Goal: Information Seeking & Learning: Learn about a topic

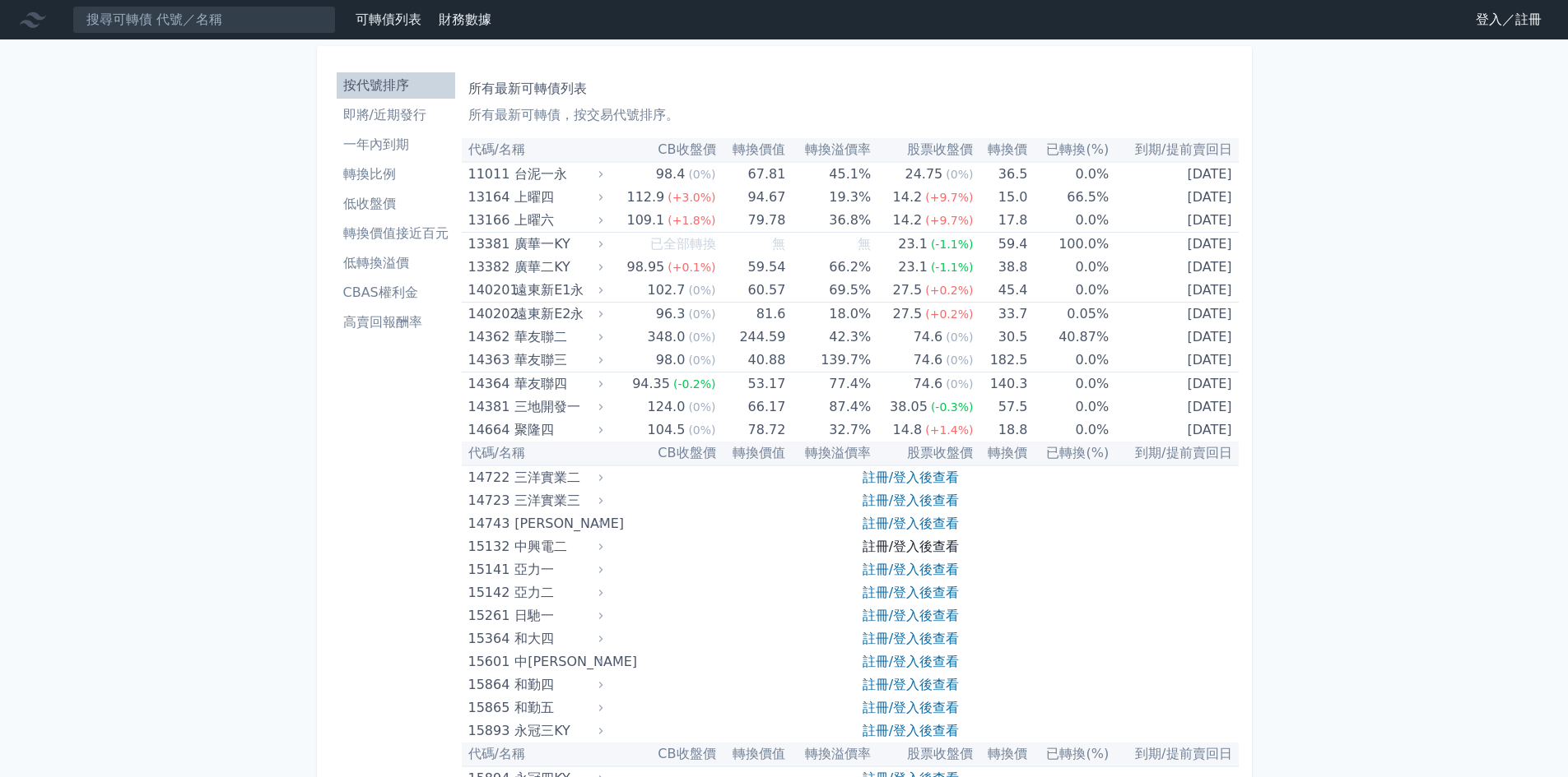
click at [888, 539] on link "註冊/登入後查看" at bounding box center [910, 547] width 96 height 16
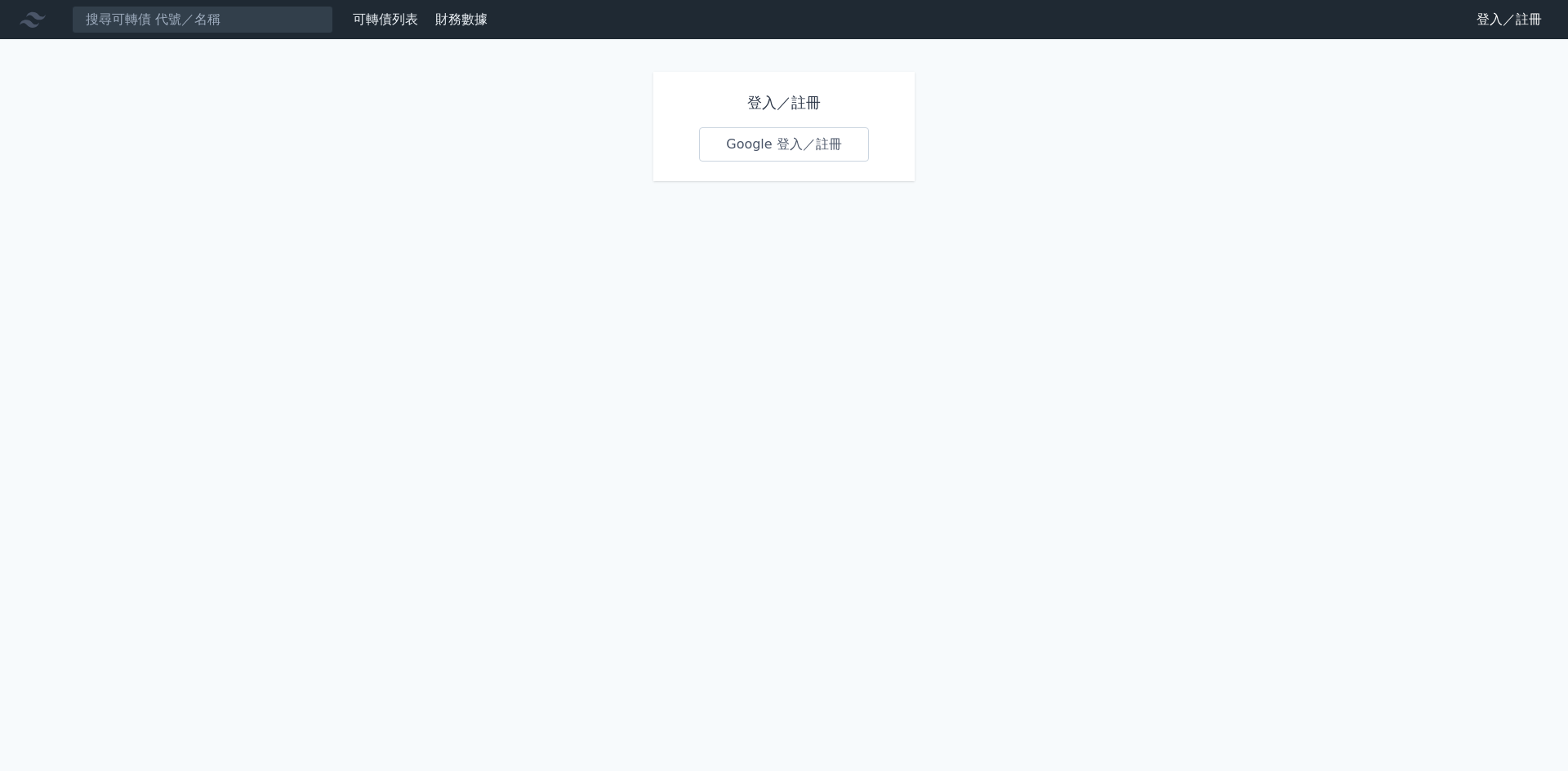
click at [836, 162] on div "登入／註冊 Google 登入／註冊" at bounding box center [784, 126] width 261 height 110
click at [836, 158] on link "Google 登入／註冊" at bounding box center [784, 144] width 170 height 34
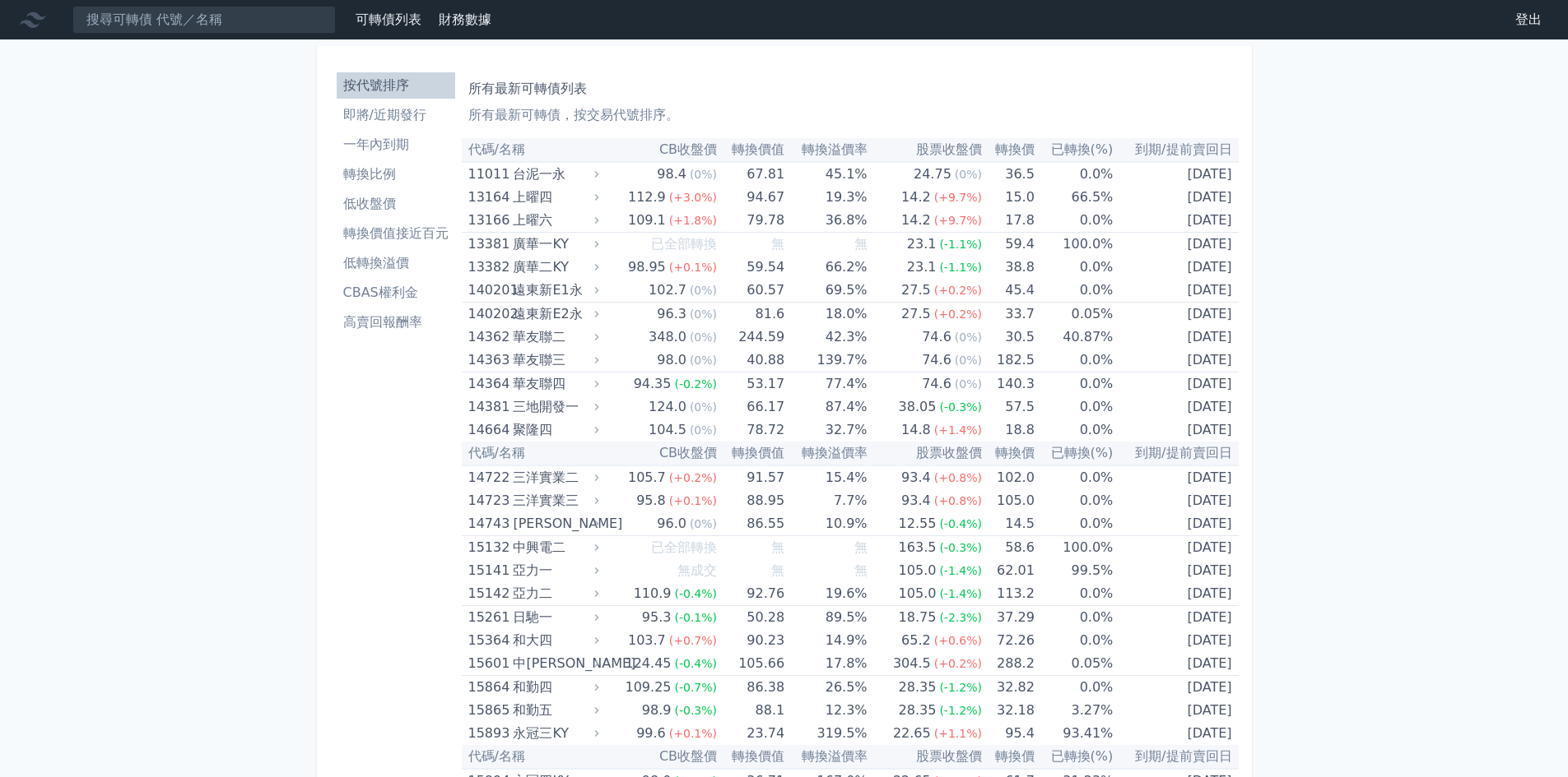
click at [416, 122] on li "即將/近期發行" at bounding box center [395, 114] width 119 height 20
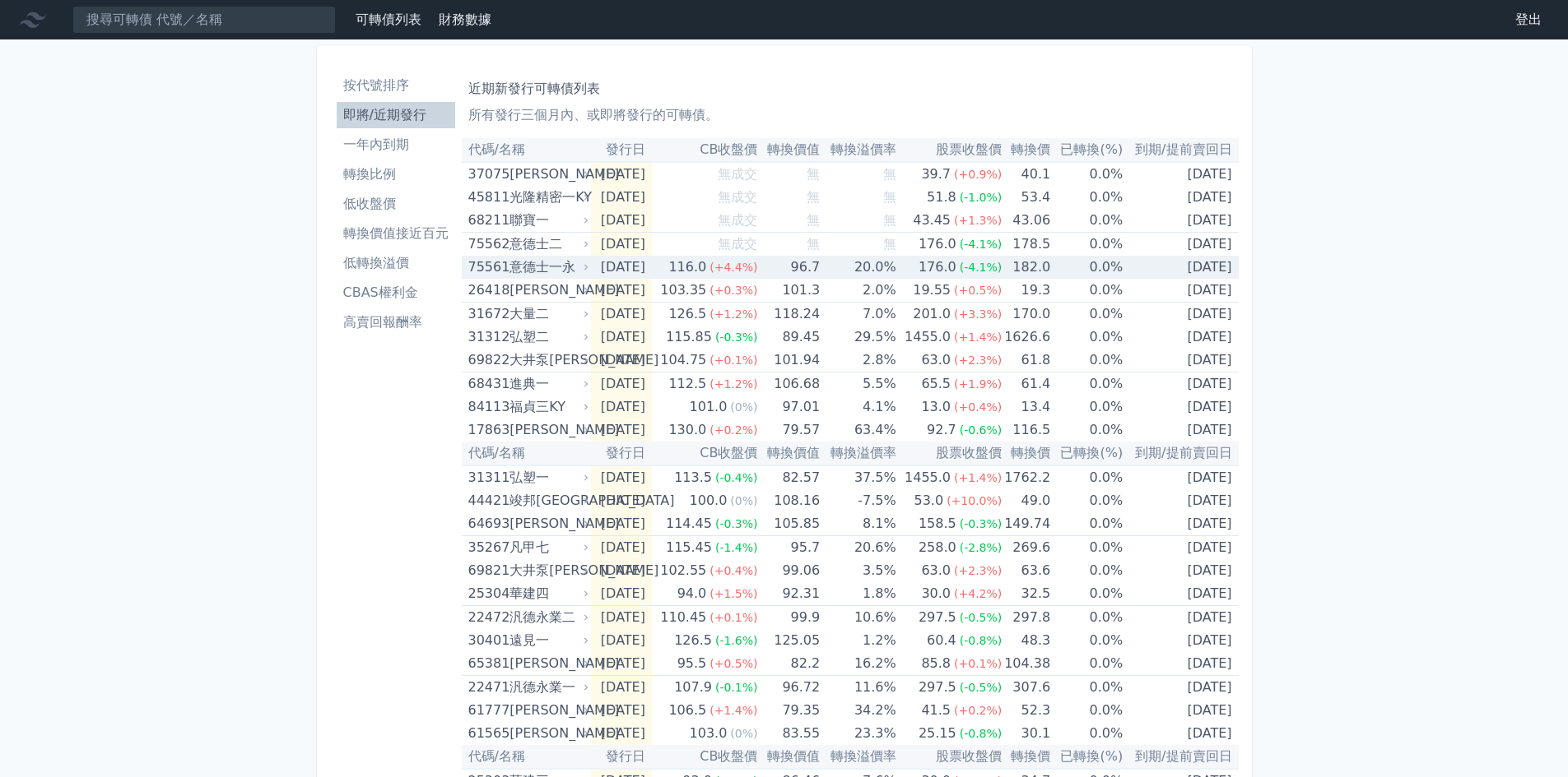
click at [1137, 274] on td "[DATE]" at bounding box center [1180, 267] width 115 height 23
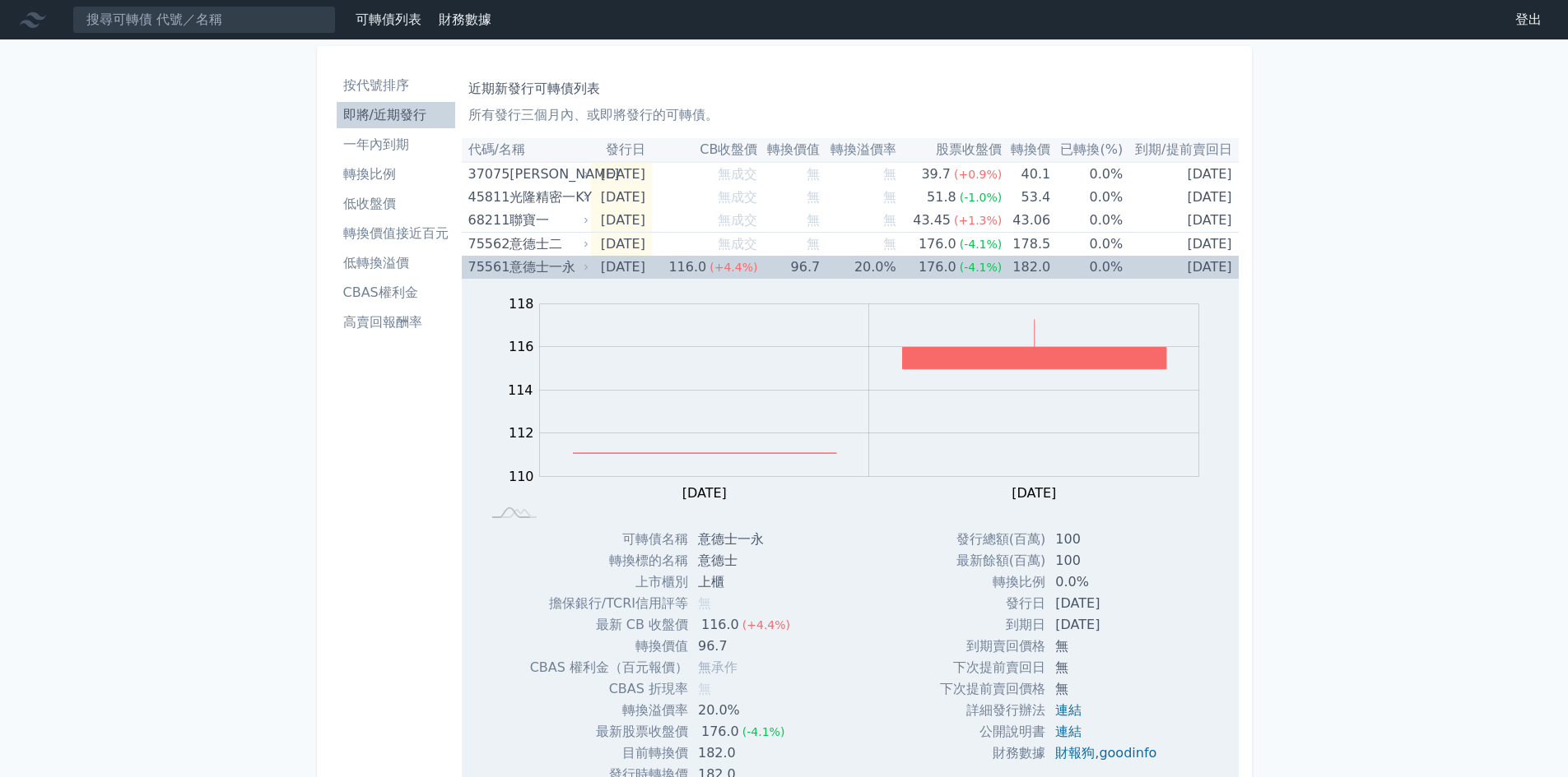
click at [1137, 274] on td "[DATE]" at bounding box center [1180, 267] width 115 height 23
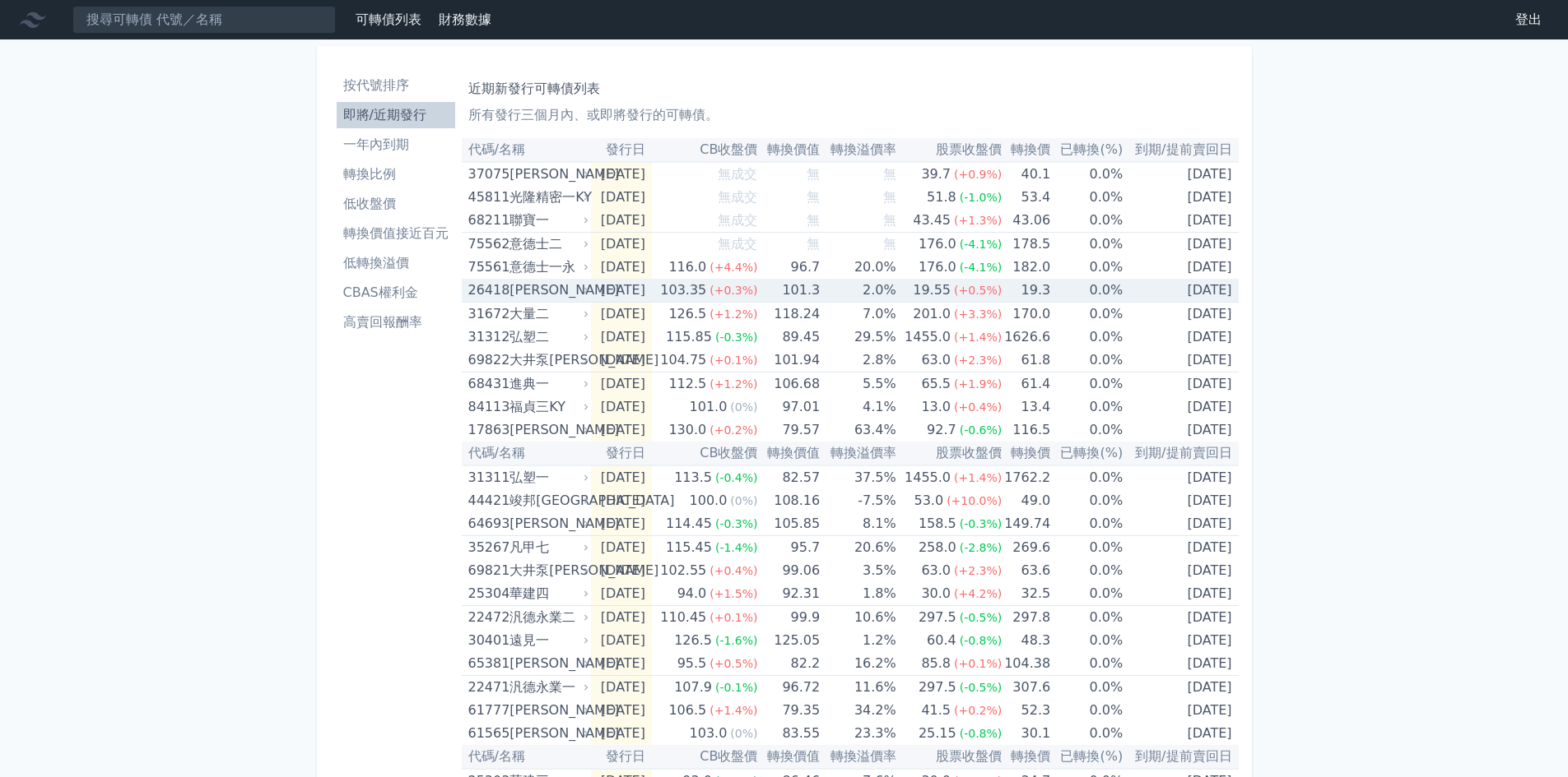
click at [1135, 291] on td "[DATE]" at bounding box center [1180, 290] width 115 height 23
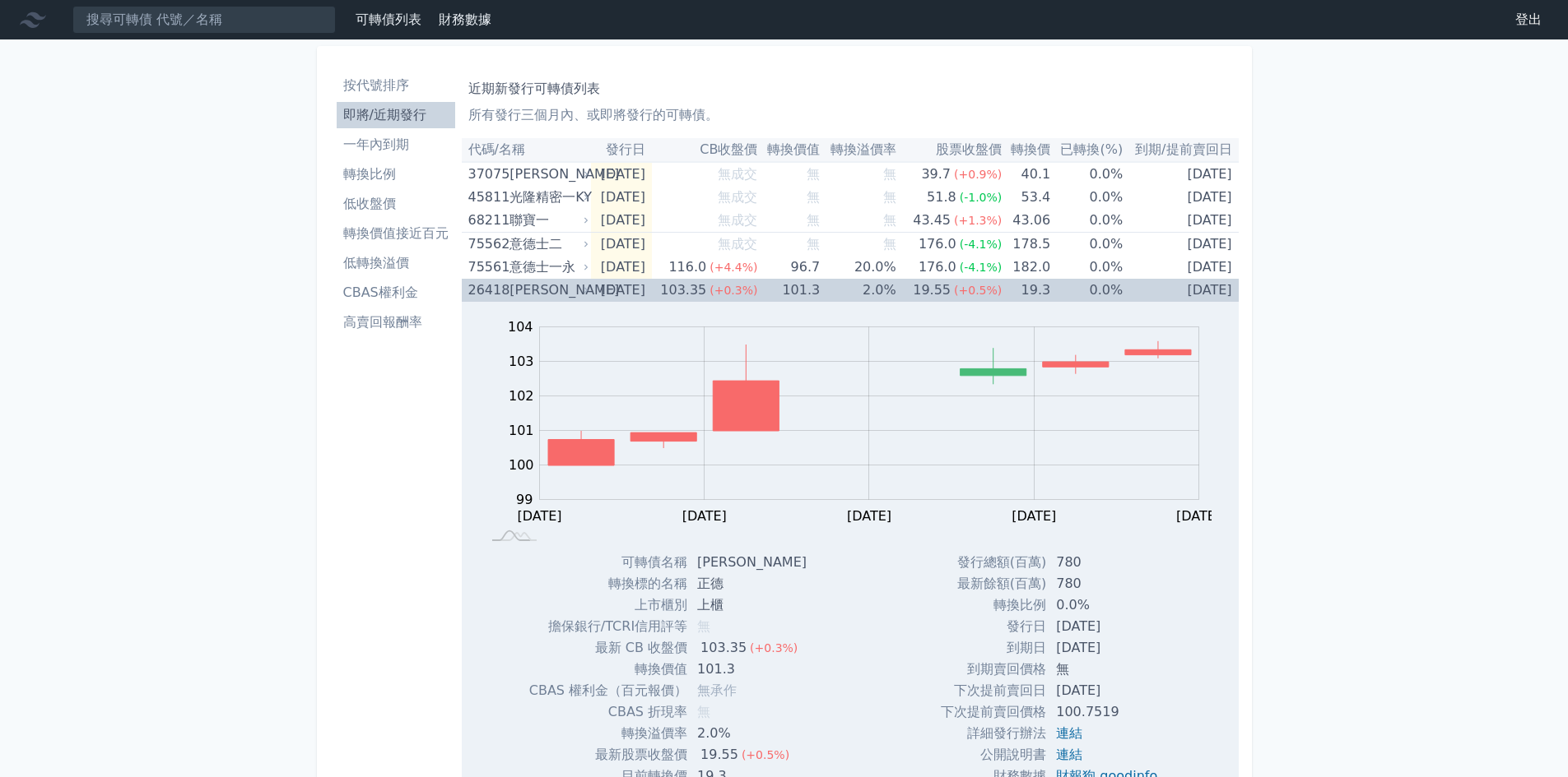
click at [1135, 291] on td "[DATE]" at bounding box center [1180, 290] width 115 height 23
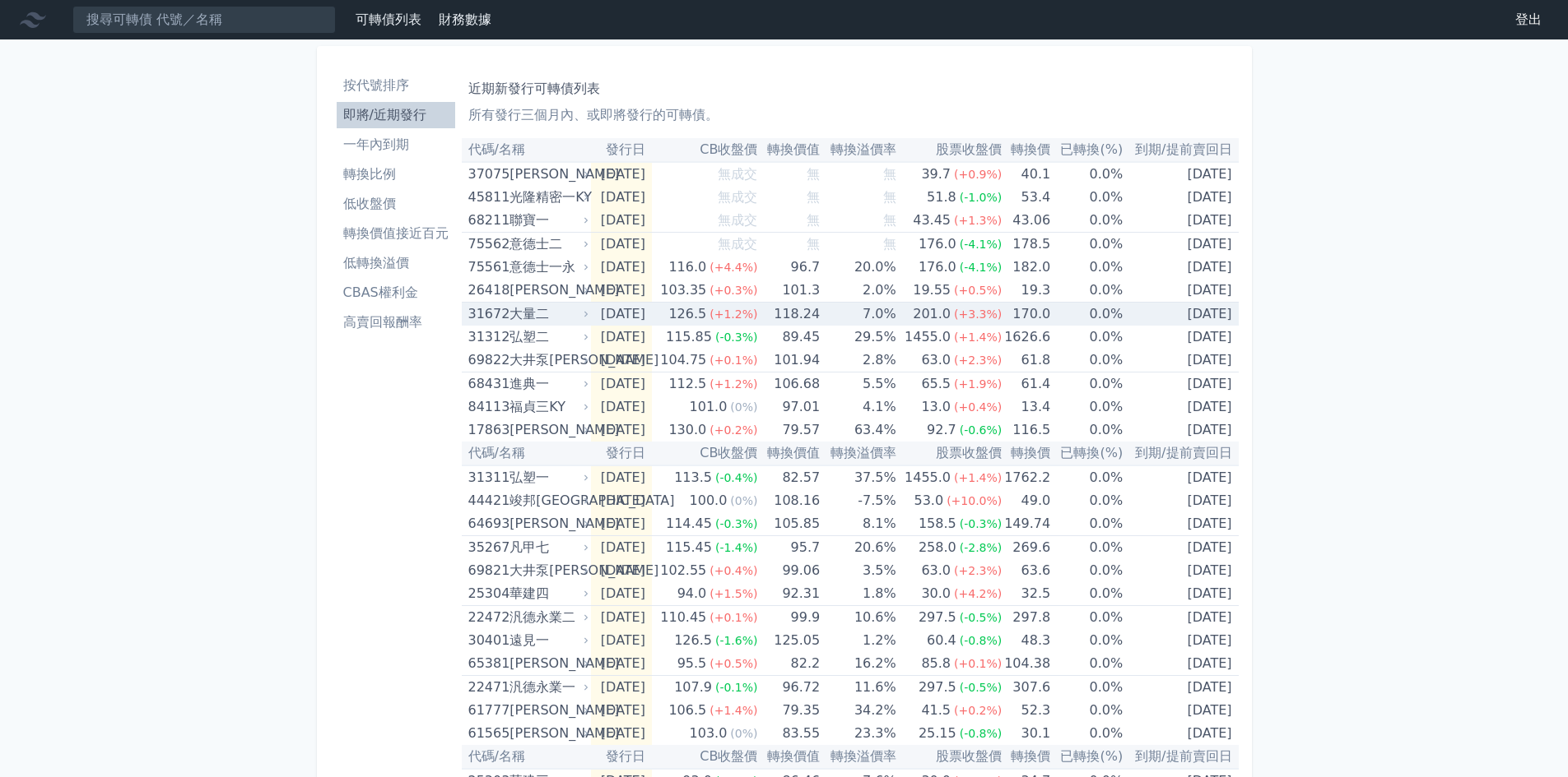
click at [1130, 321] on td "[DATE]" at bounding box center [1180, 314] width 115 height 23
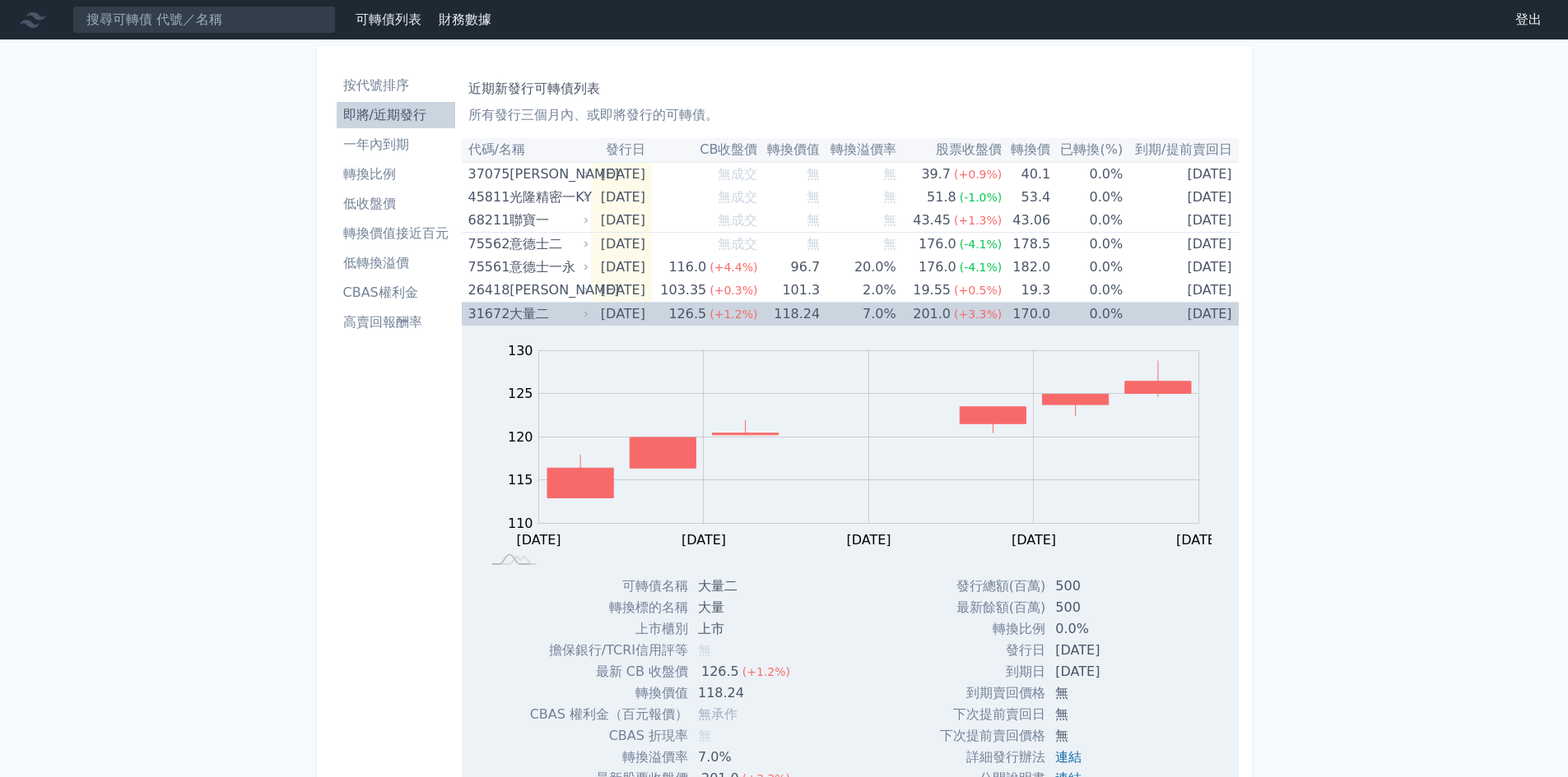
click at [1130, 321] on td "[DATE]" at bounding box center [1180, 314] width 115 height 23
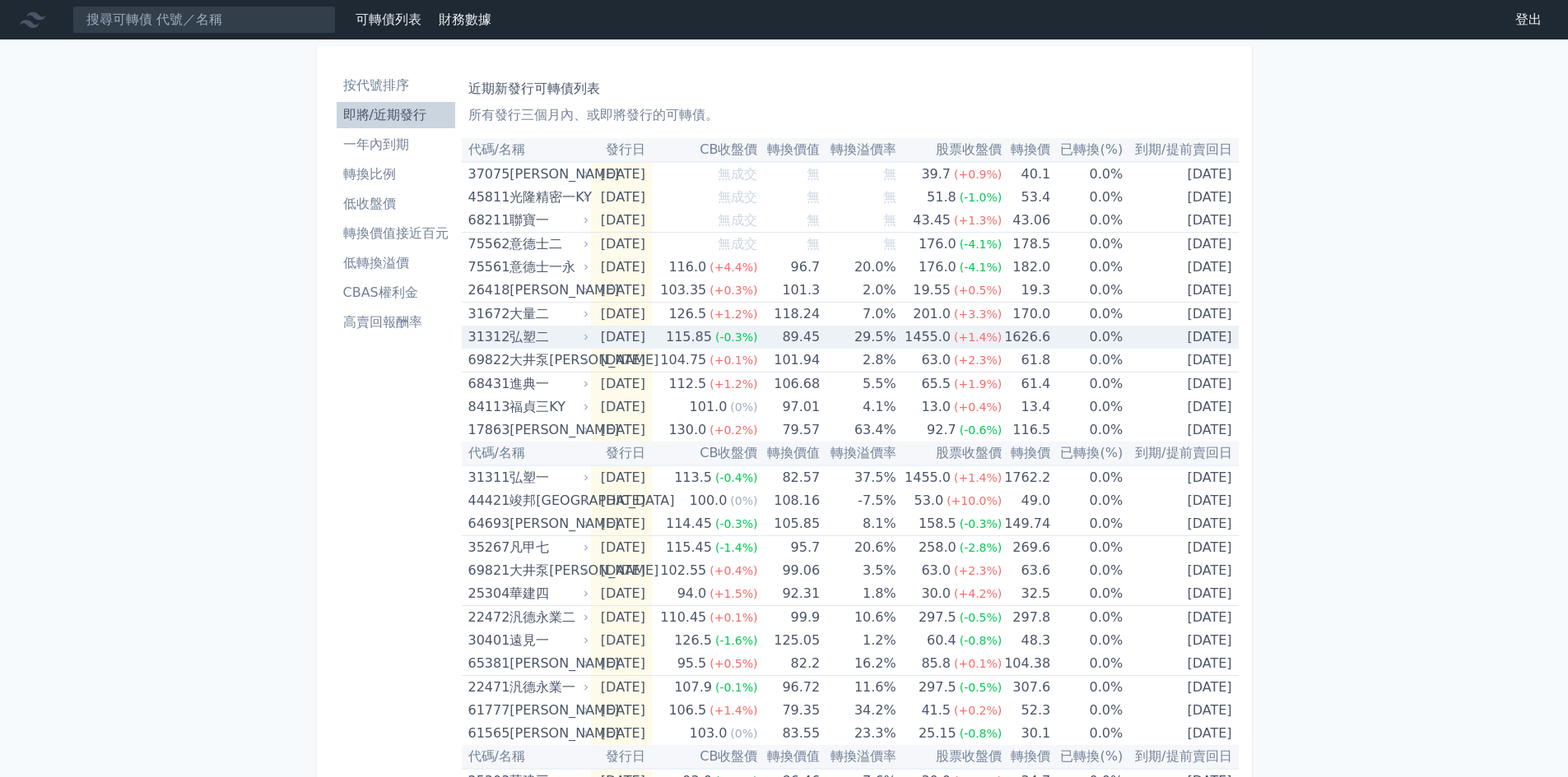
click at [1120, 335] on td "0.0%" at bounding box center [1086, 337] width 72 height 23
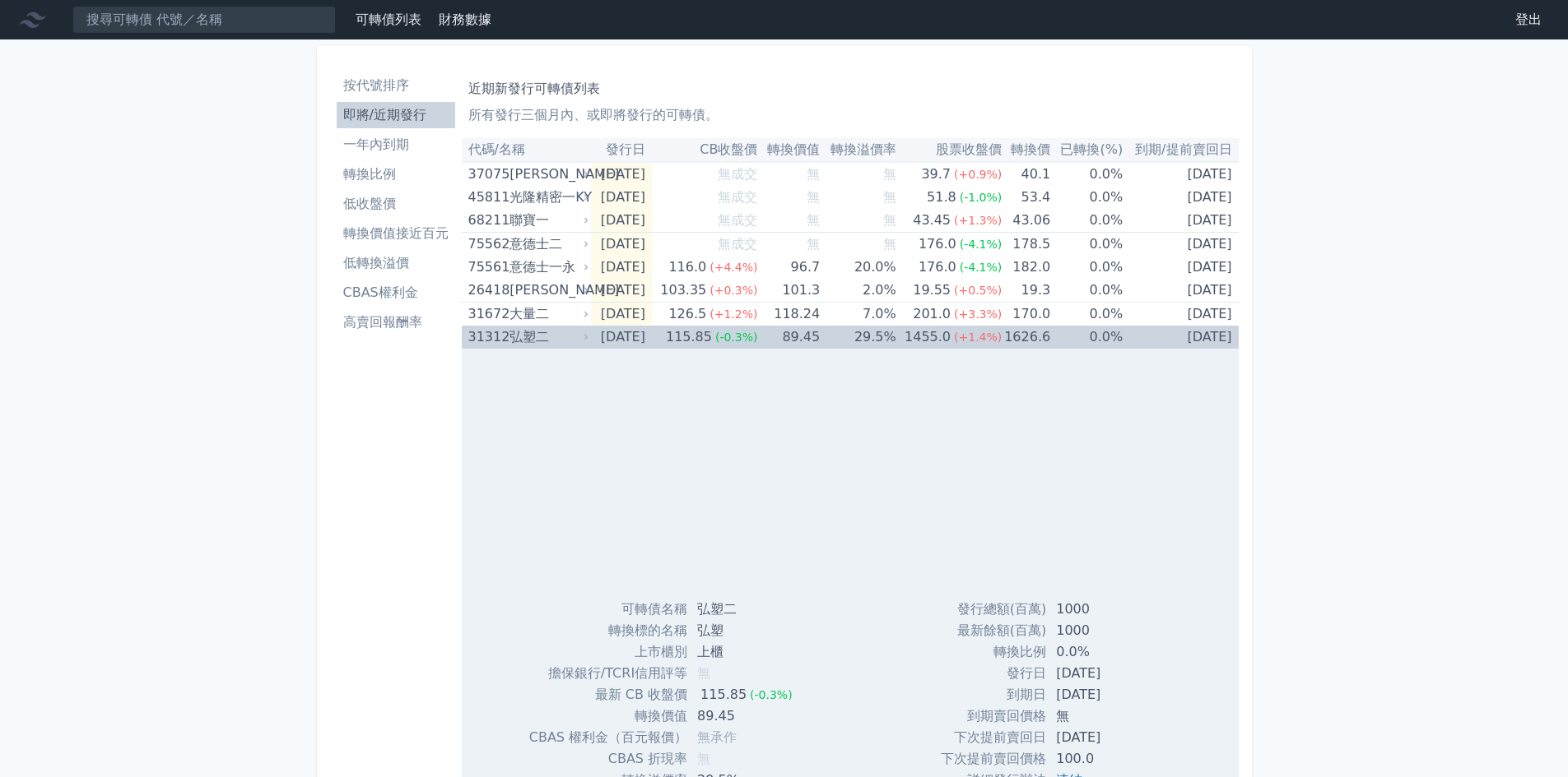
click at [1120, 335] on td "0.0%" at bounding box center [1086, 337] width 72 height 23
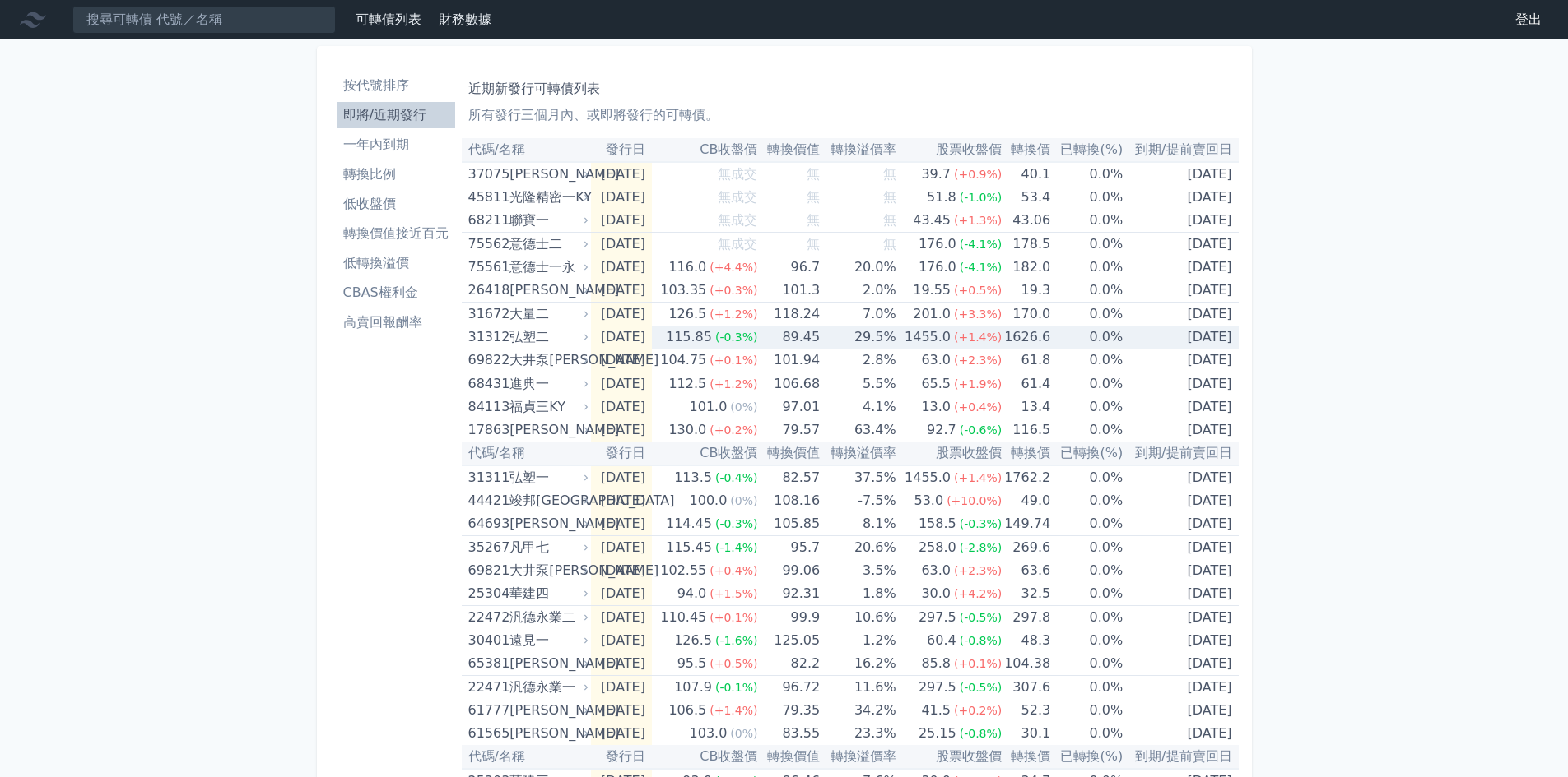
click at [1120, 335] on td "0.0%" at bounding box center [1086, 337] width 72 height 23
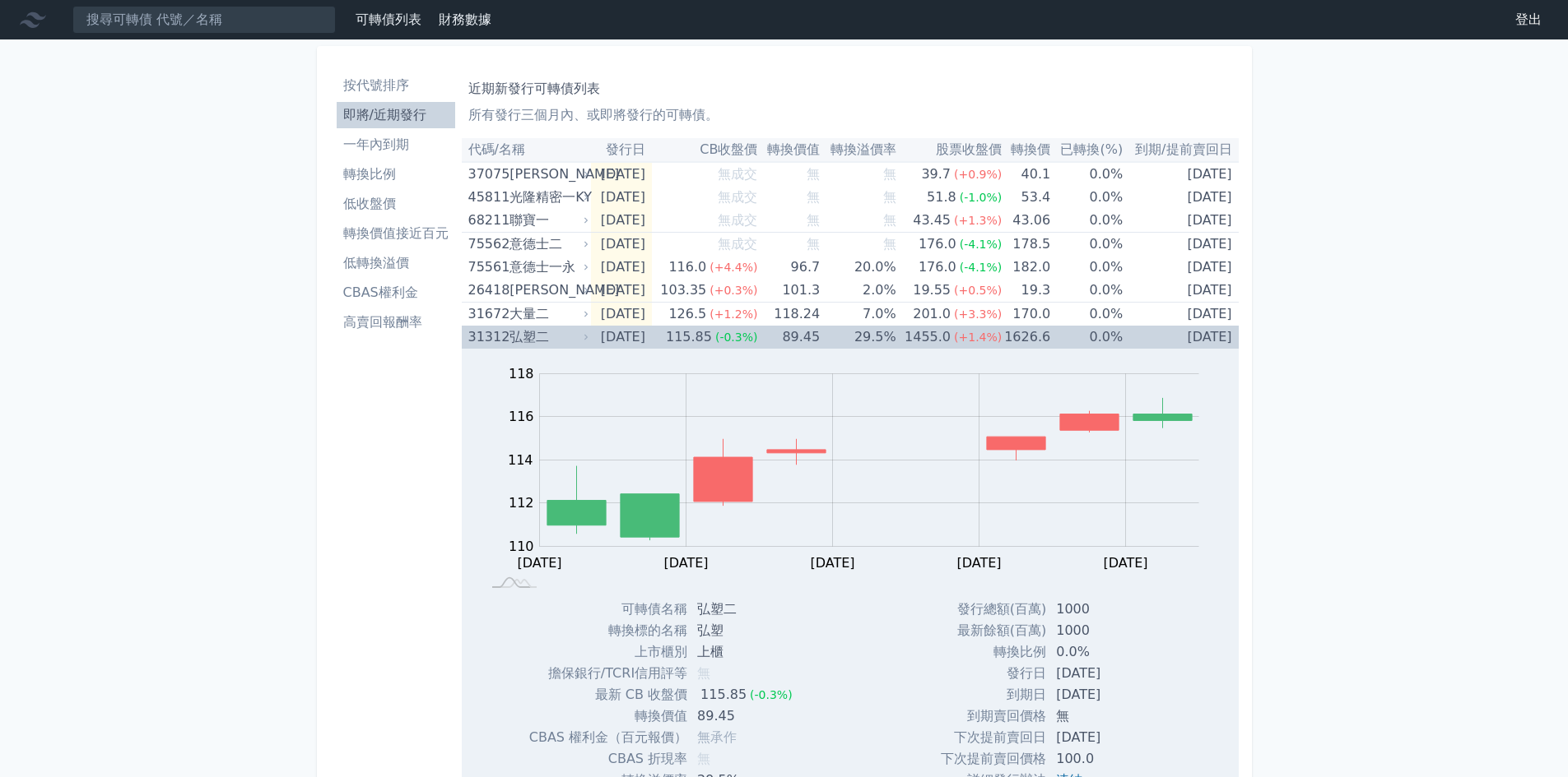
click at [1120, 335] on td "0.0%" at bounding box center [1086, 337] width 72 height 23
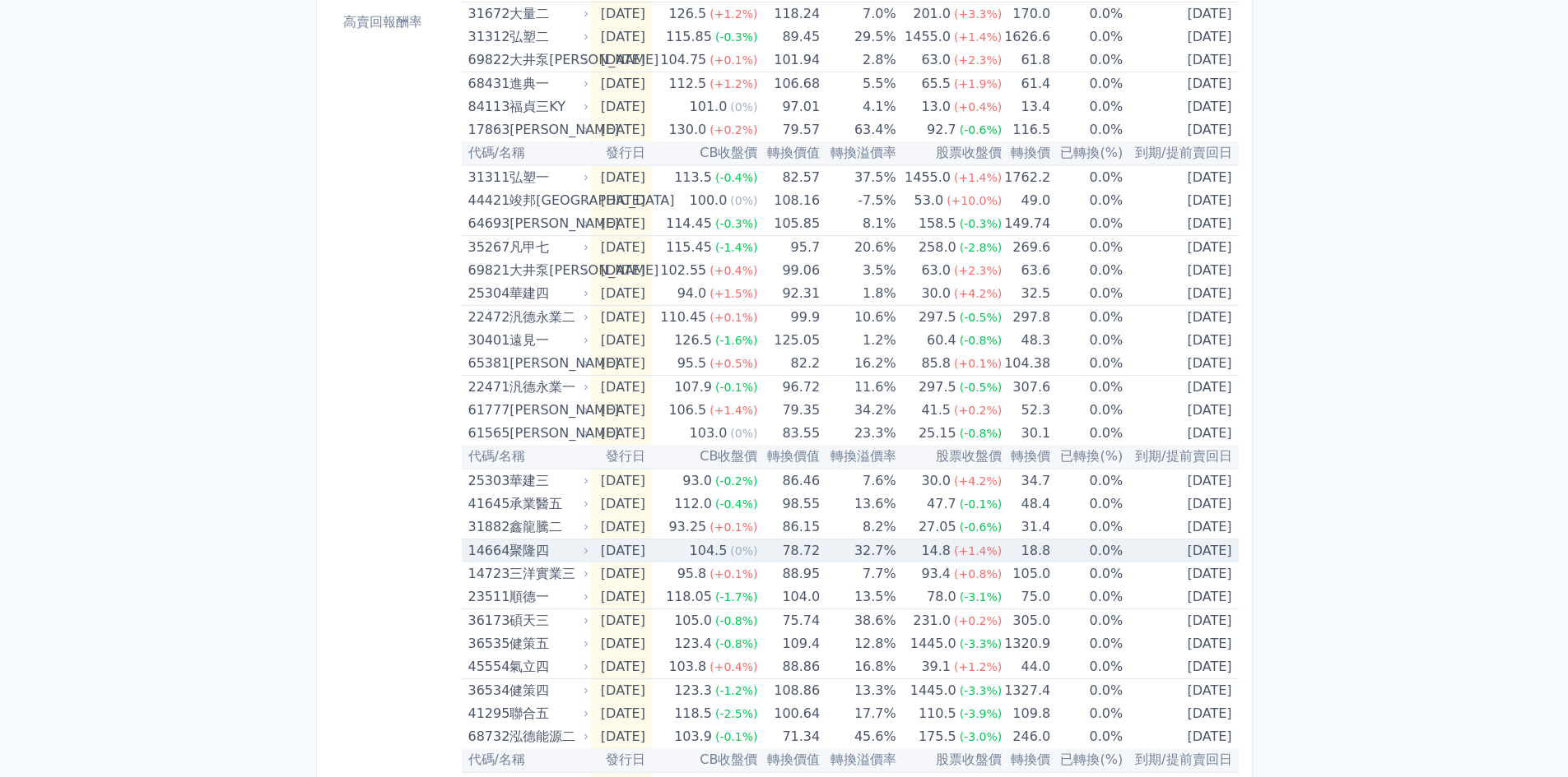
scroll to position [329, 0]
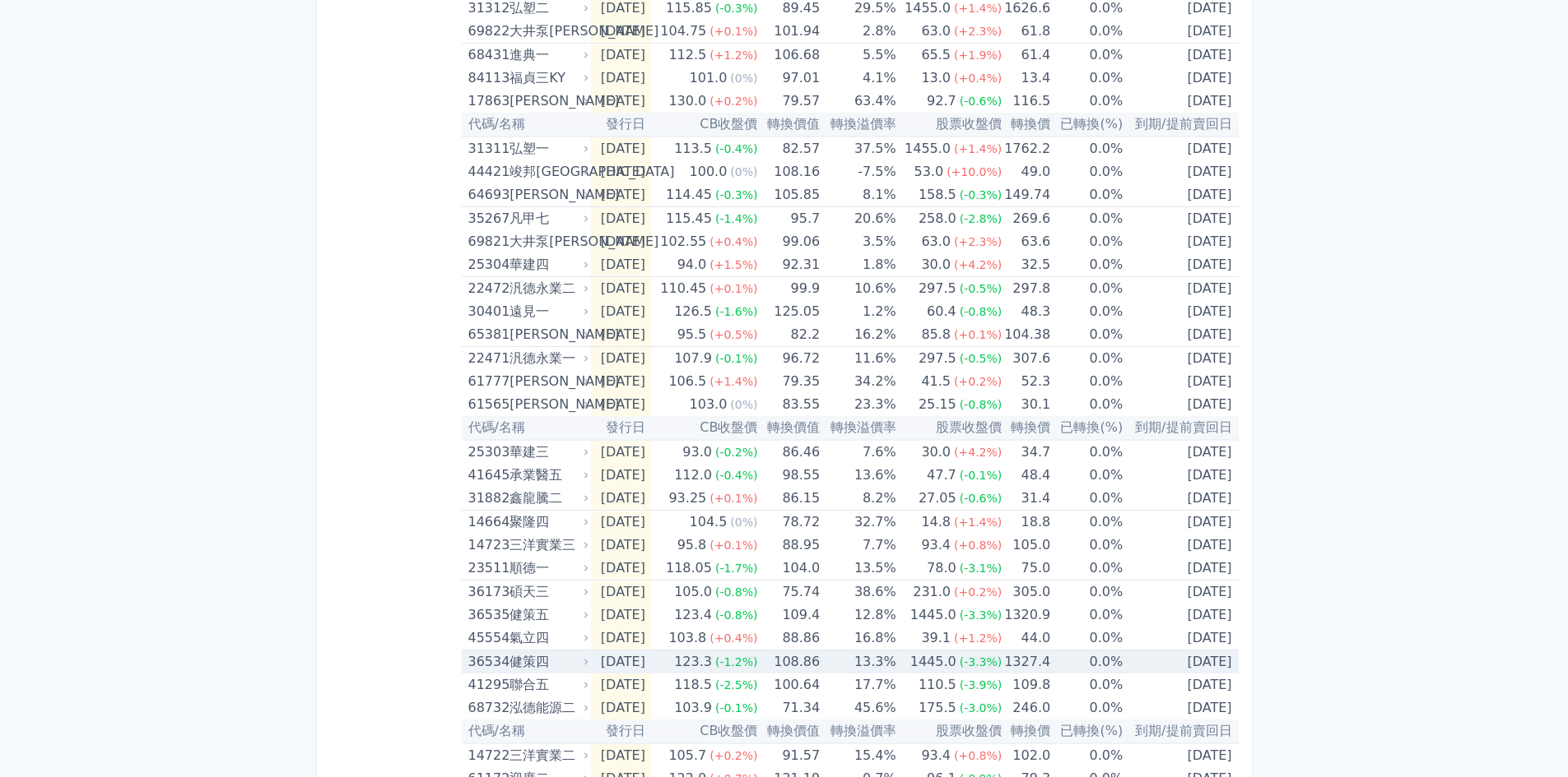
click at [1039, 669] on td "1327.4" at bounding box center [1026, 662] width 49 height 23
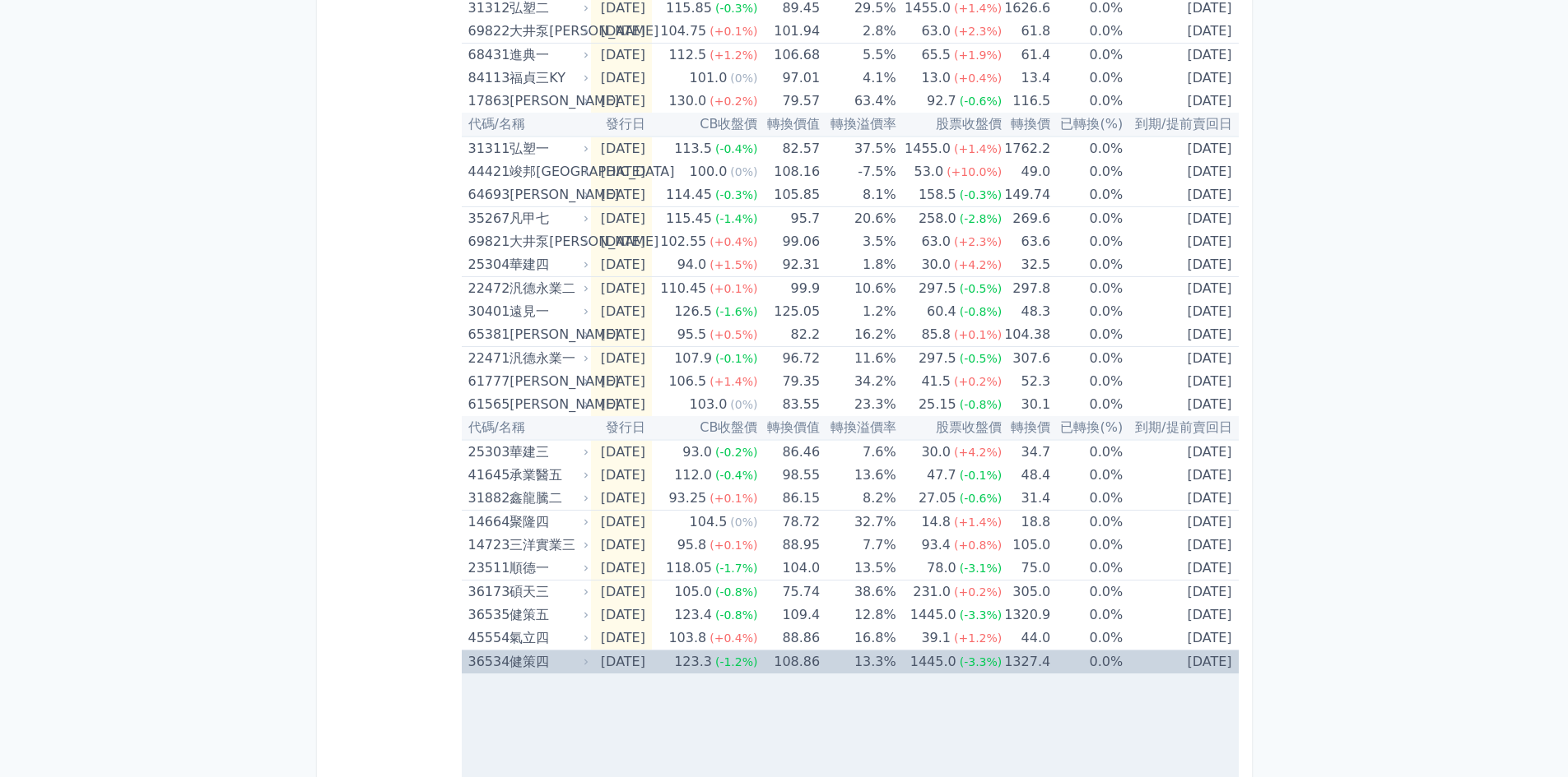
click at [1064, 665] on td "0.0%" at bounding box center [1086, 662] width 72 height 23
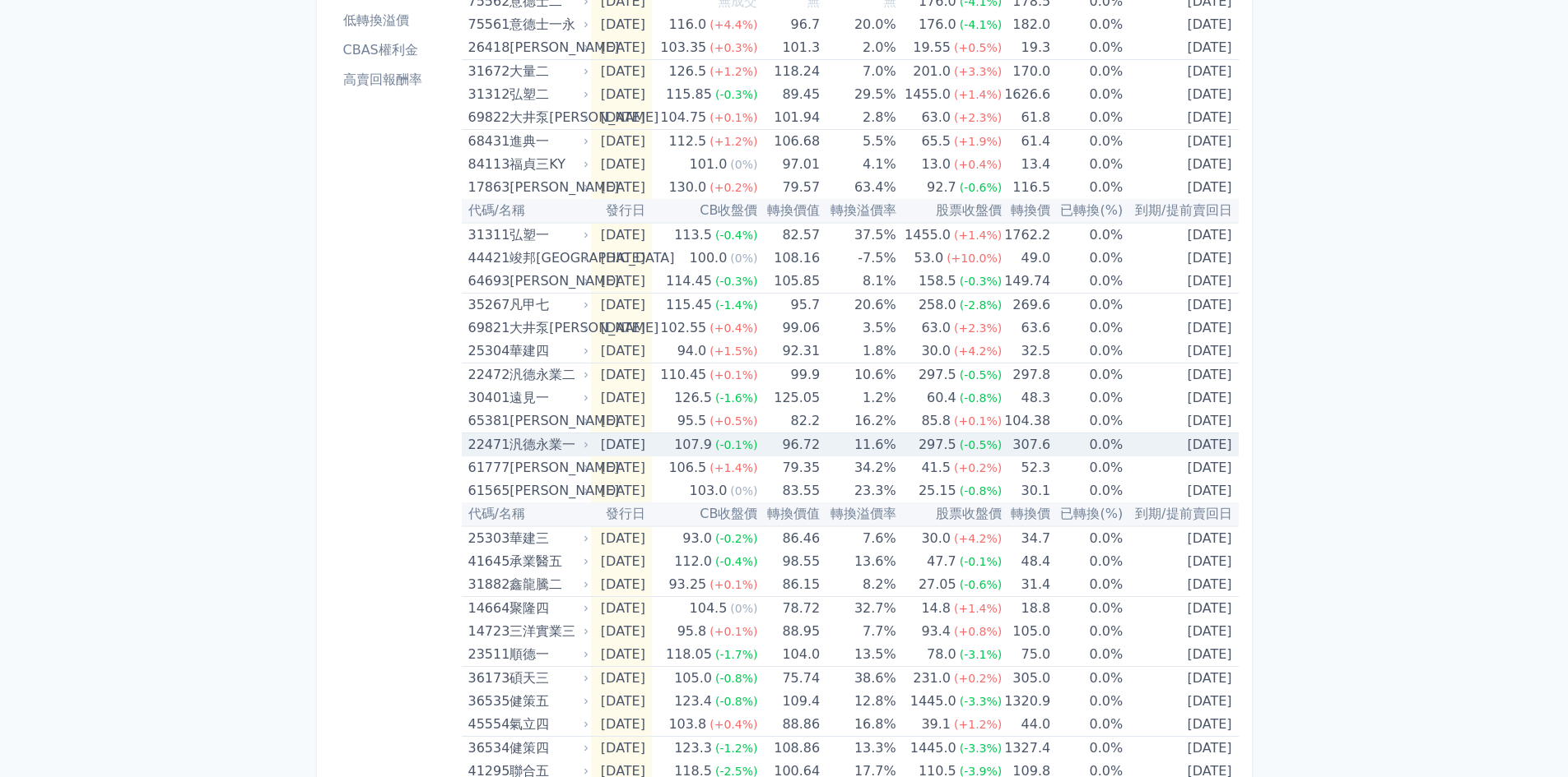
scroll to position [0, 0]
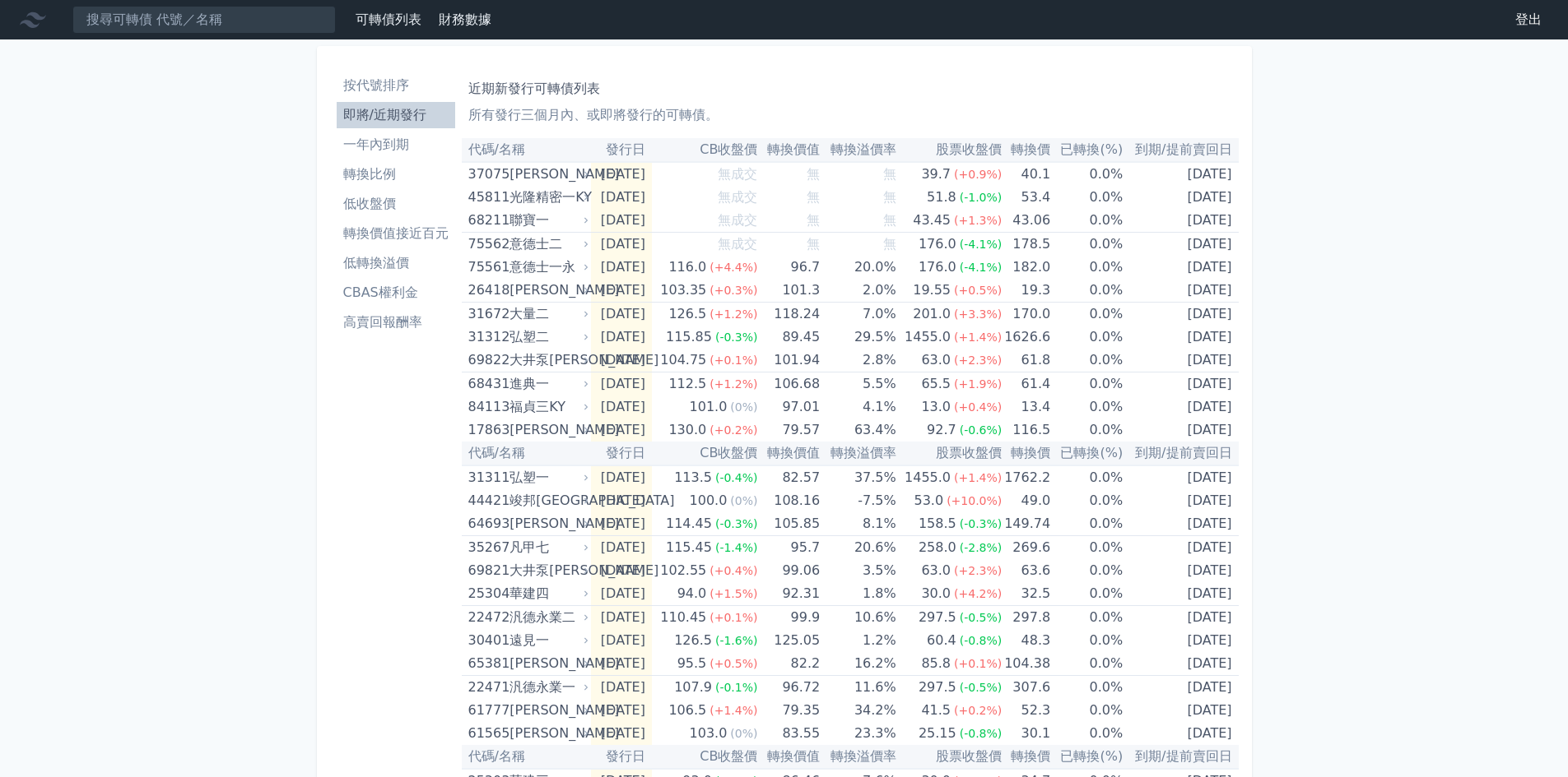
click at [392, 85] on li "按代號排序" at bounding box center [395, 85] width 119 height 20
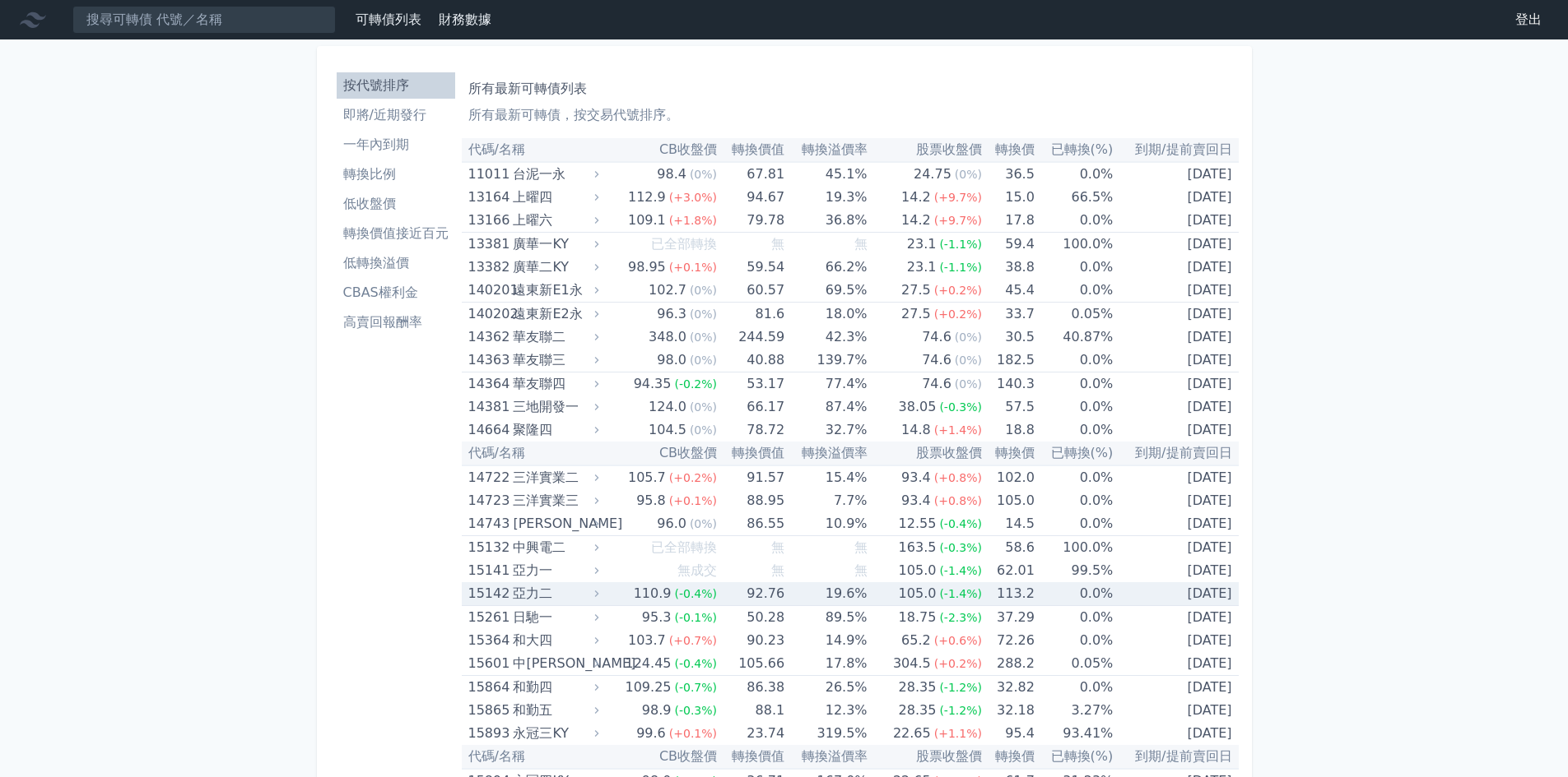
click at [731, 591] on td "92.76" at bounding box center [750, 594] width 67 height 23
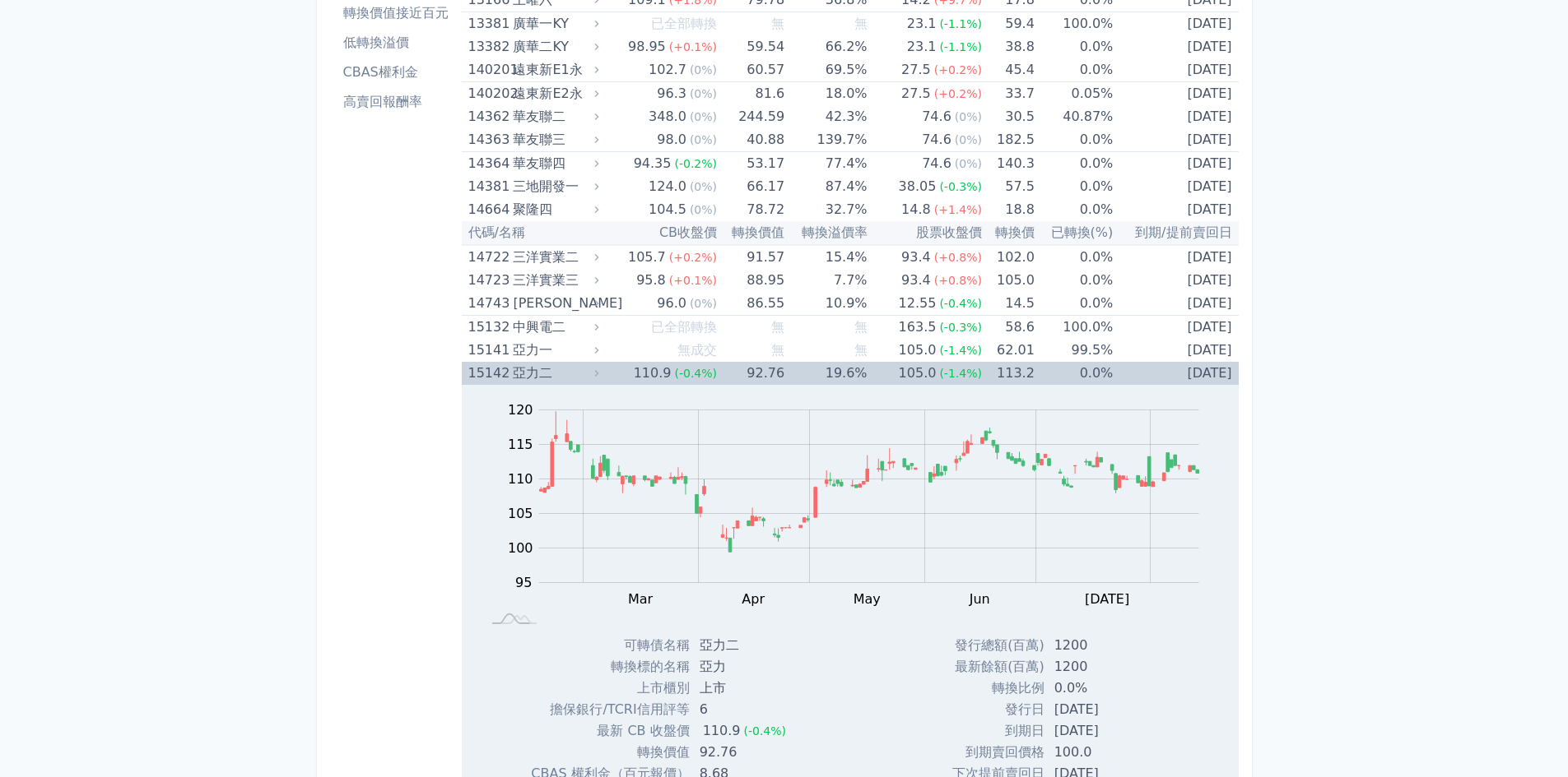
scroll to position [247, 0]
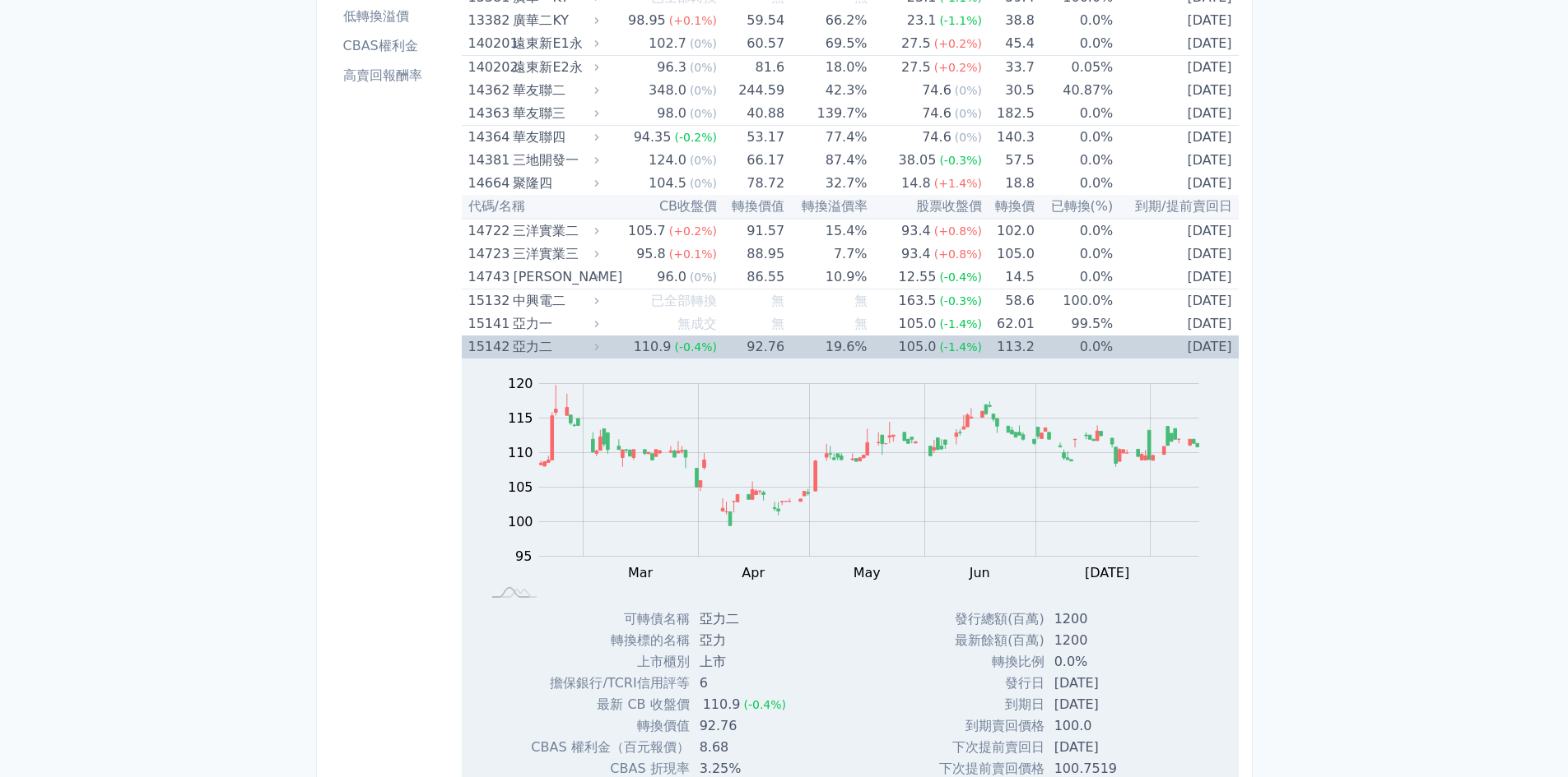
click at [1123, 355] on td "[DATE]" at bounding box center [1176, 347] width 126 height 23
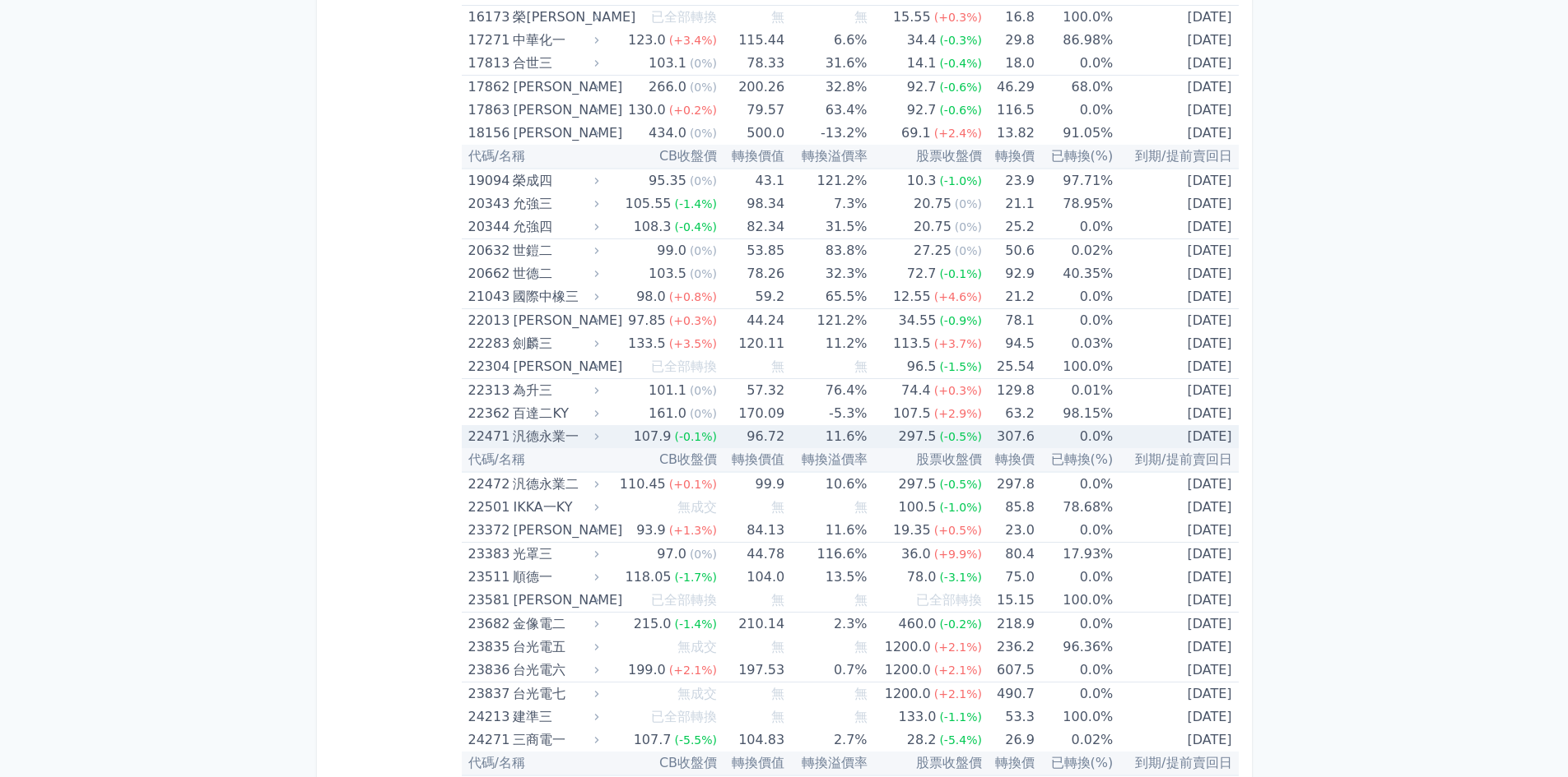
scroll to position [905, 0]
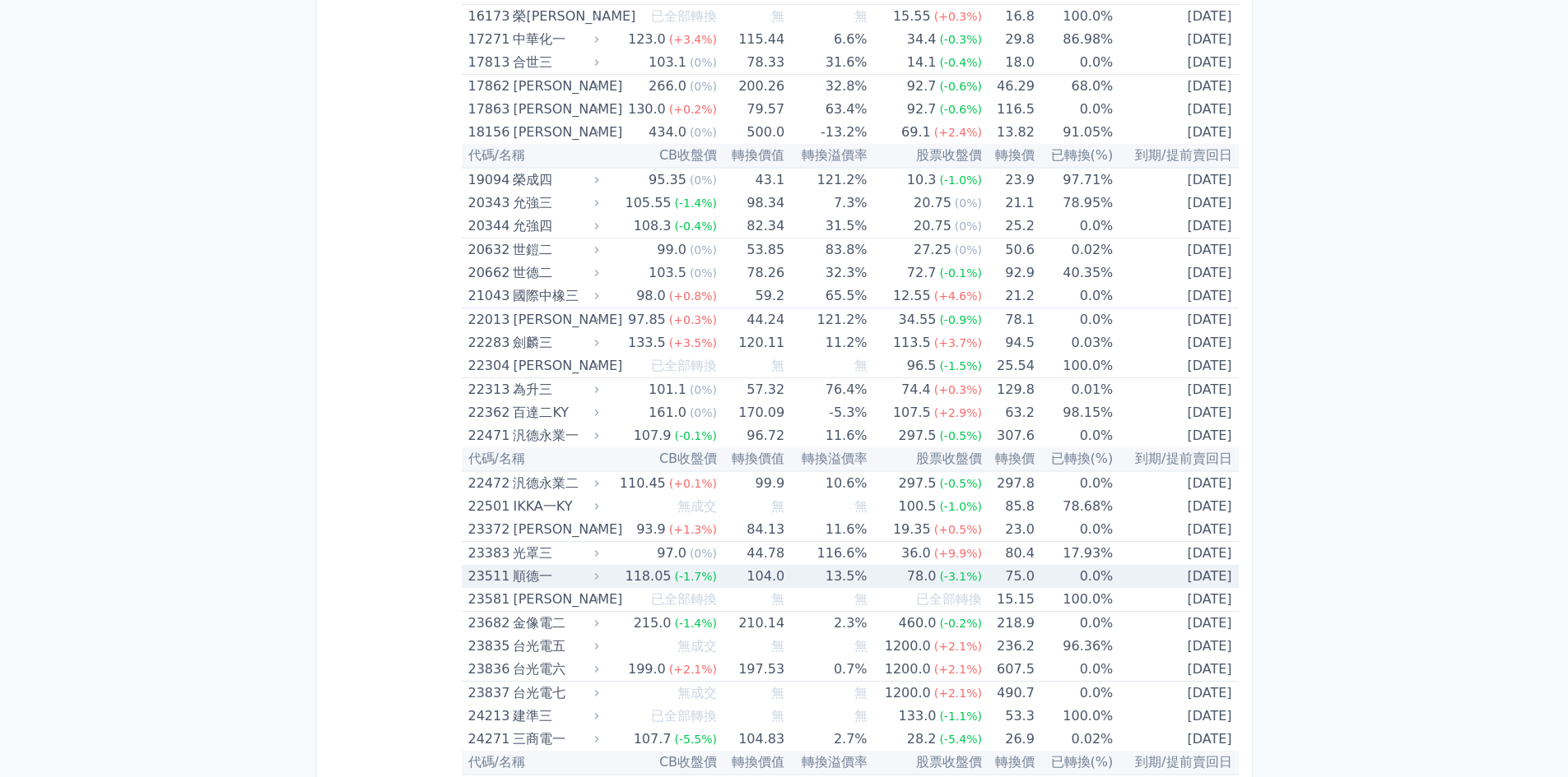
click at [1125, 580] on td "[DATE]" at bounding box center [1176, 577] width 126 height 23
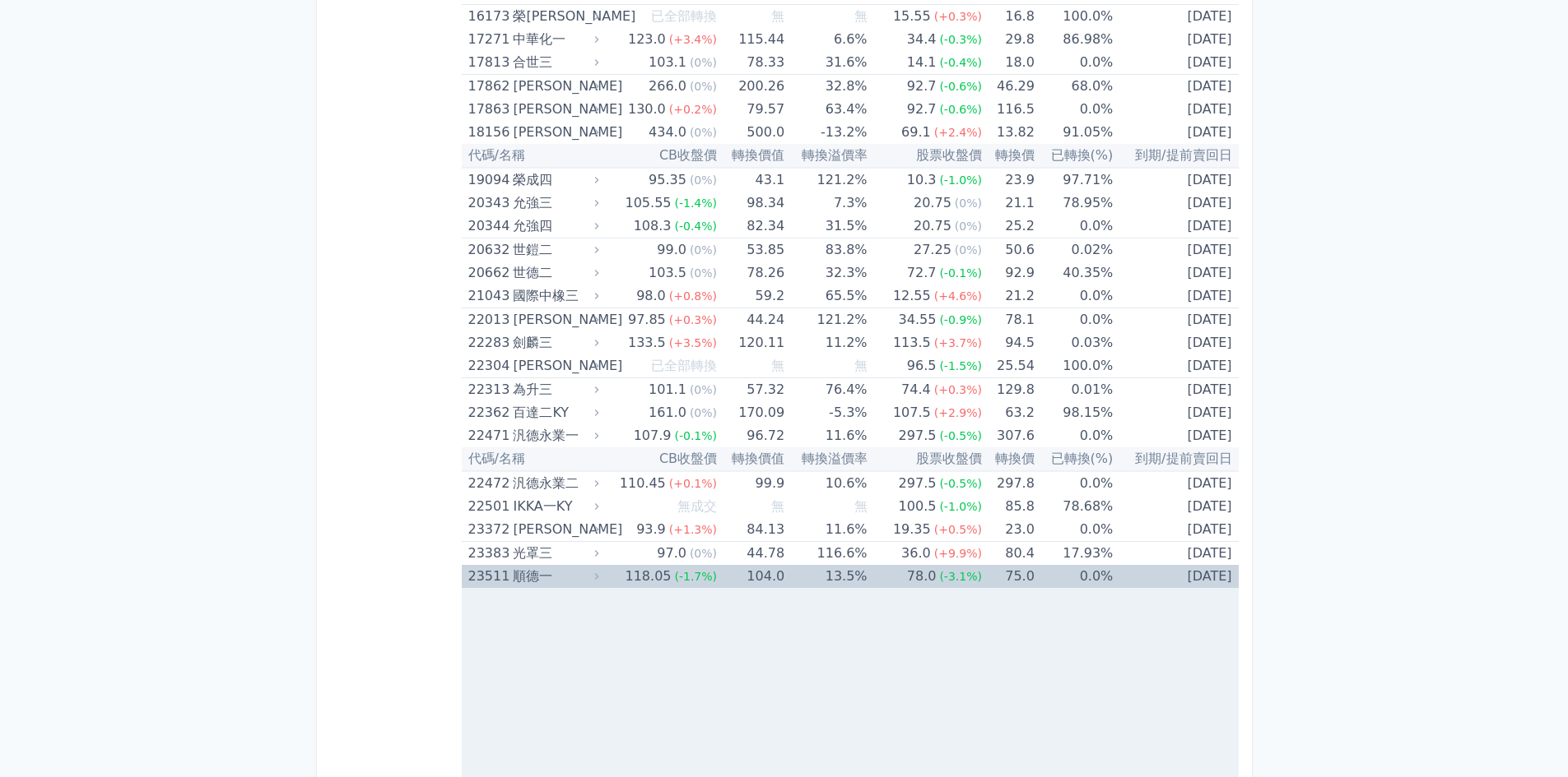
click at [1125, 580] on td "[DATE]" at bounding box center [1176, 577] width 126 height 23
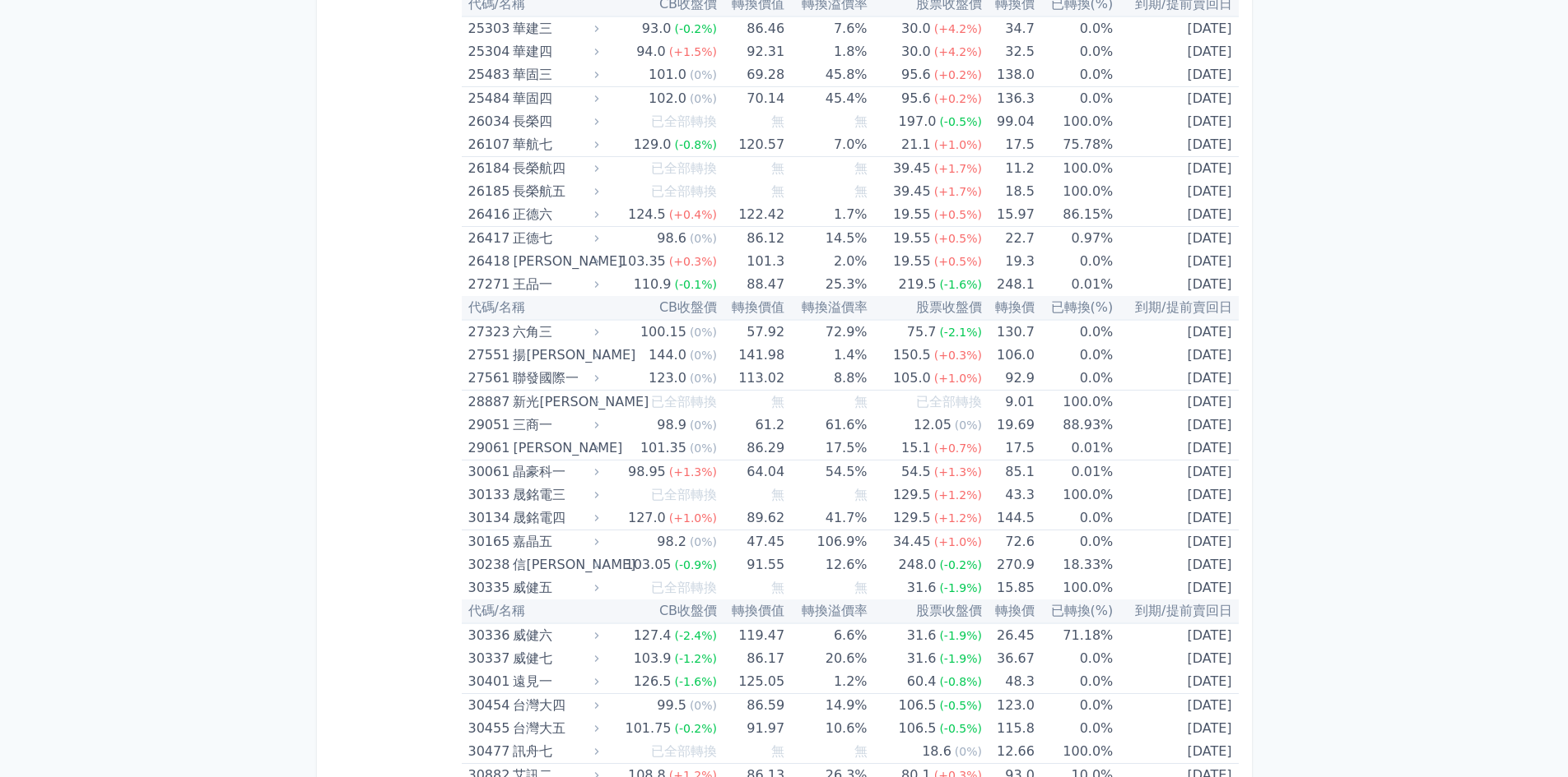
scroll to position [1974, 0]
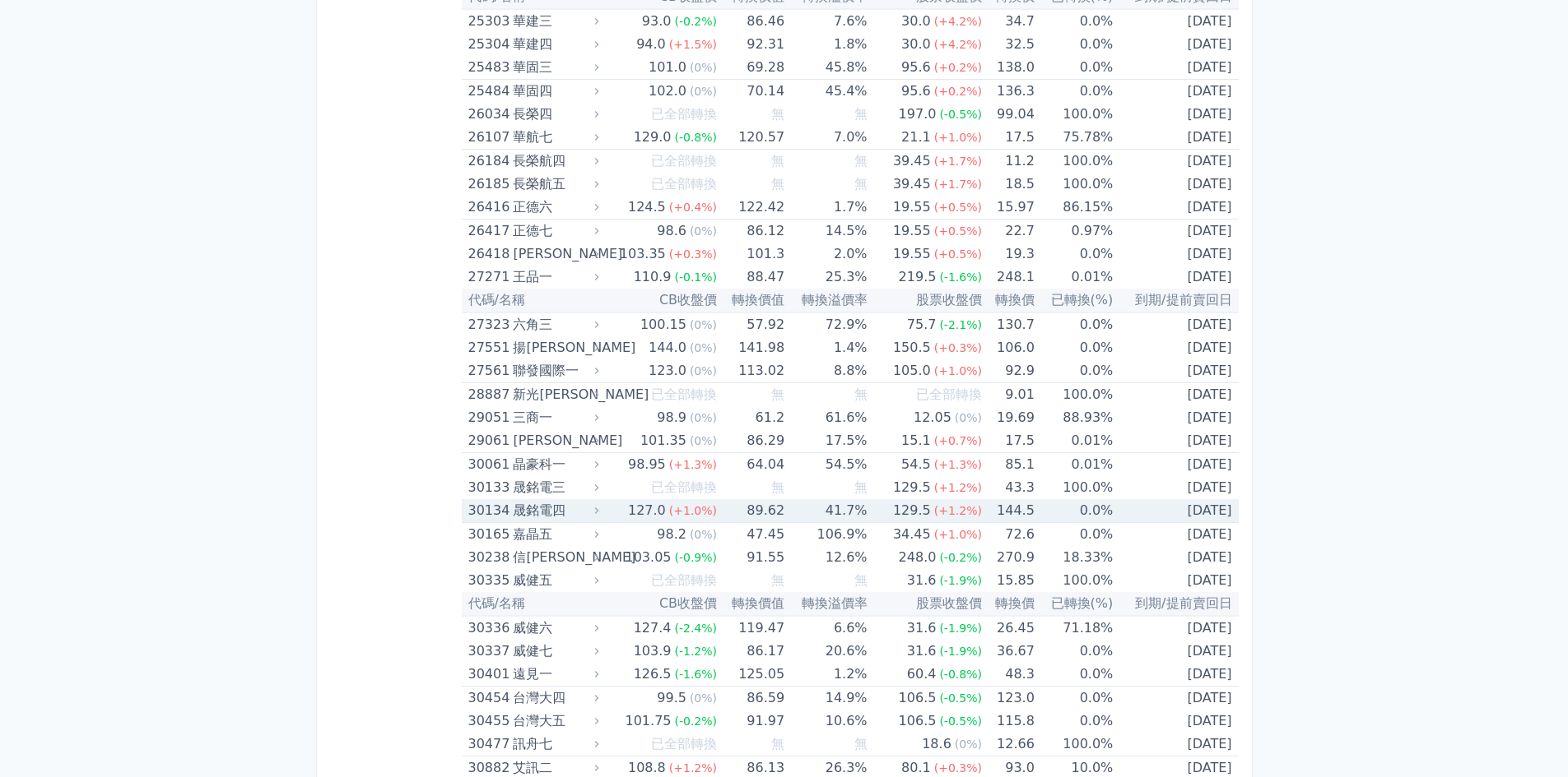
click at [1182, 510] on td "[DATE]" at bounding box center [1176, 510] width 126 height 23
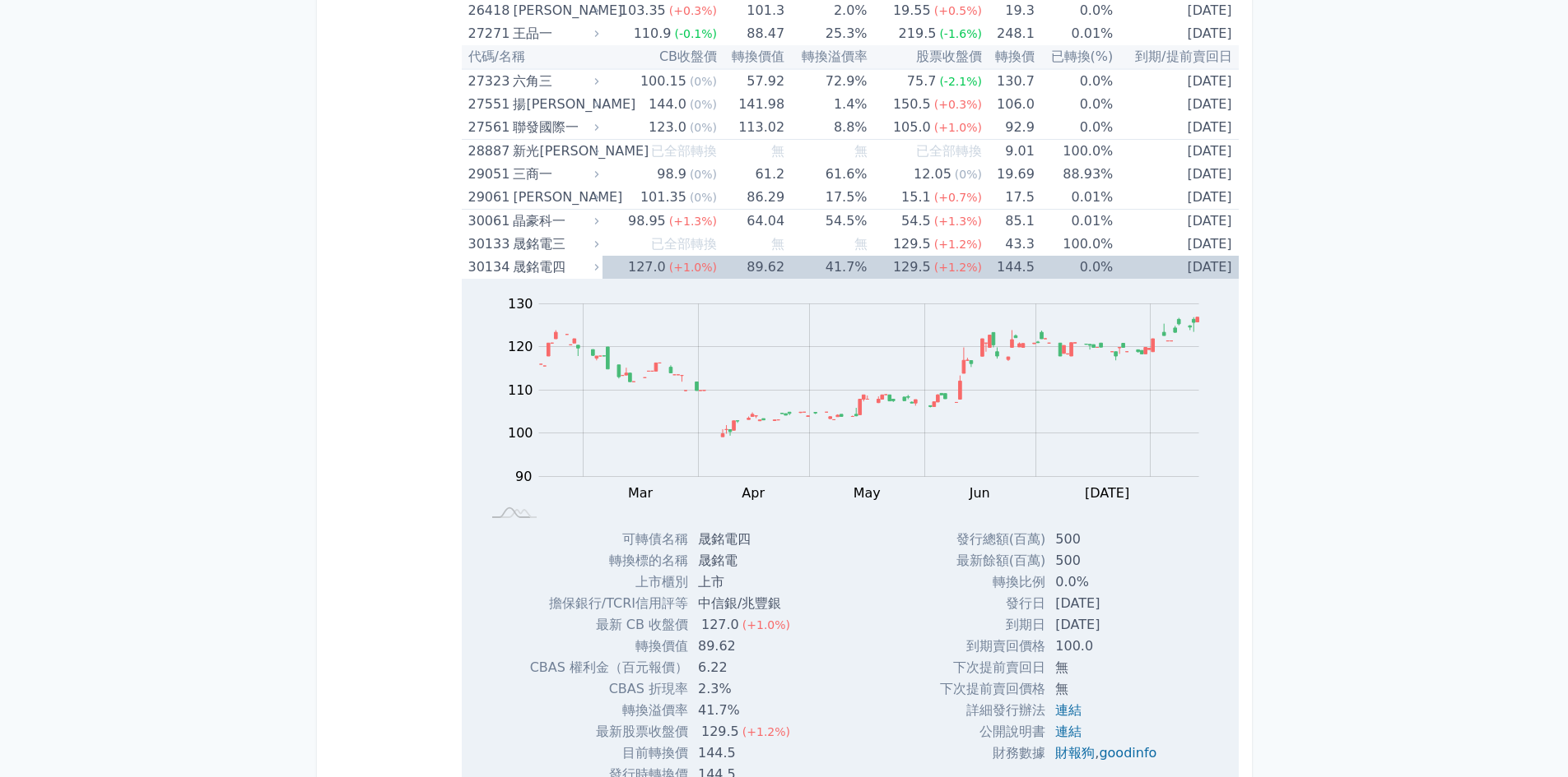
scroll to position [2221, 0]
click at [1048, 264] on td "0.0%" at bounding box center [1073, 264] width 78 height 23
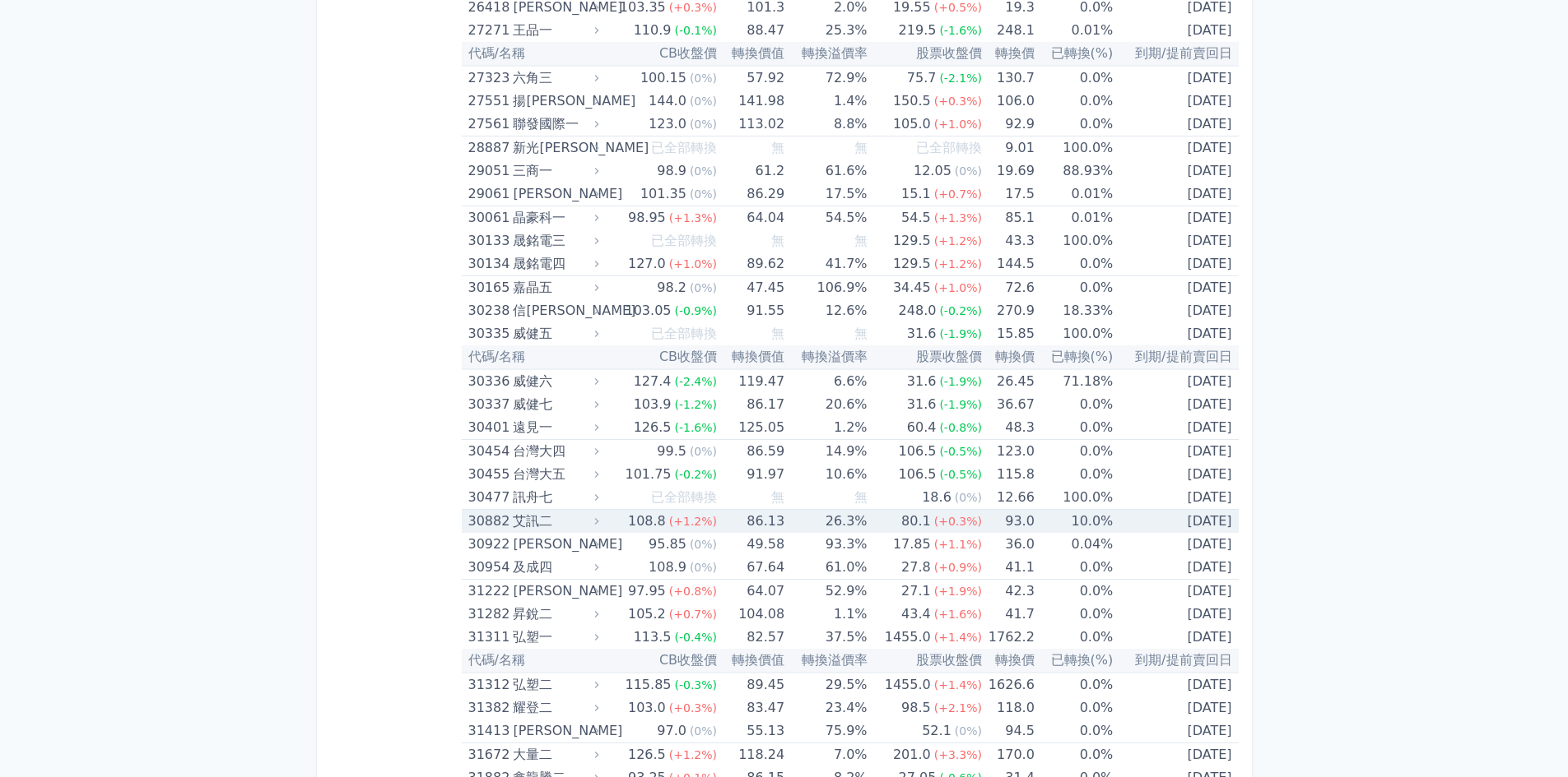
click at [1052, 520] on td "10.0%" at bounding box center [1073, 521] width 78 height 23
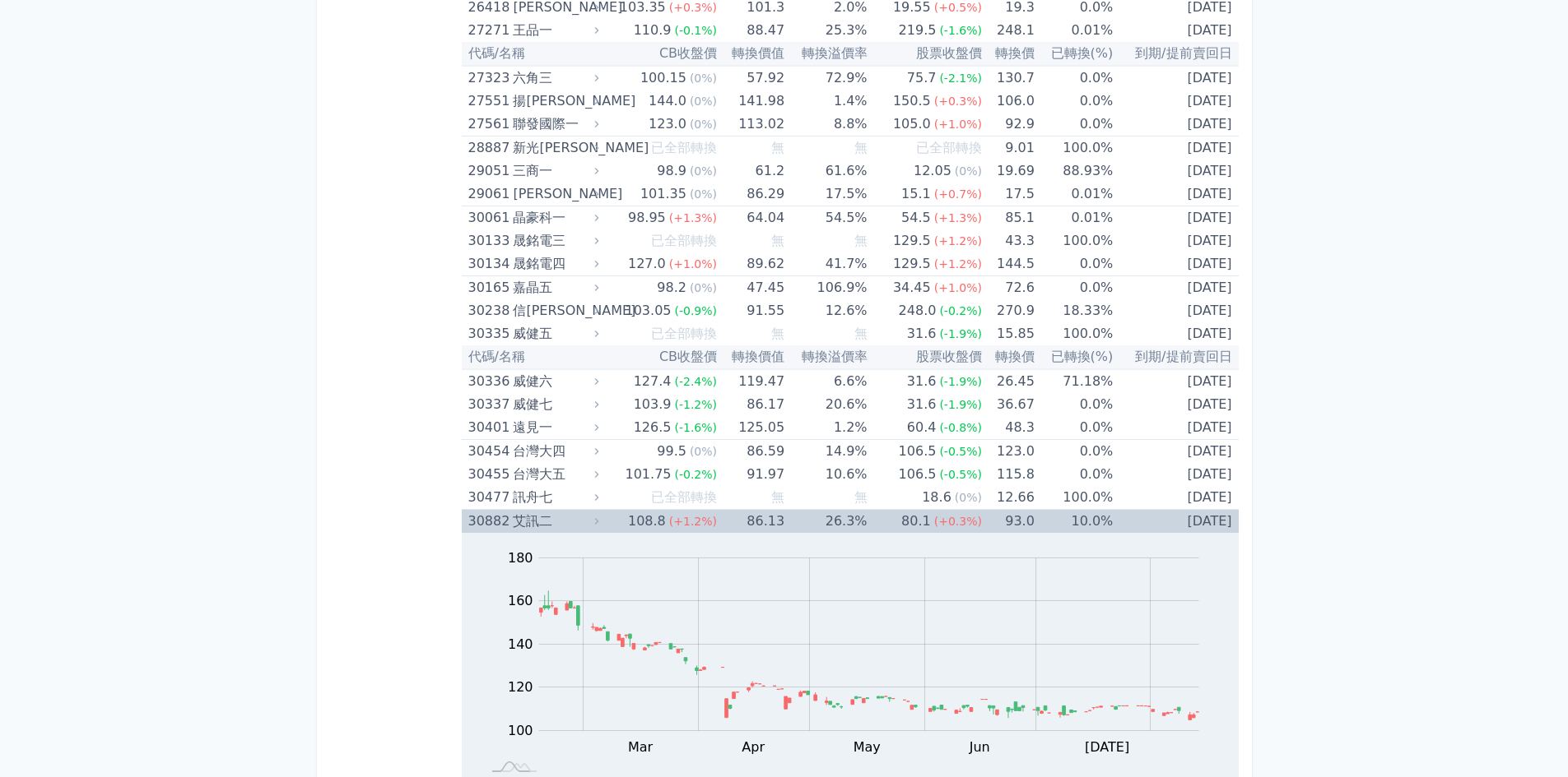
click at [1086, 526] on td "10.0%" at bounding box center [1073, 521] width 78 height 23
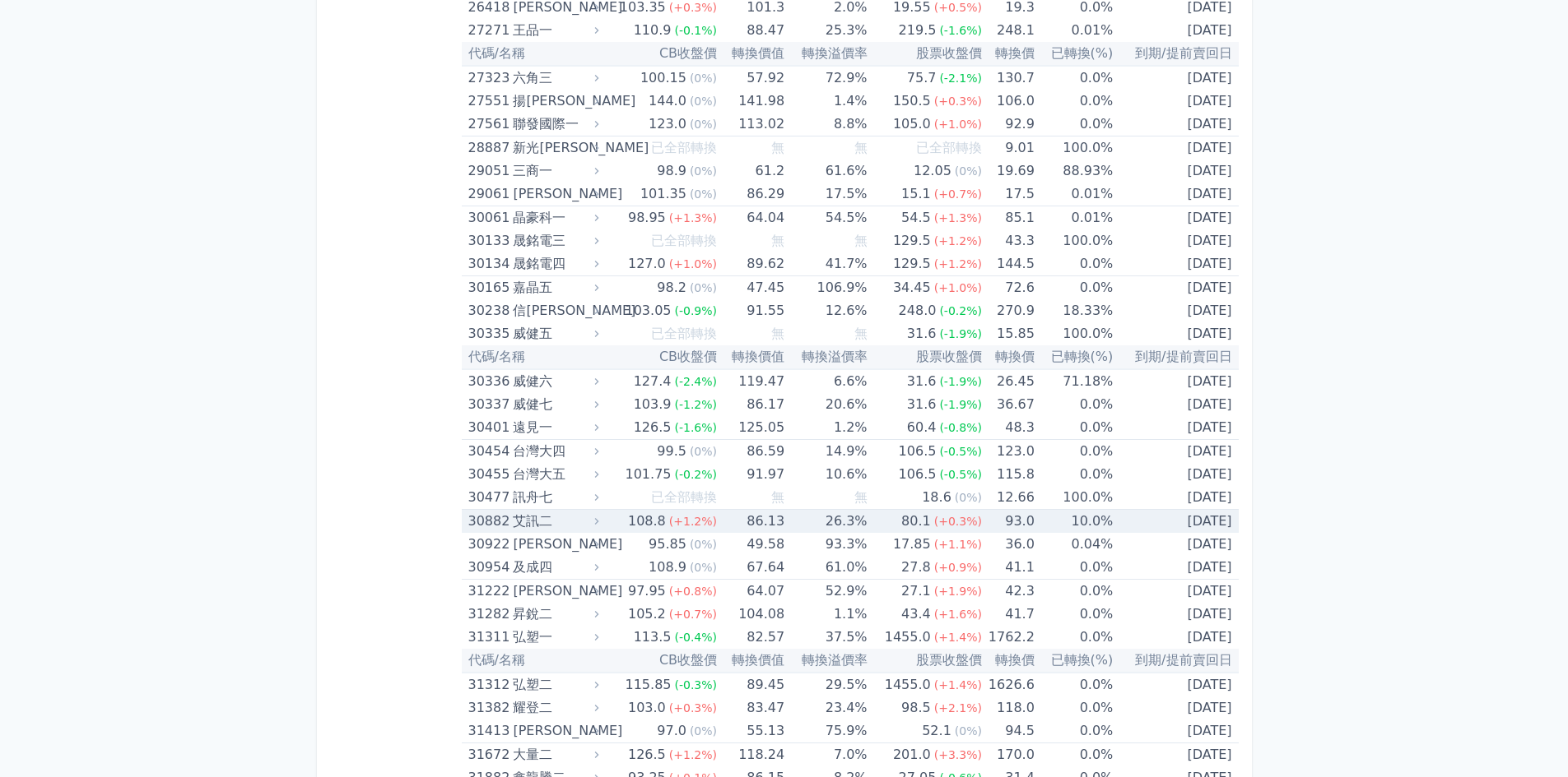
click at [1141, 522] on td "[DATE]" at bounding box center [1176, 521] width 126 height 23
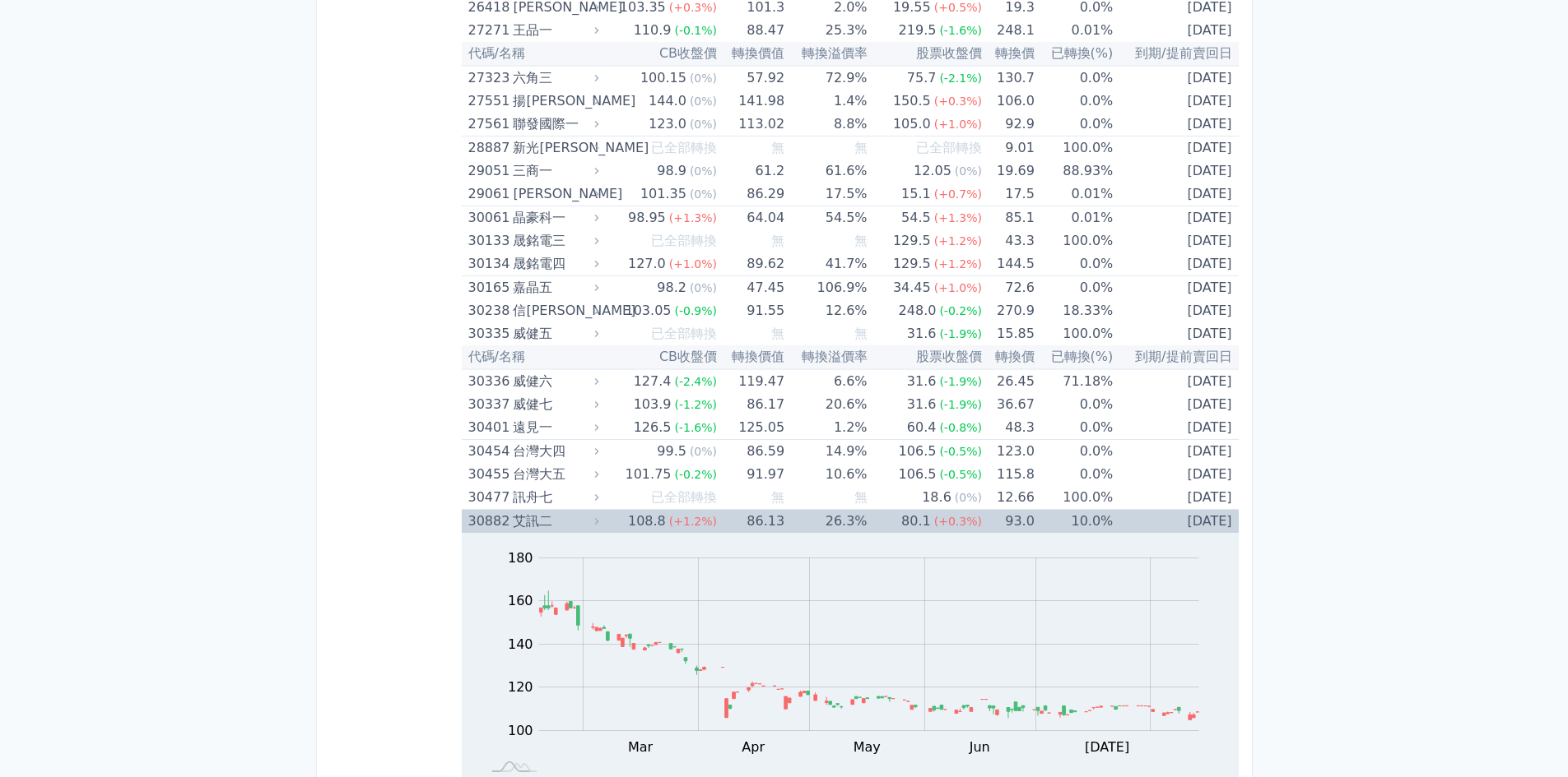
click at [1141, 522] on td "[DATE]" at bounding box center [1176, 521] width 126 height 23
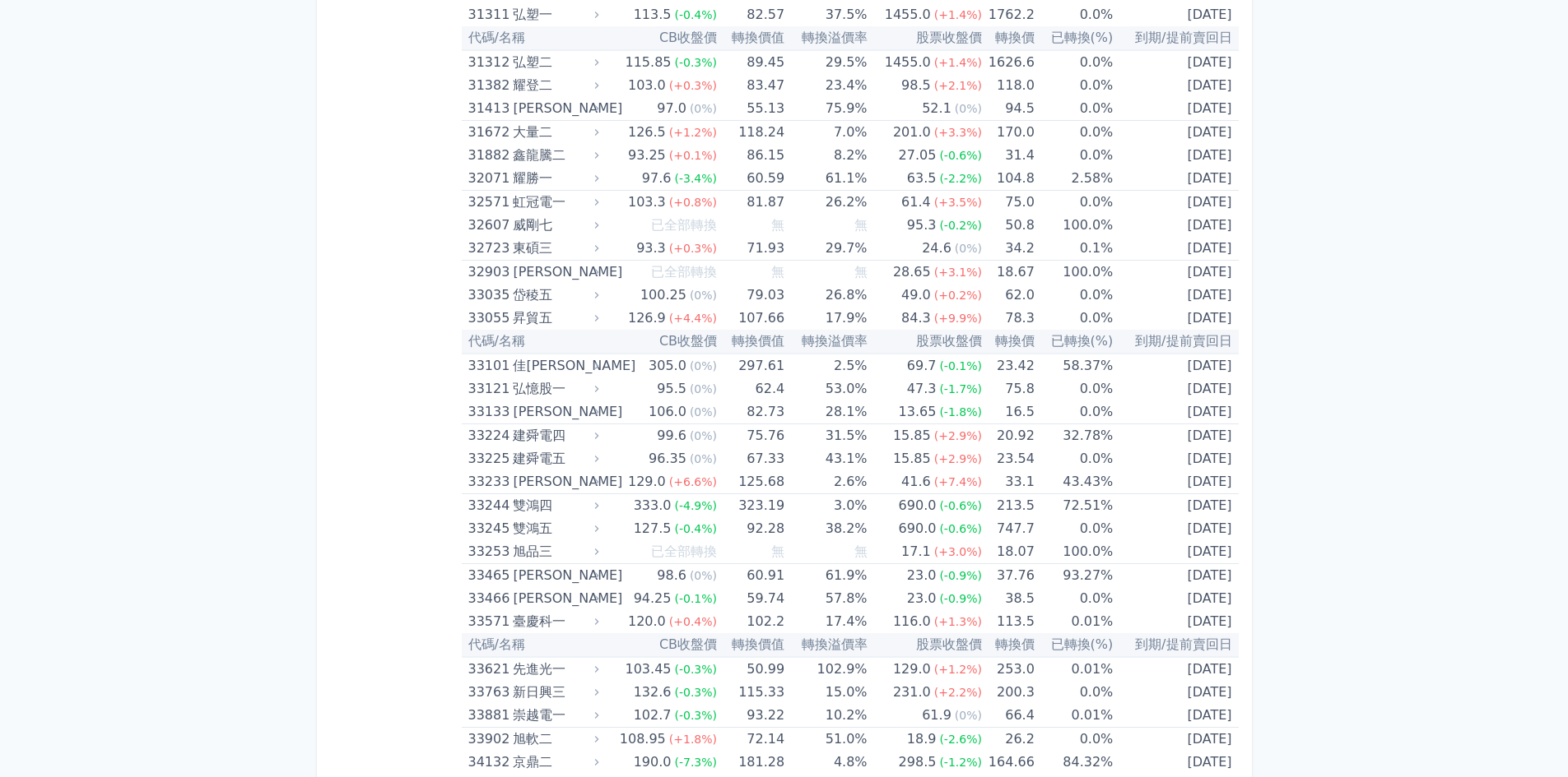
scroll to position [2880, 0]
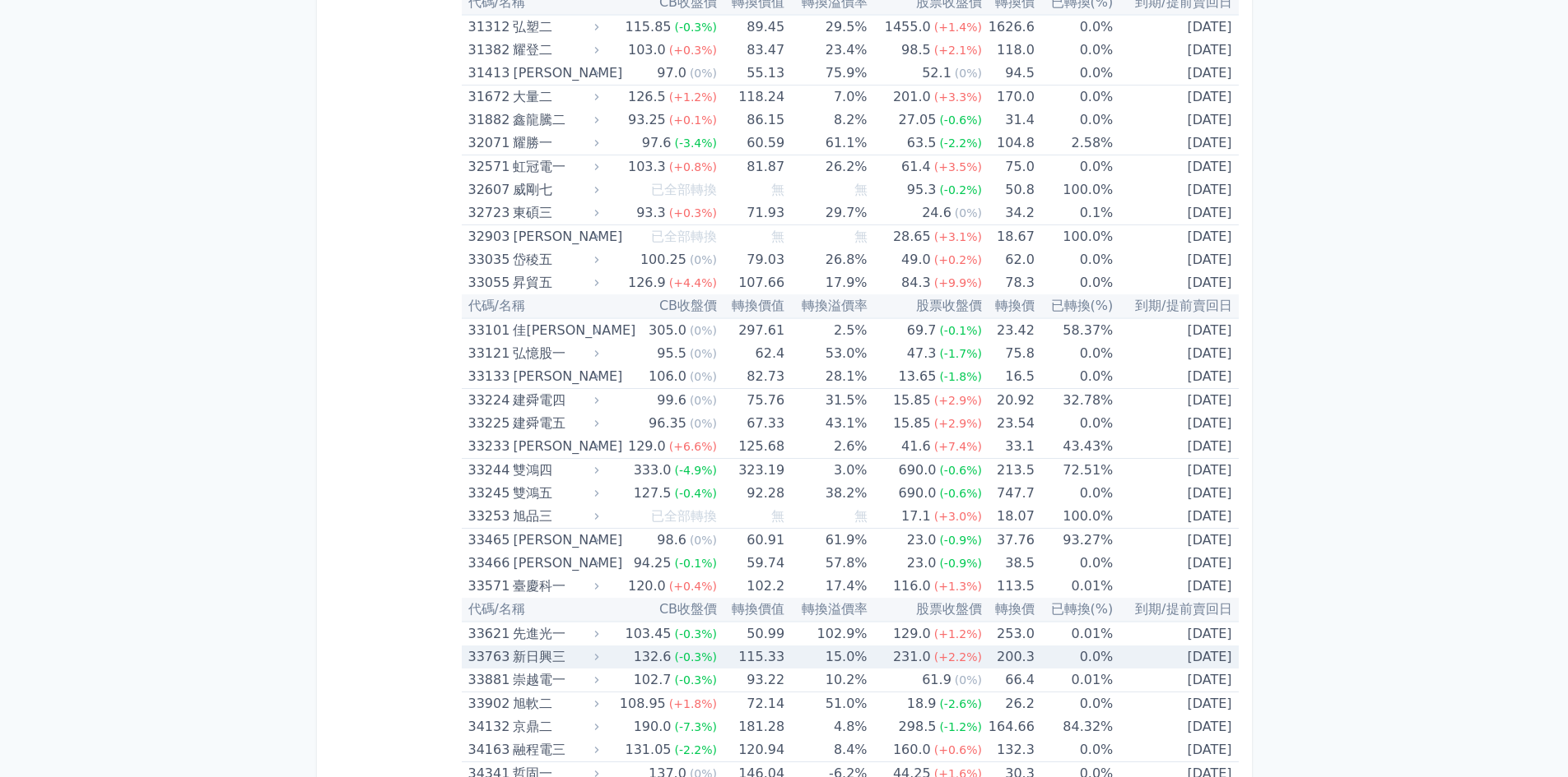
click at [1122, 659] on td "[DATE]" at bounding box center [1176, 657] width 126 height 23
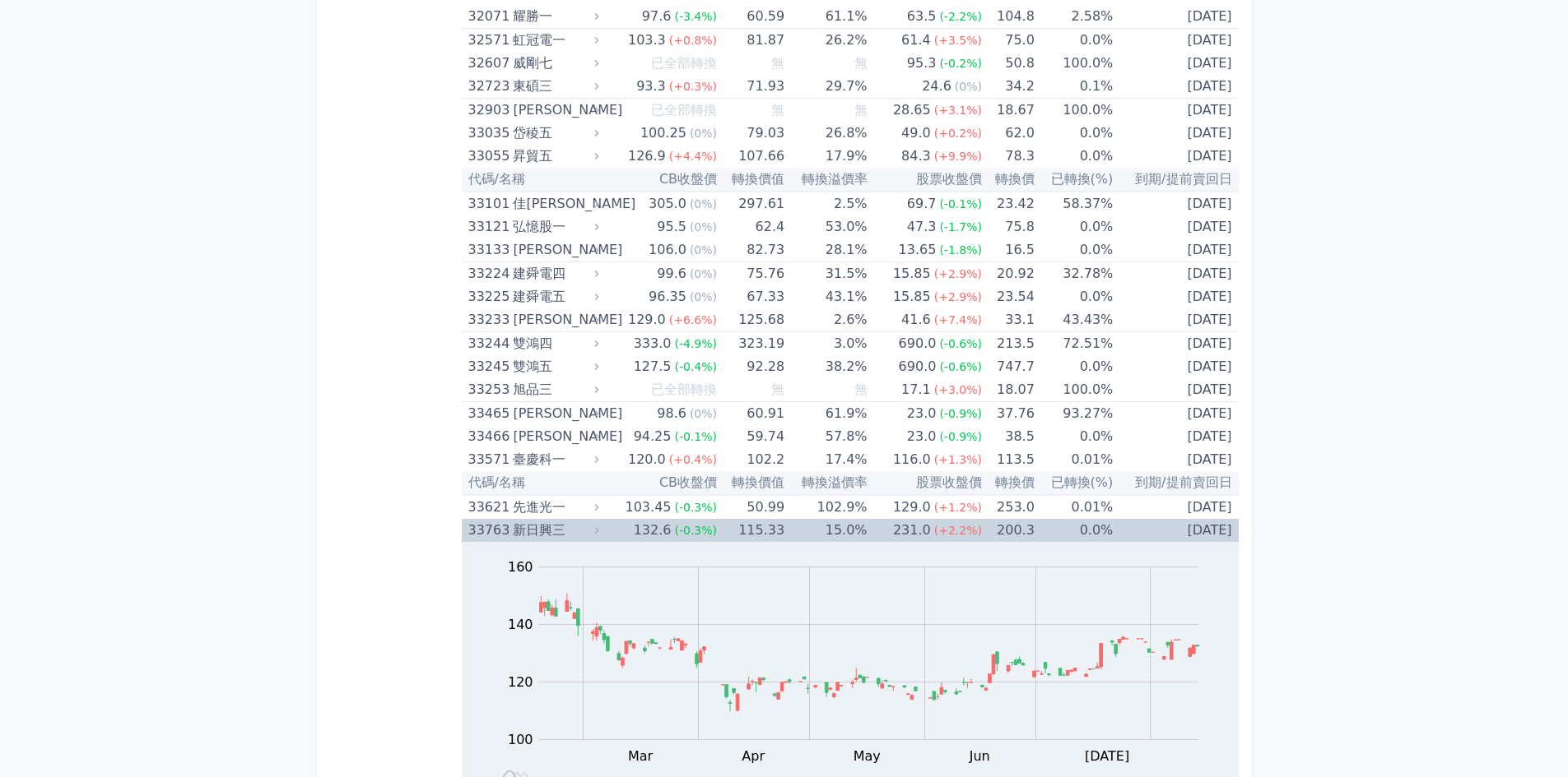
scroll to position [3043, 0]
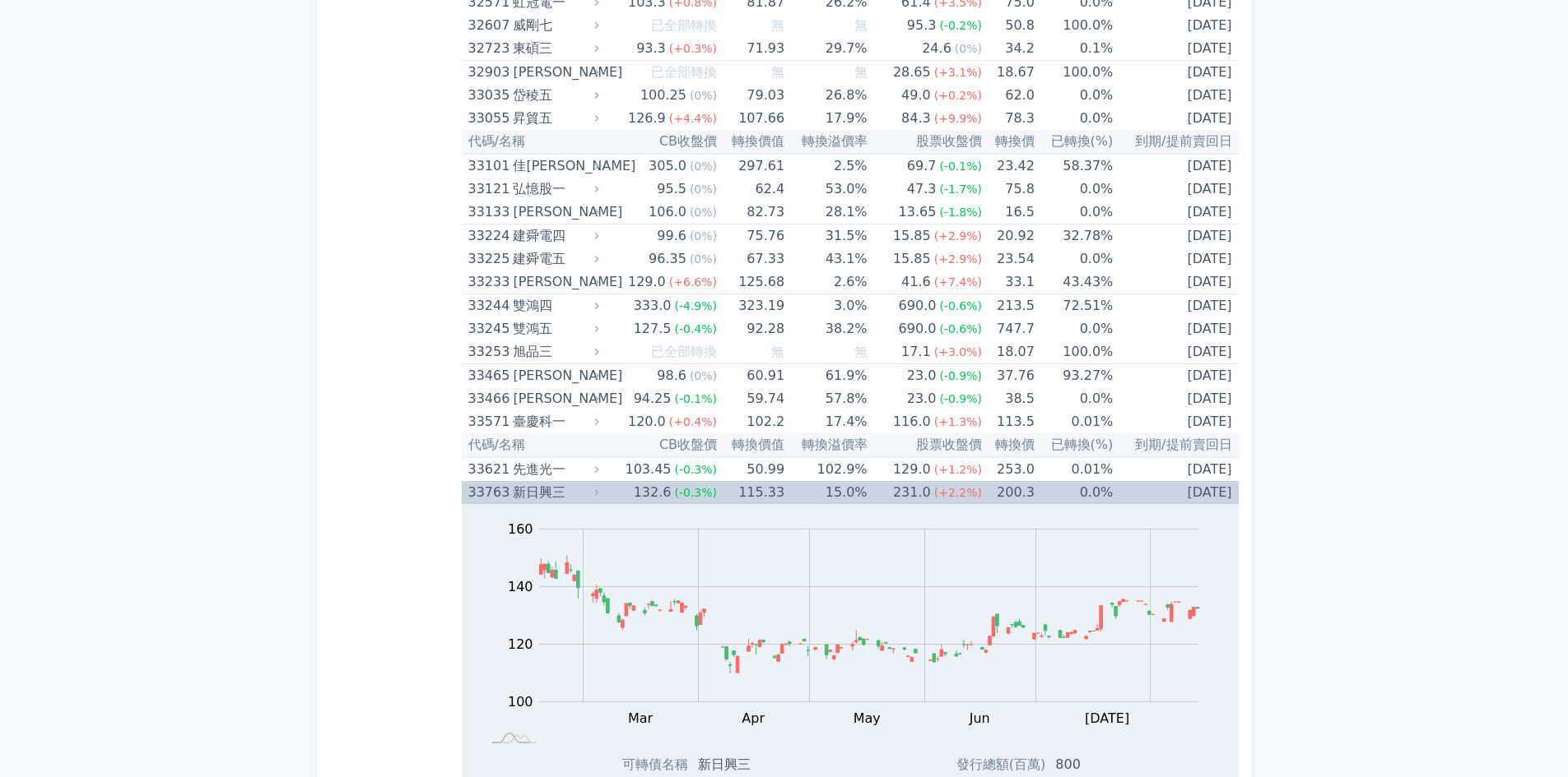
click at [1158, 486] on td "[DATE]" at bounding box center [1176, 492] width 126 height 23
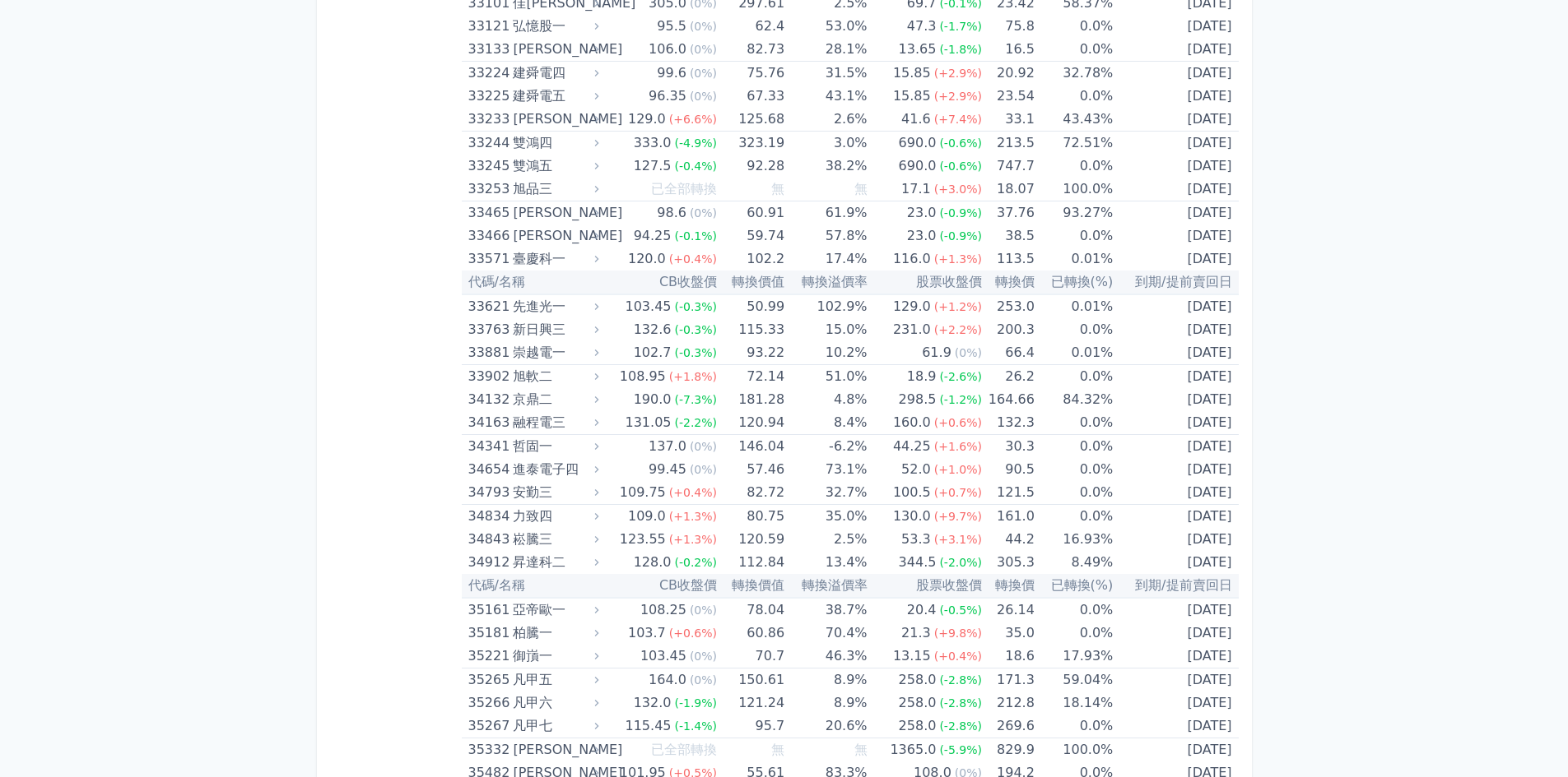
scroll to position [3208, 0]
click at [1138, 552] on td "[DATE]" at bounding box center [1176, 561] width 126 height 23
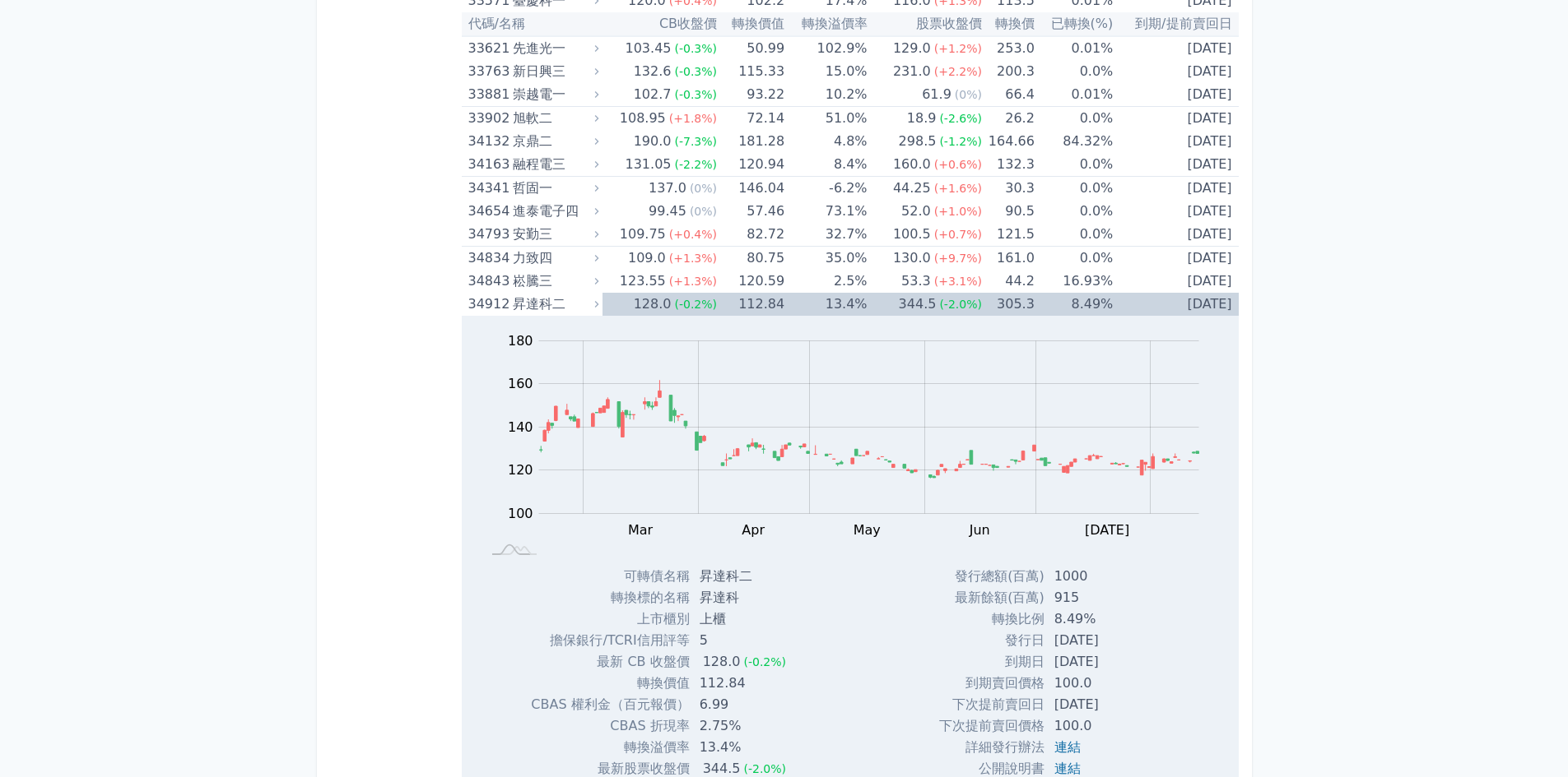
scroll to position [3538, 0]
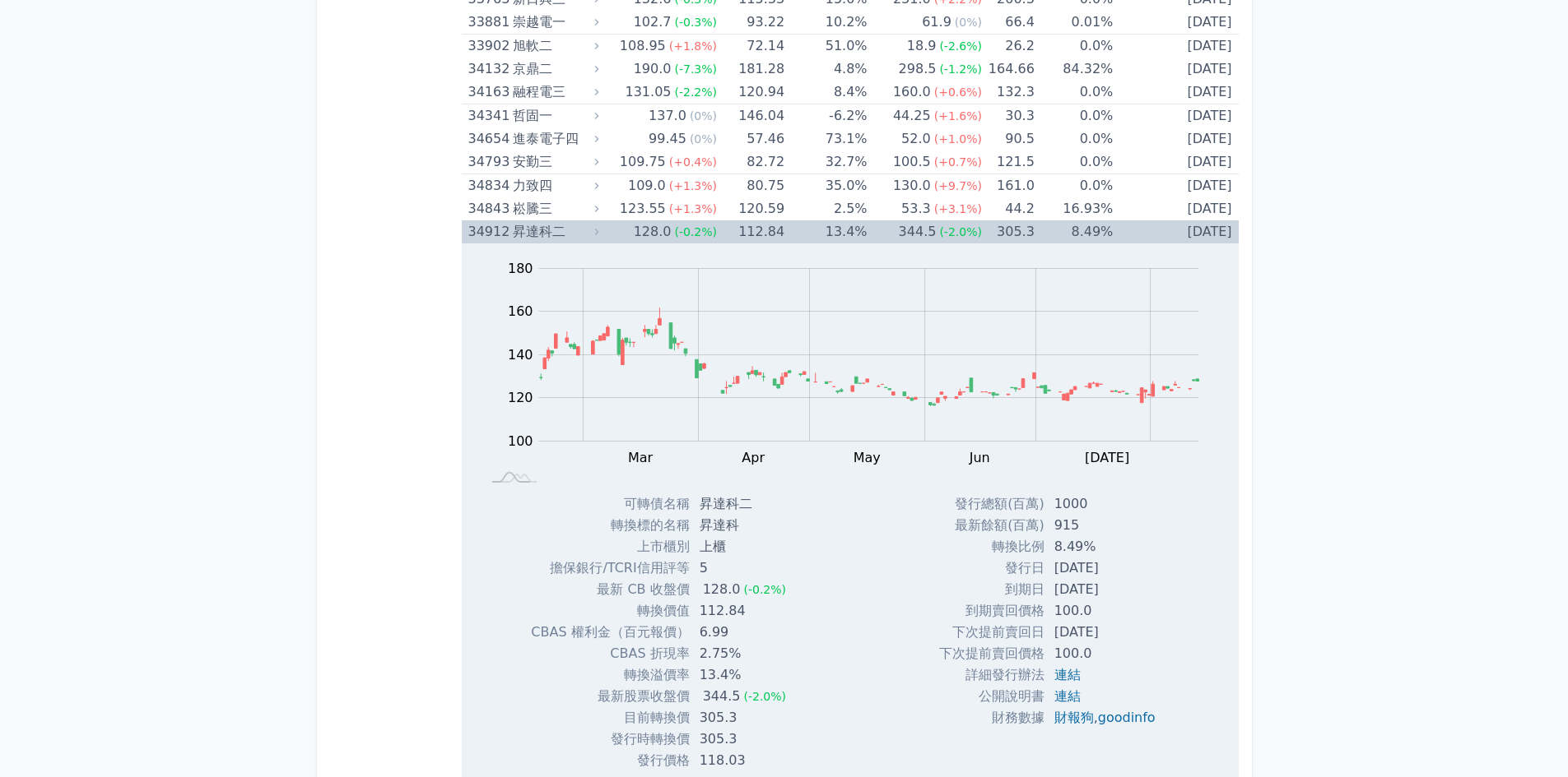
click at [559, 227] on div "昇達科二" at bounding box center [554, 232] width 82 height 23
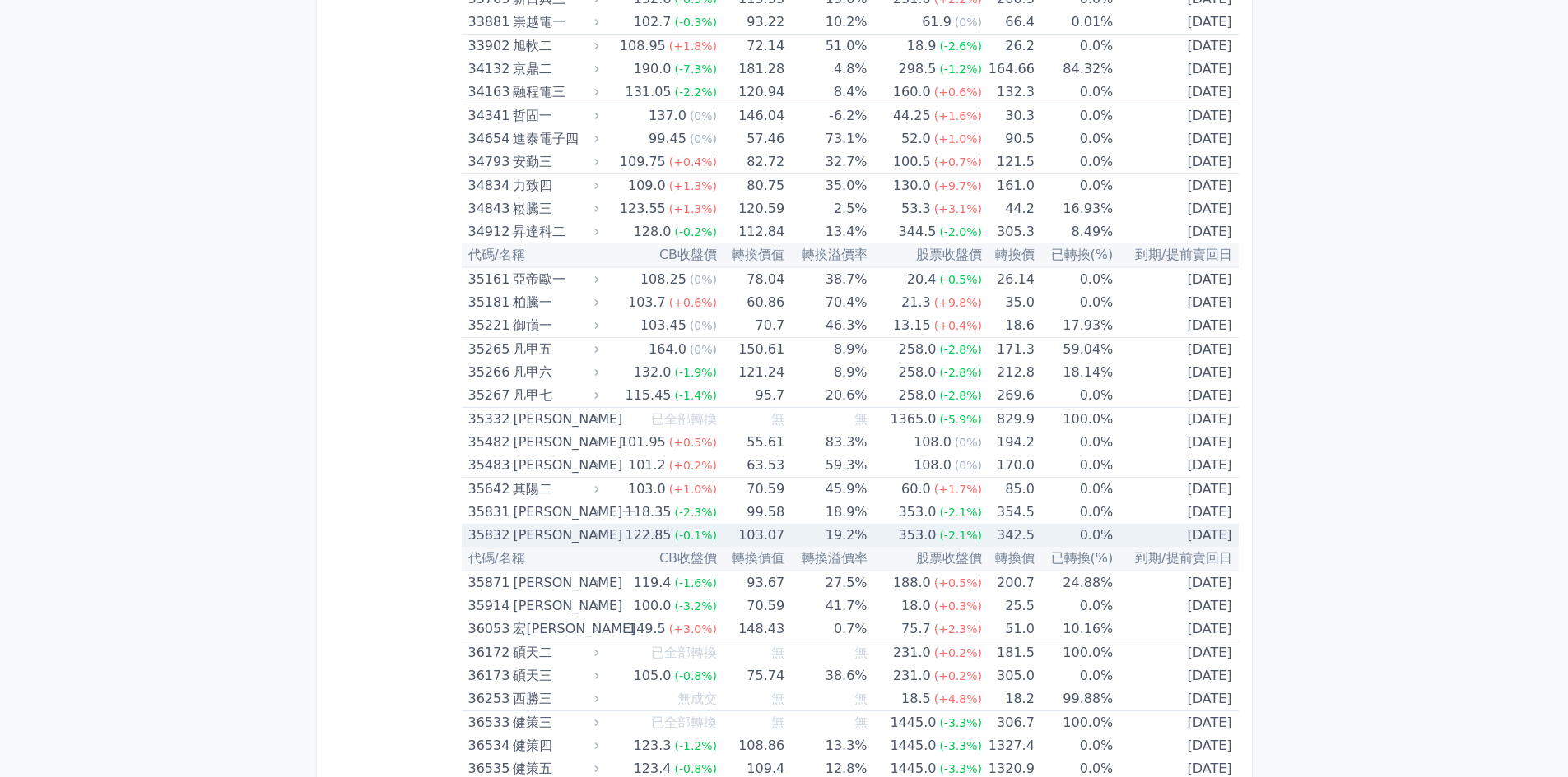
click at [1096, 535] on td "0.0%" at bounding box center [1073, 535] width 78 height 23
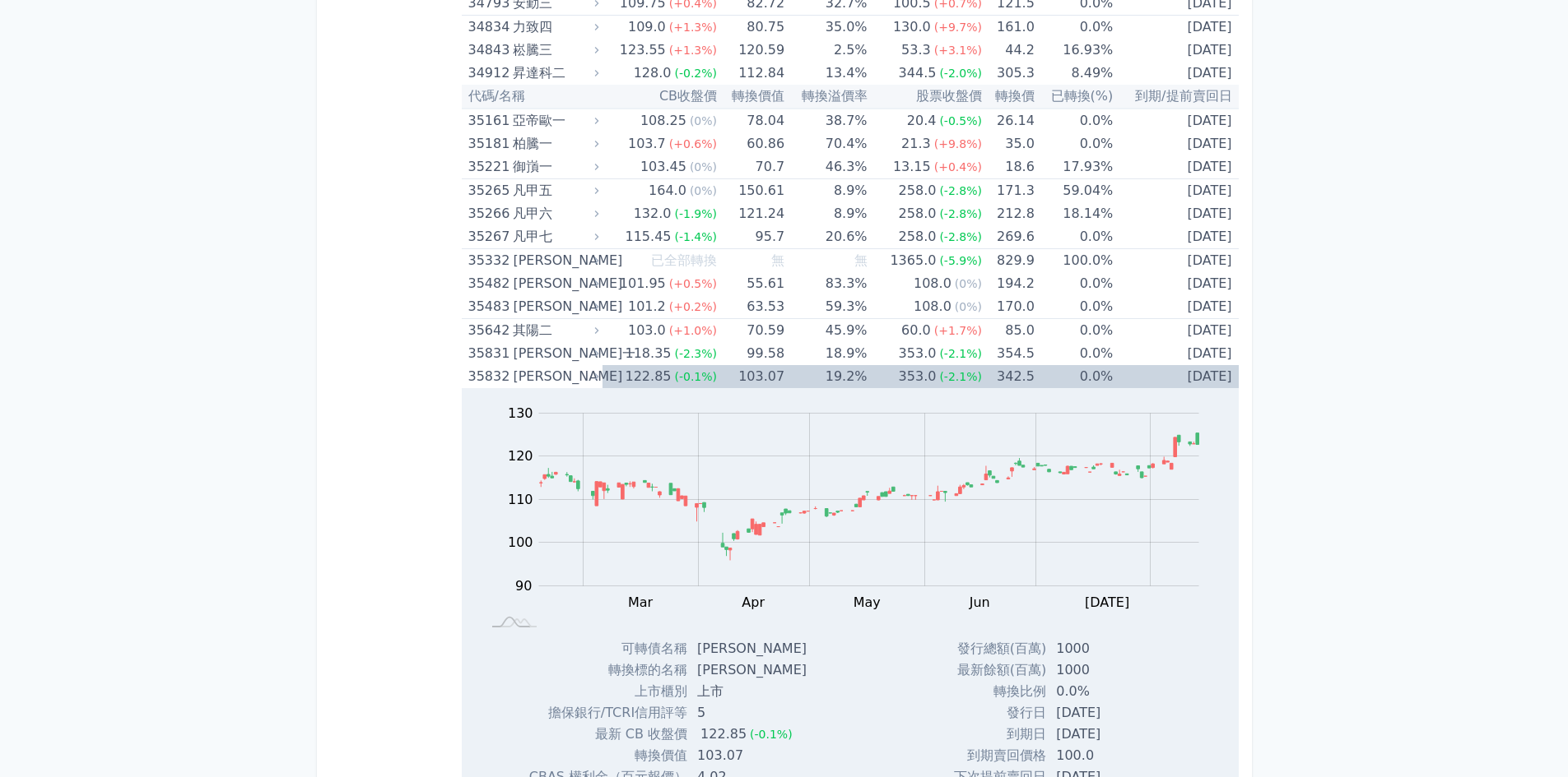
scroll to position [3702, 0]
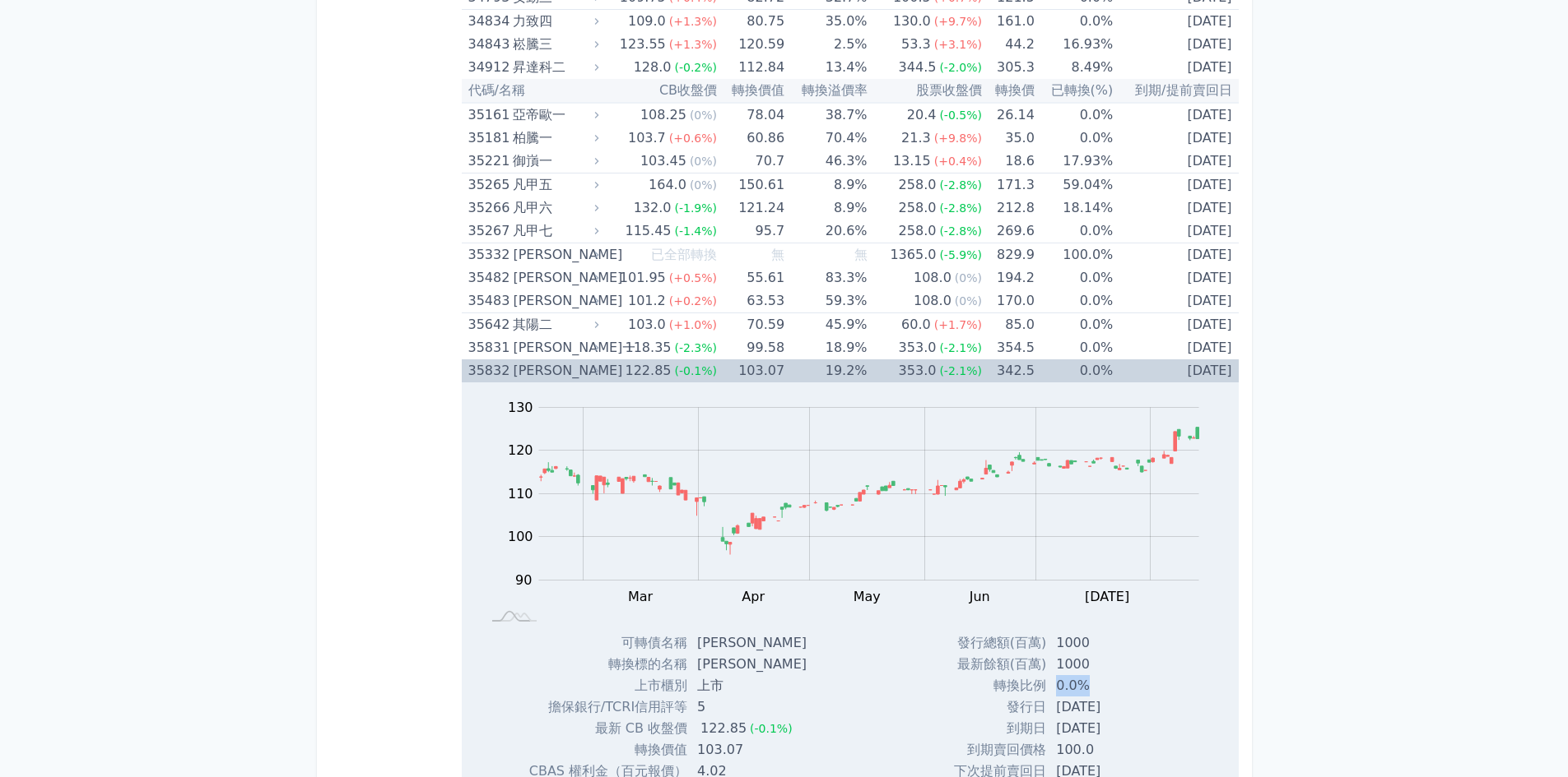
drag, startPoint x: 1049, startPoint y: 686, endPoint x: 1078, endPoint y: 679, distance: 29.8
click at [1078, 683] on td "0.0%" at bounding box center [1108, 685] width 125 height 22
click at [1008, 372] on td "342.5" at bounding box center [1008, 371] width 52 height 23
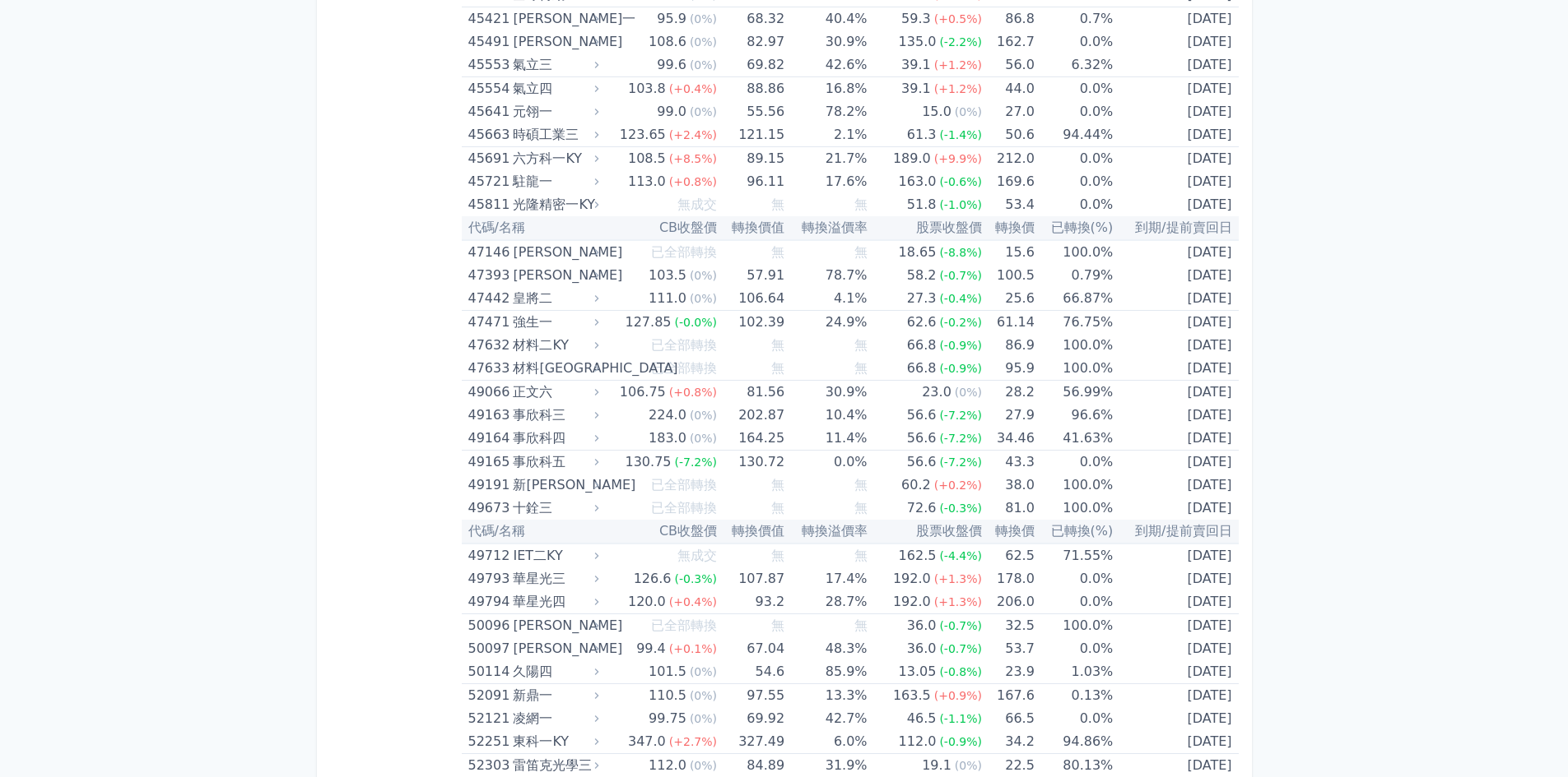
scroll to position [5100, 0]
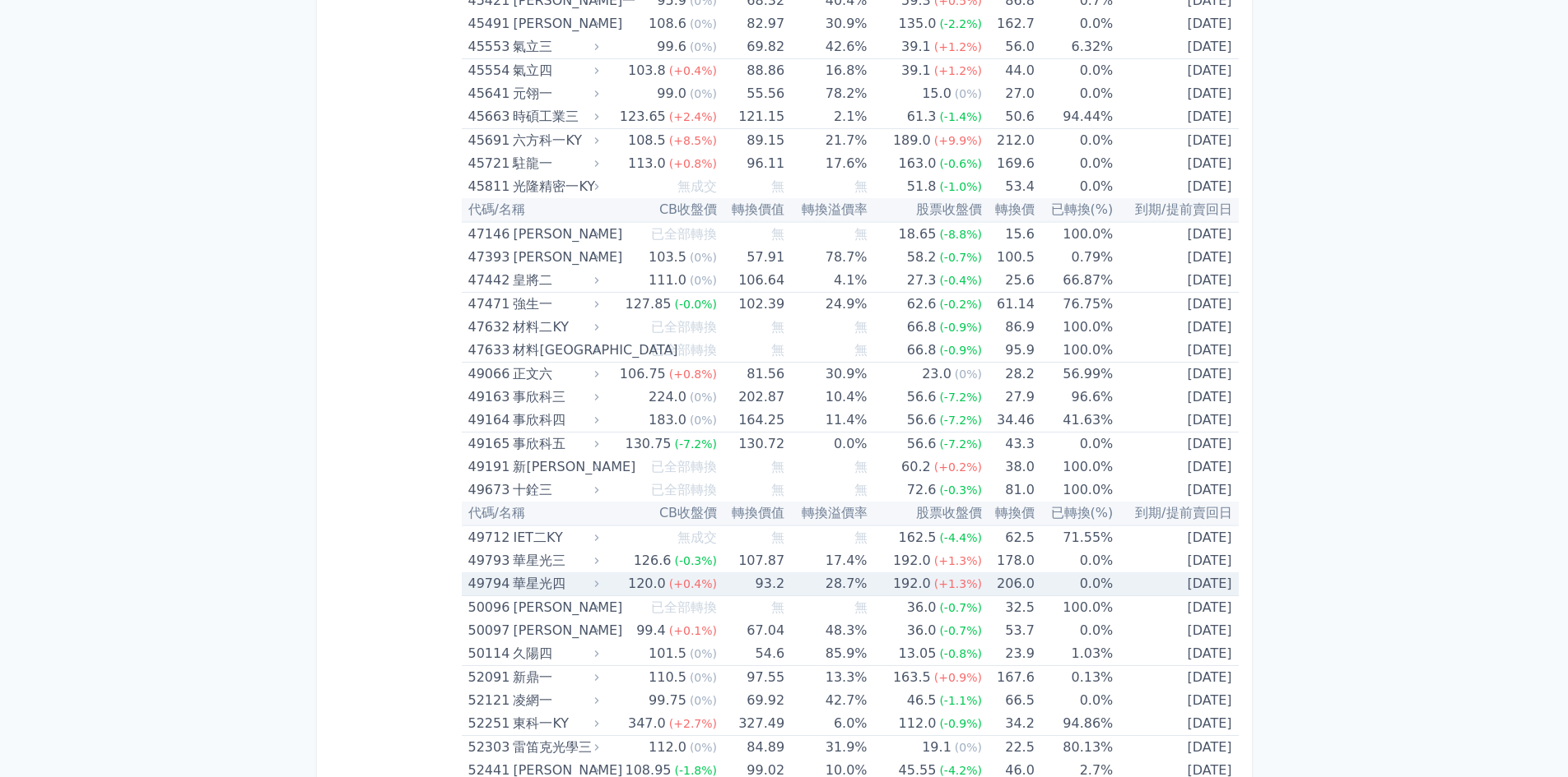
click at [1203, 586] on td "[DATE]" at bounding box center [1176, 584] width 126 height 23
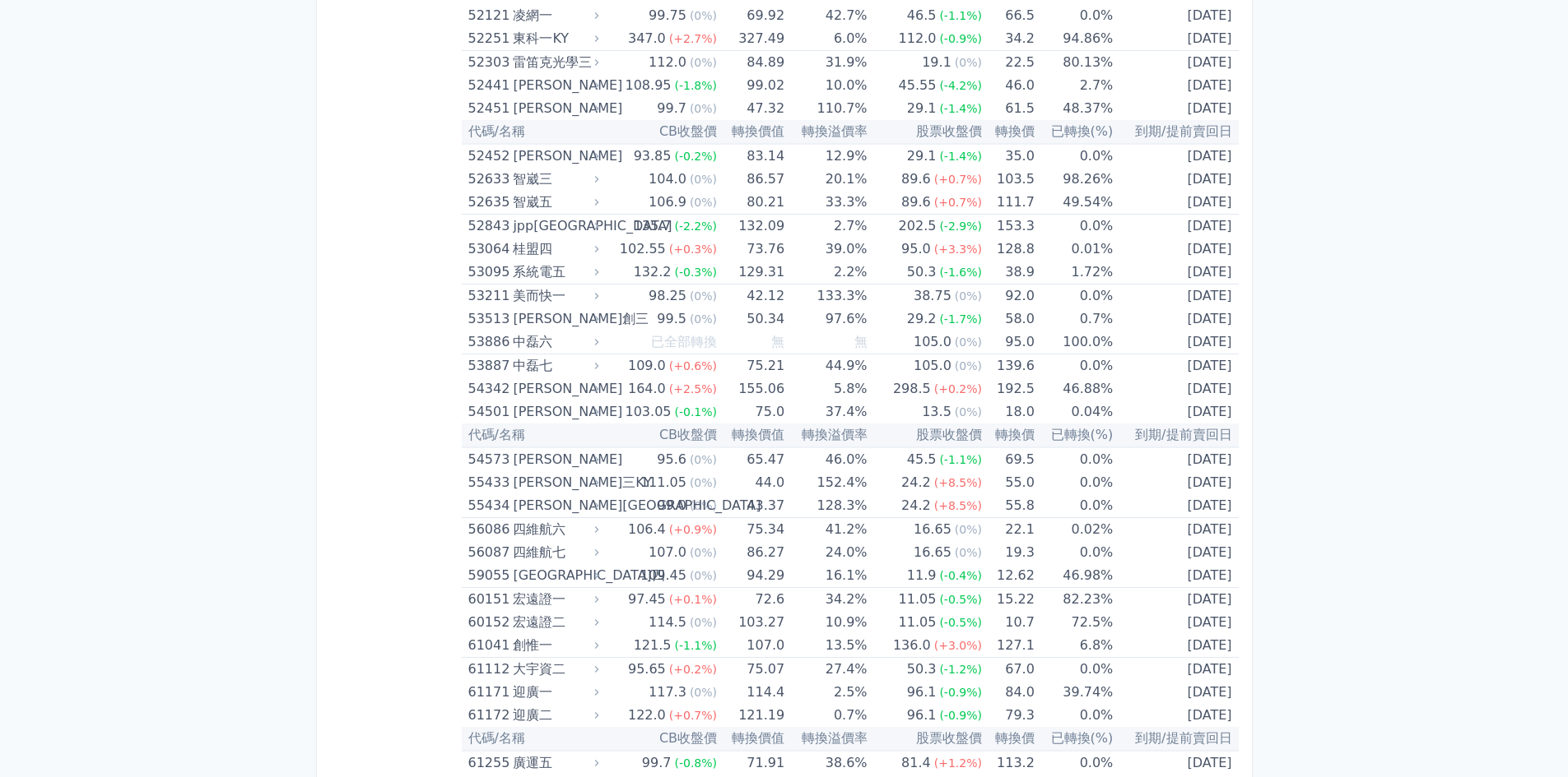
scroll to position [6334, 0]
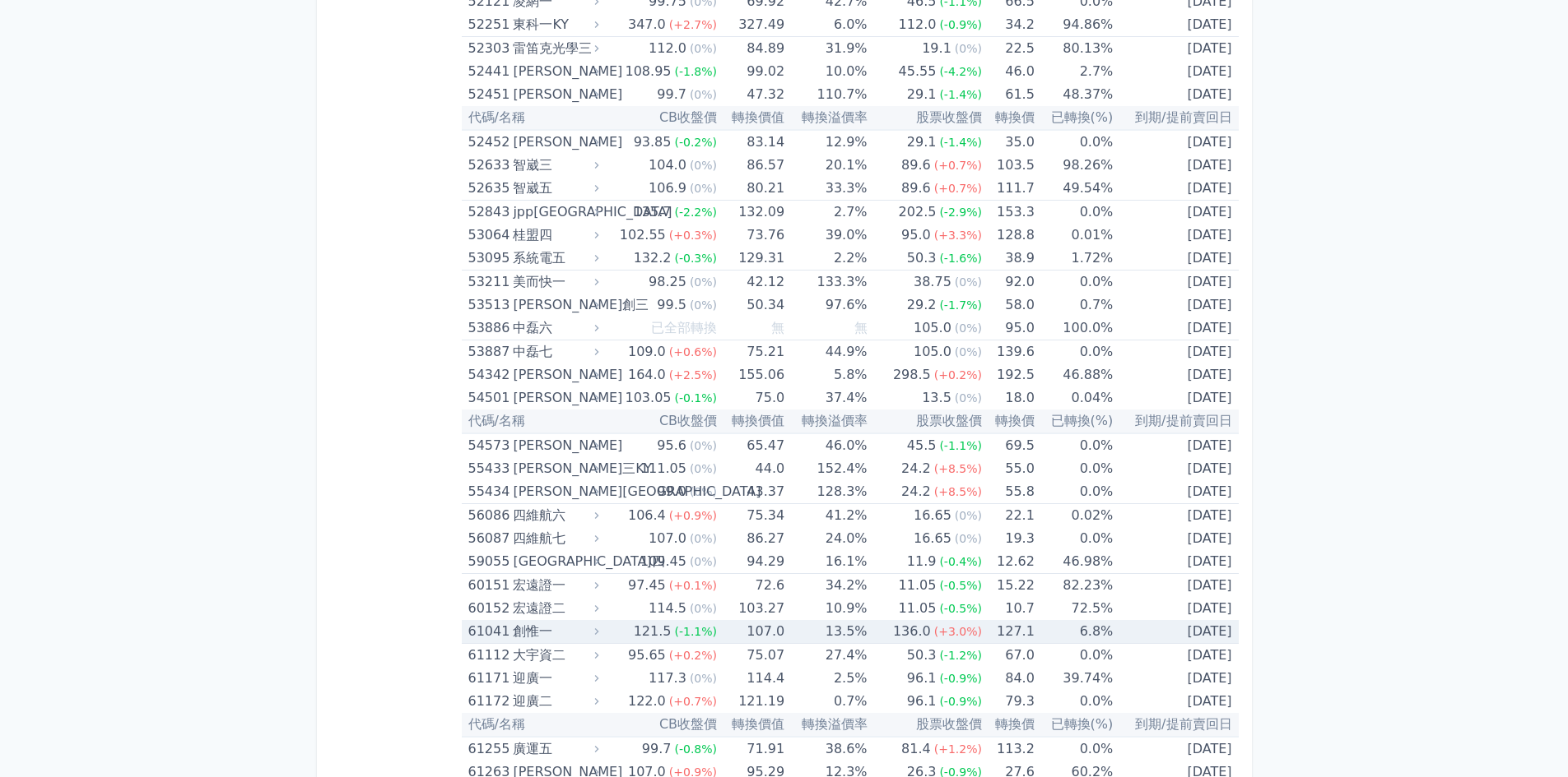
click at [1162, 635] on td "[DATE]" at bounding box center [1176, 632] width 126 height 23
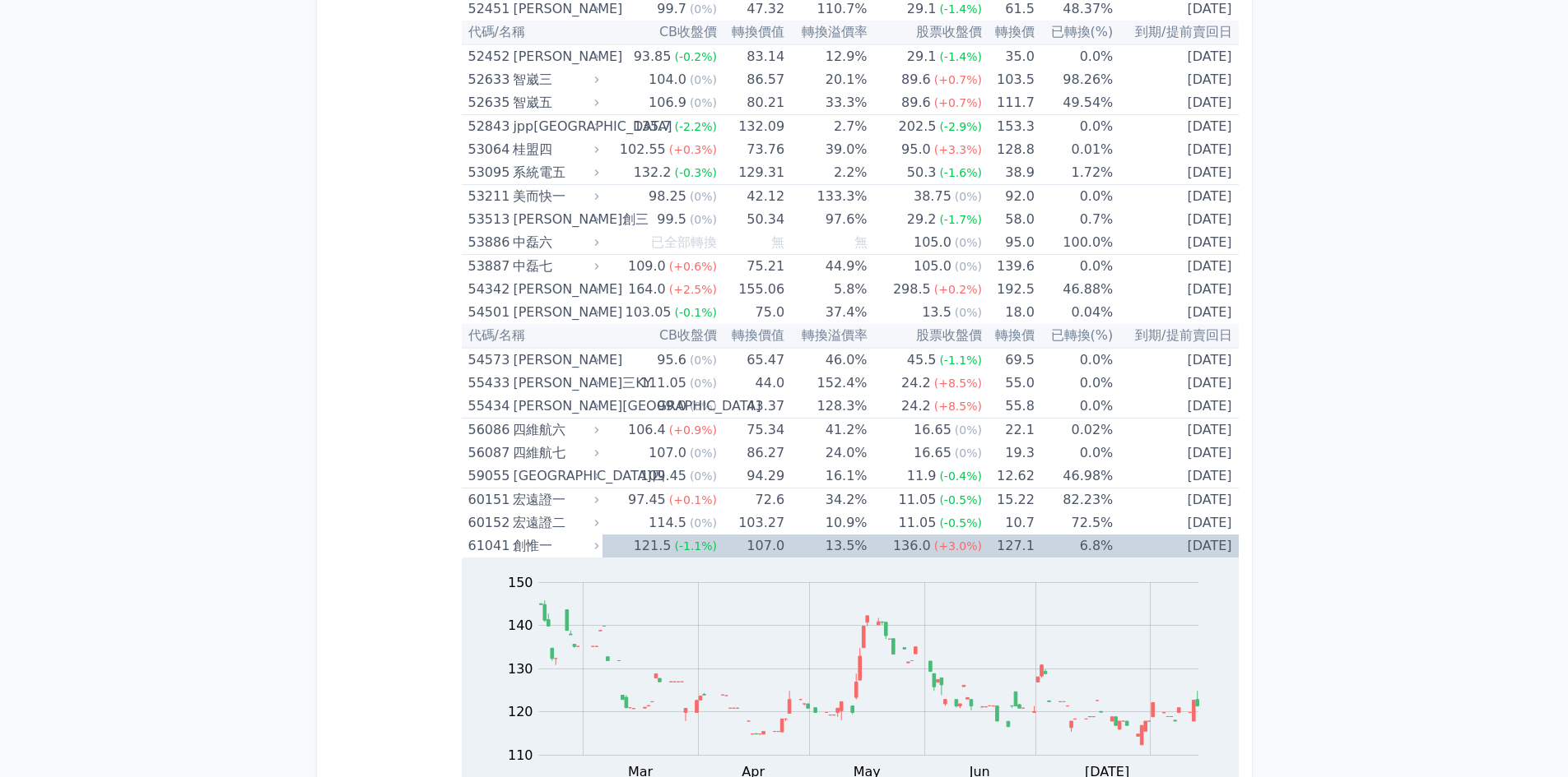
scroll to position [6499, 0]
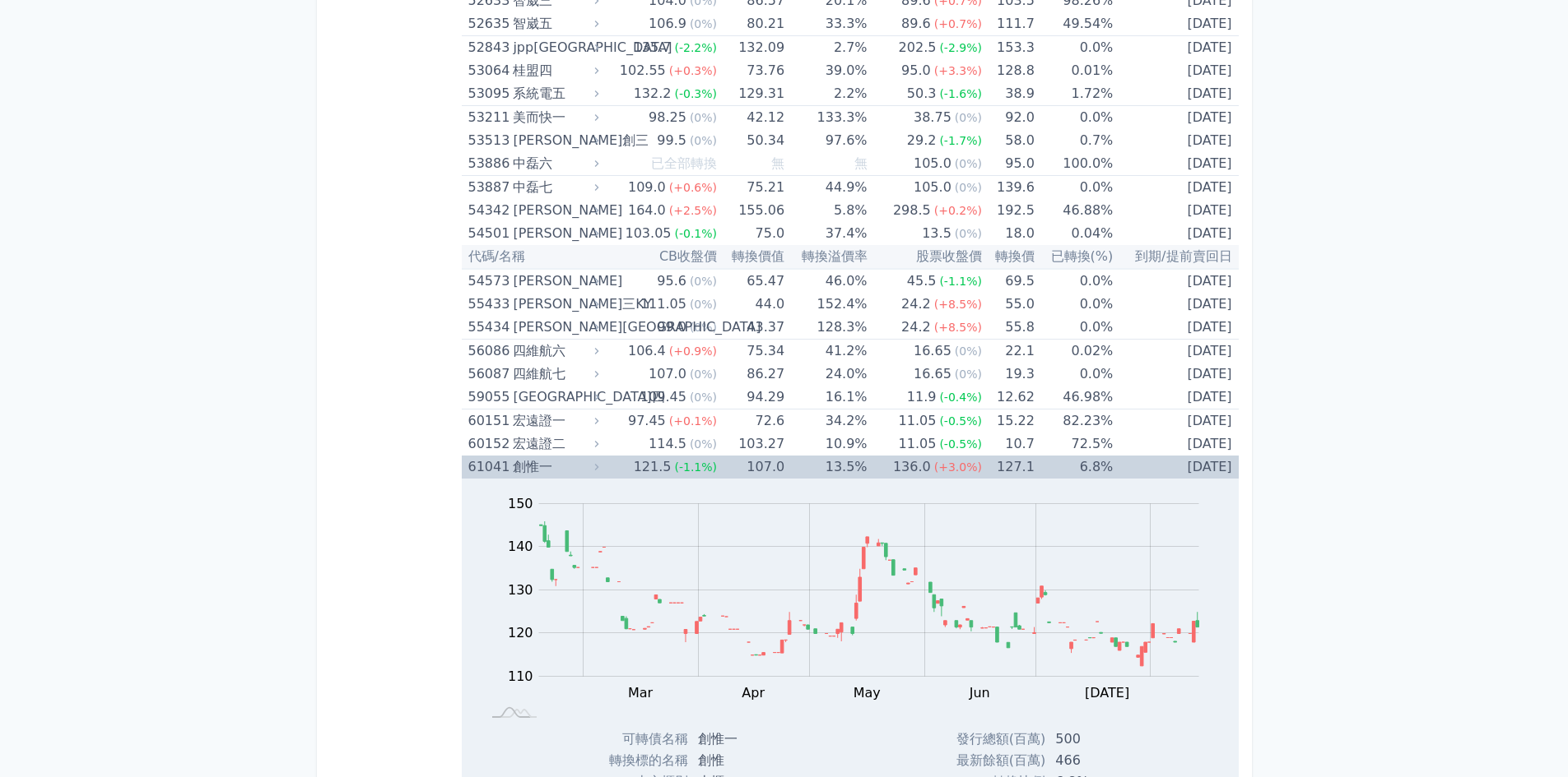
click at [588, 470] on div "創惟一" at bounding box center [554, 467] width 82 height 23
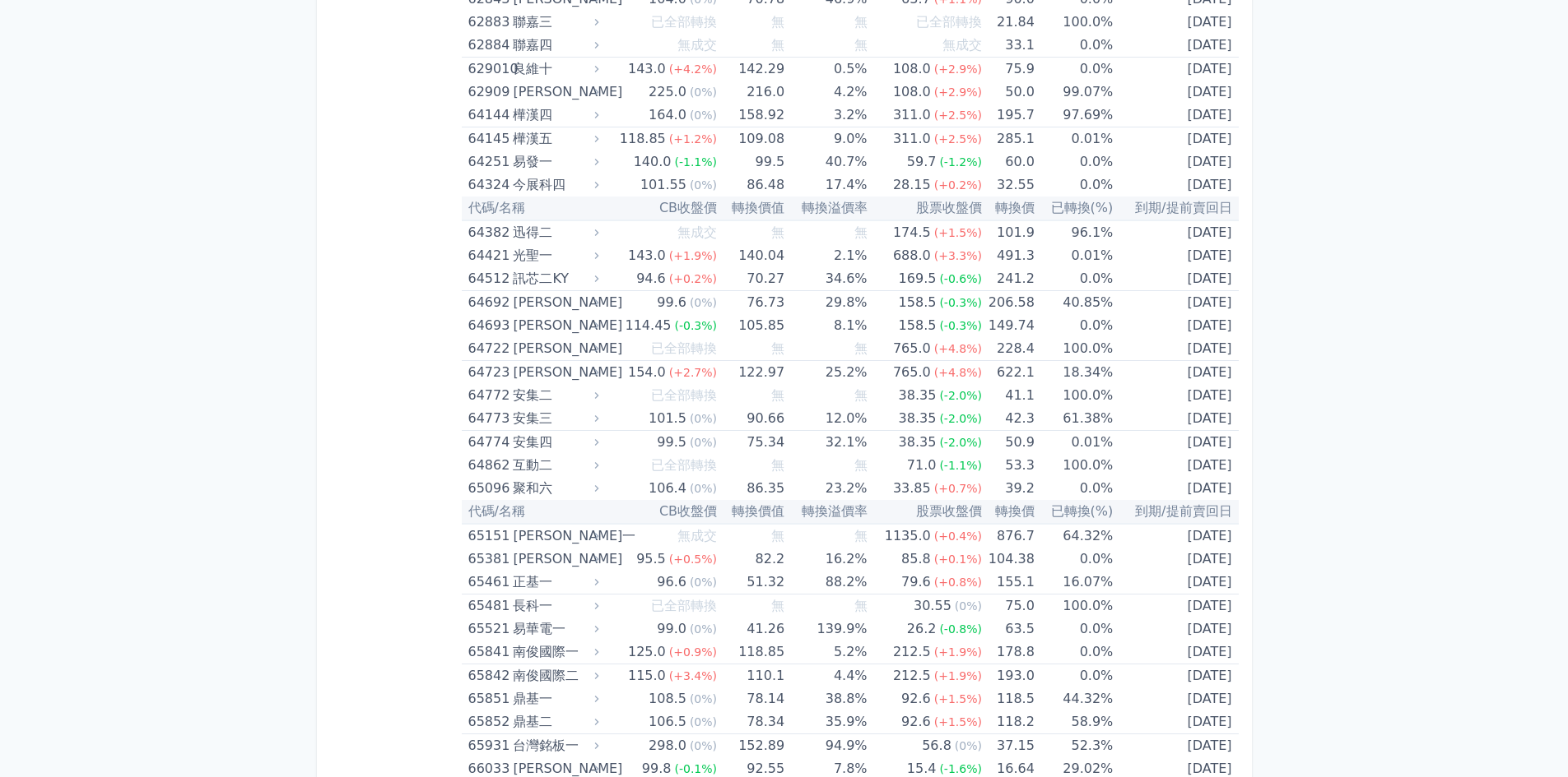
scroll to position [7815, 0]
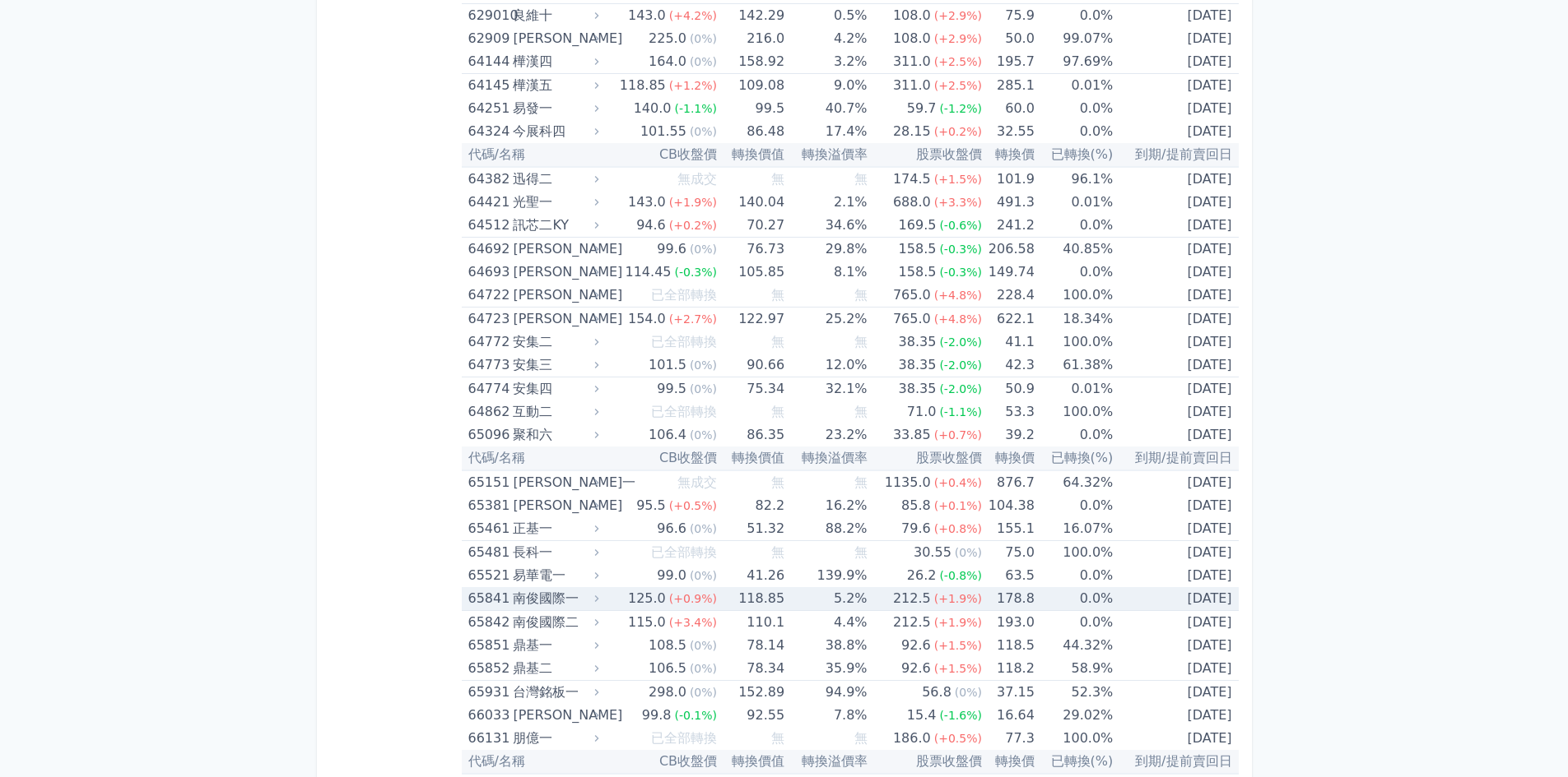
click at [1192, 597] on td "[DATE]" at bounding box center [1176, 598] width 126 height 23
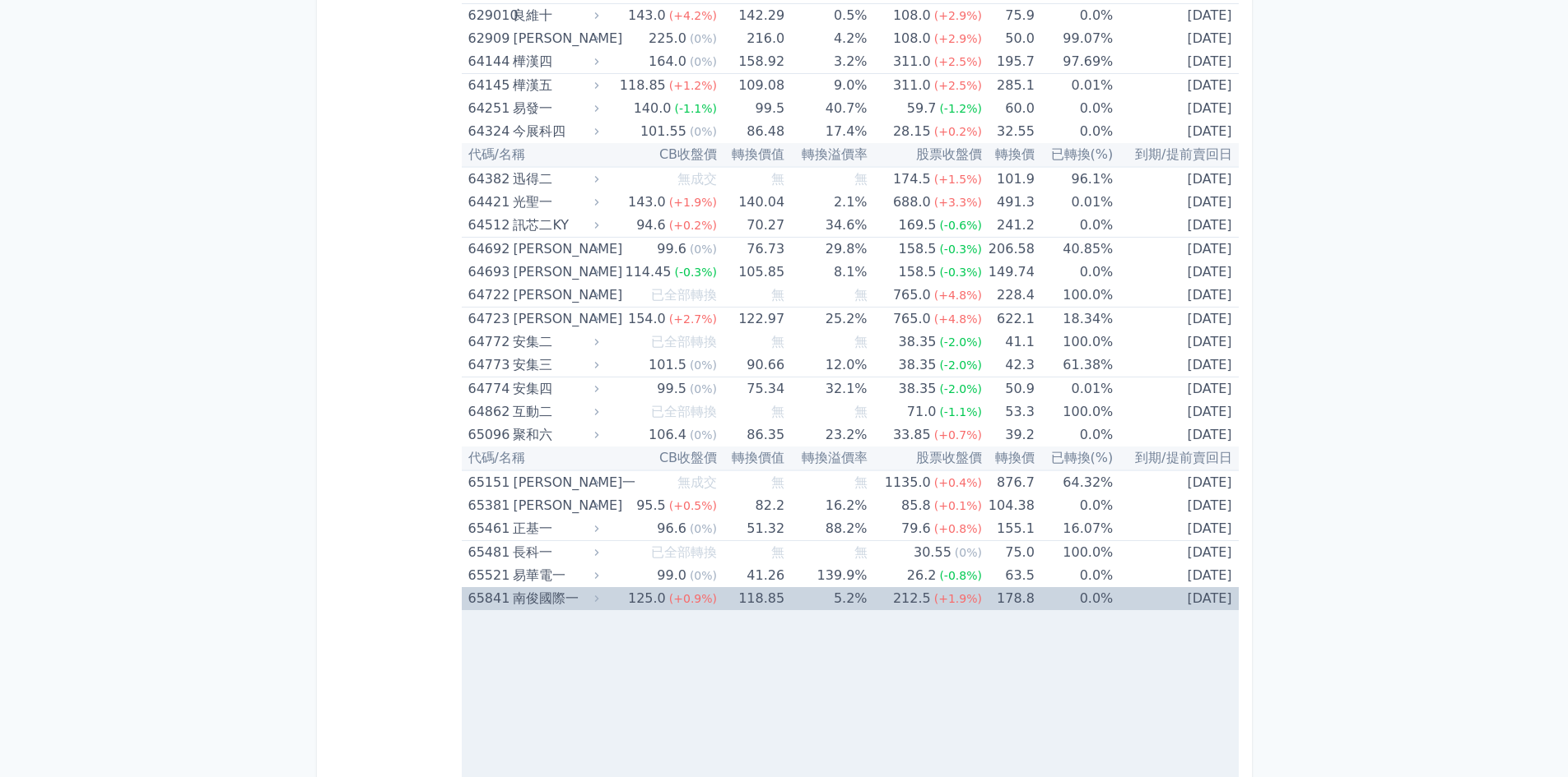
click at [1194, 597] on td "[DATE]" at bounding box center [1176, 598] width 126 height 23
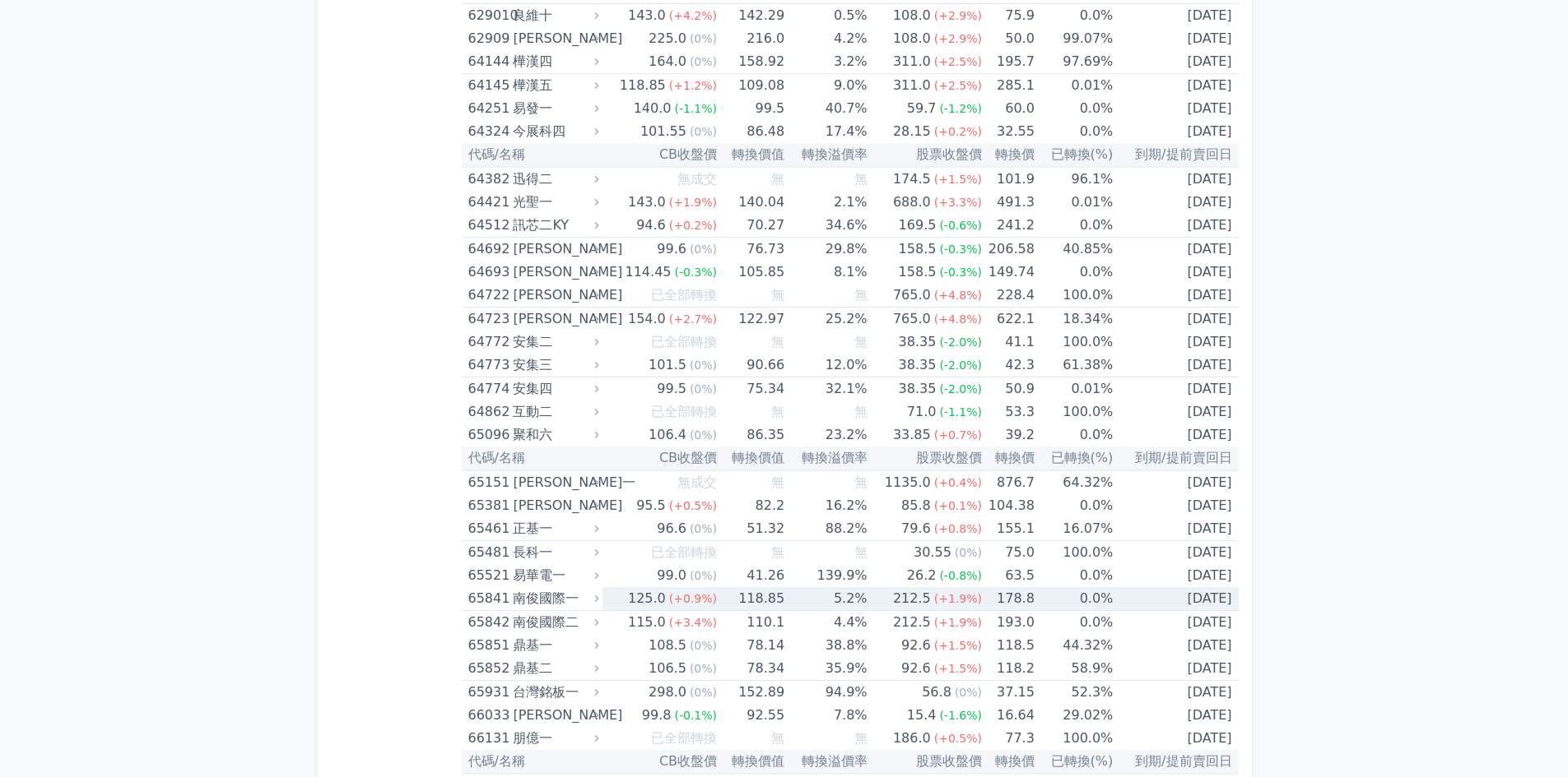
click at [1194, 597] on td "[DATE]" at bounding box center [1176, 598] width 126 height 23
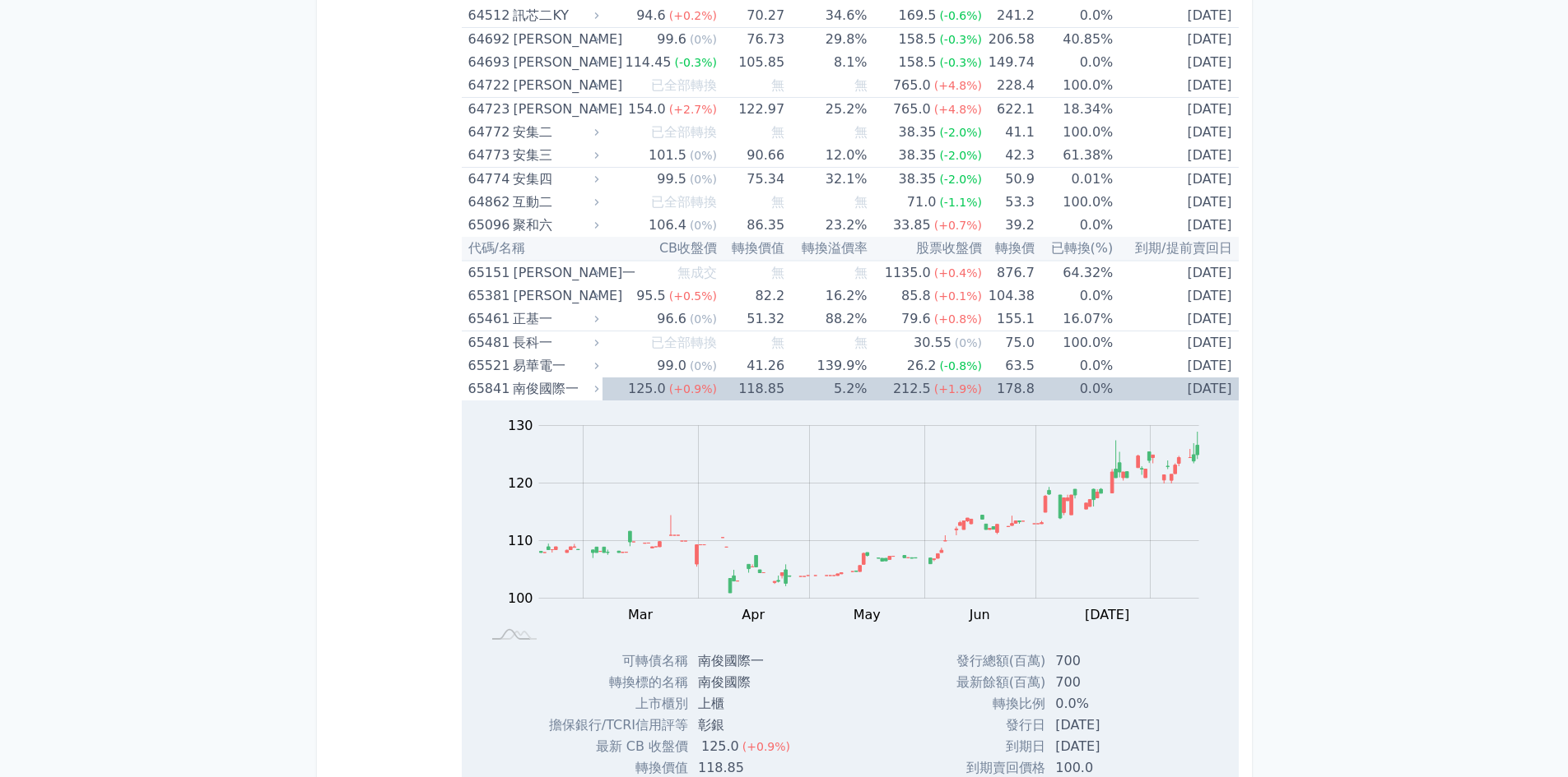
scroll to position [8062, 0]
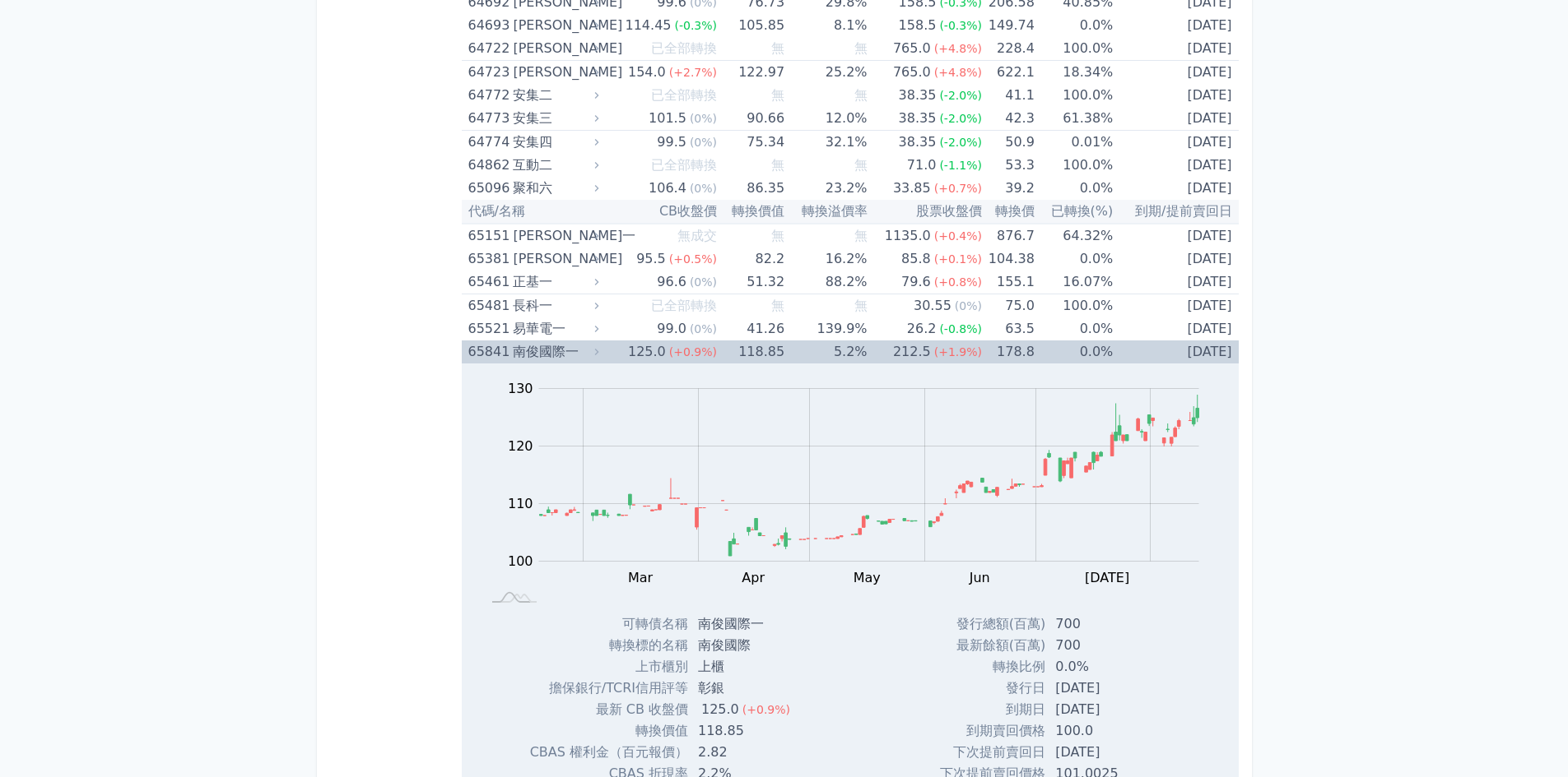
click at [553, 354] on div "南俊國際一" at bounding box center [554, 352] width 82 height 23
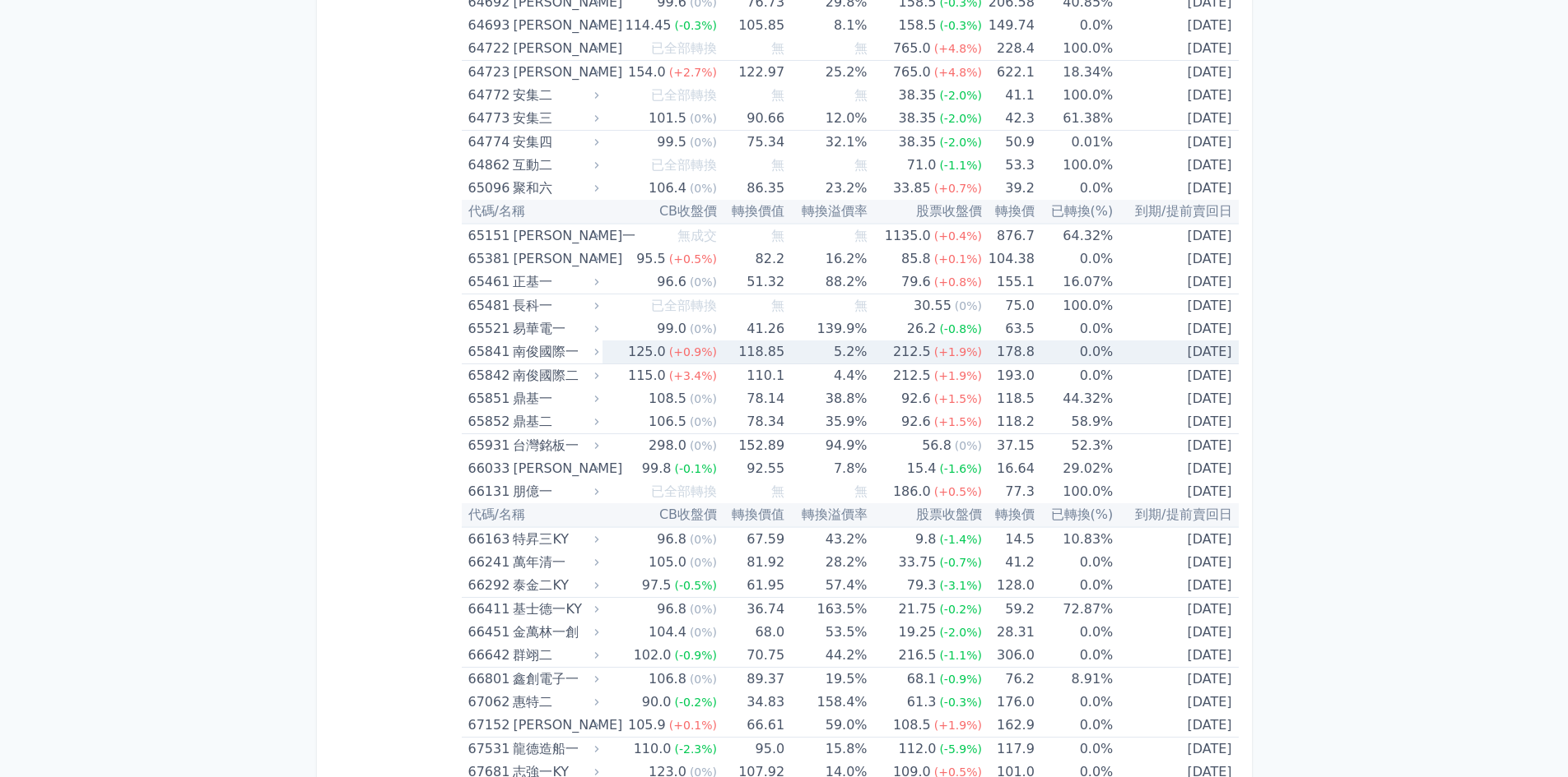
click at [553, 354] on div "南俊國際一" at bounding box center [554, 352] width 82 height 23
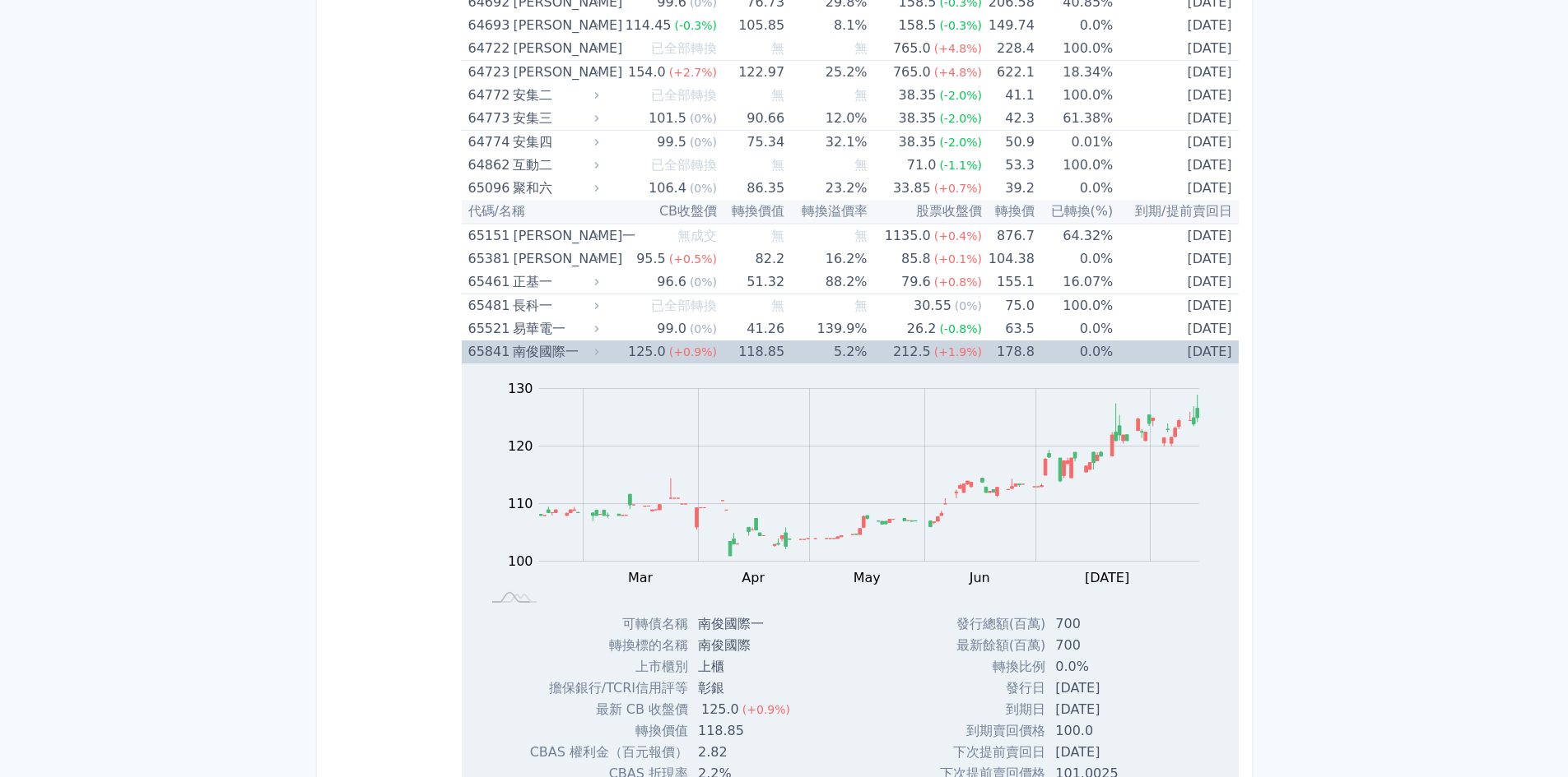
click at [553, 354] on div "南俊國際一" at bounding box center [554, 352] width 82 height 23
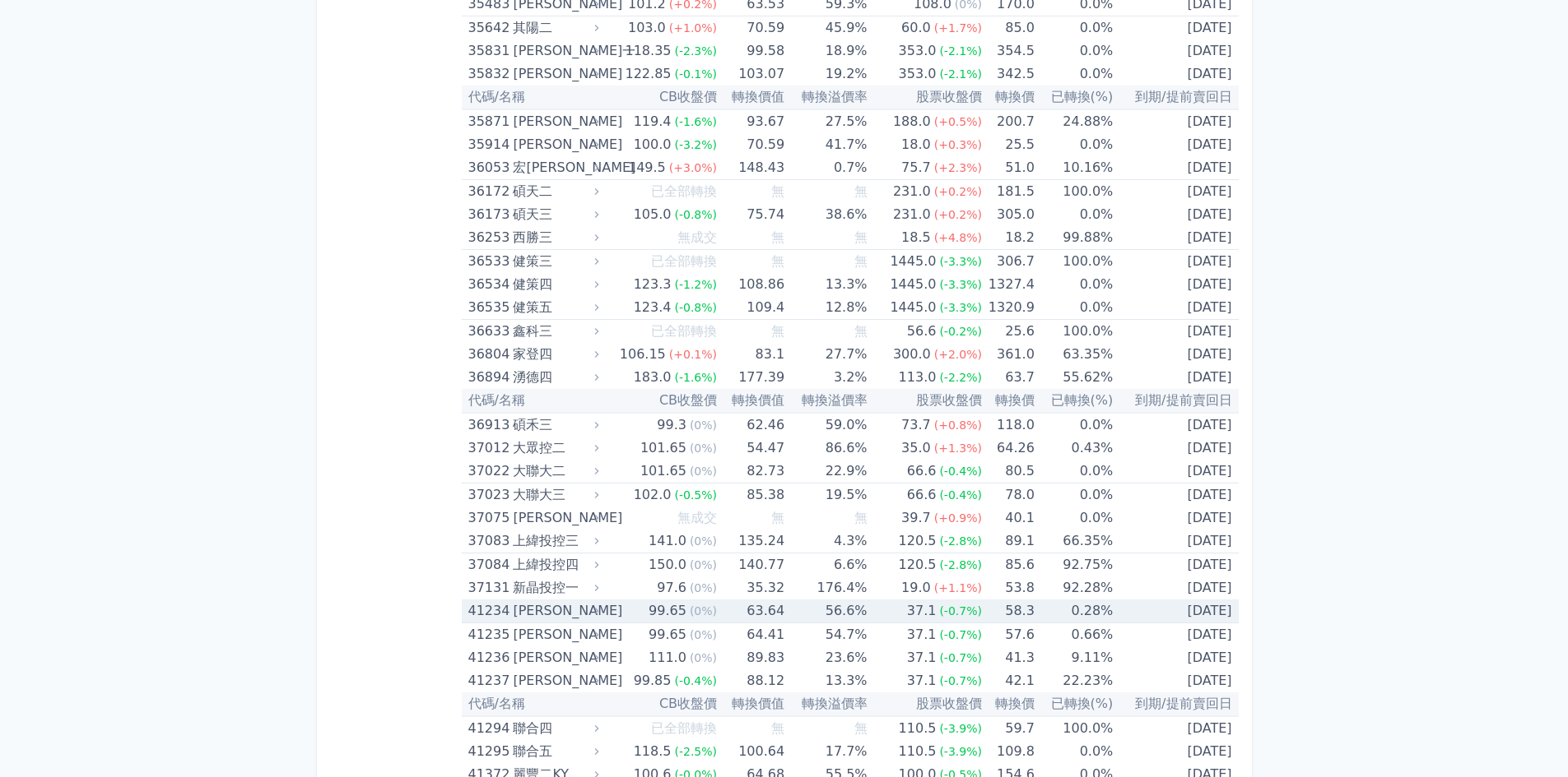
scroll to position [3993, 0]
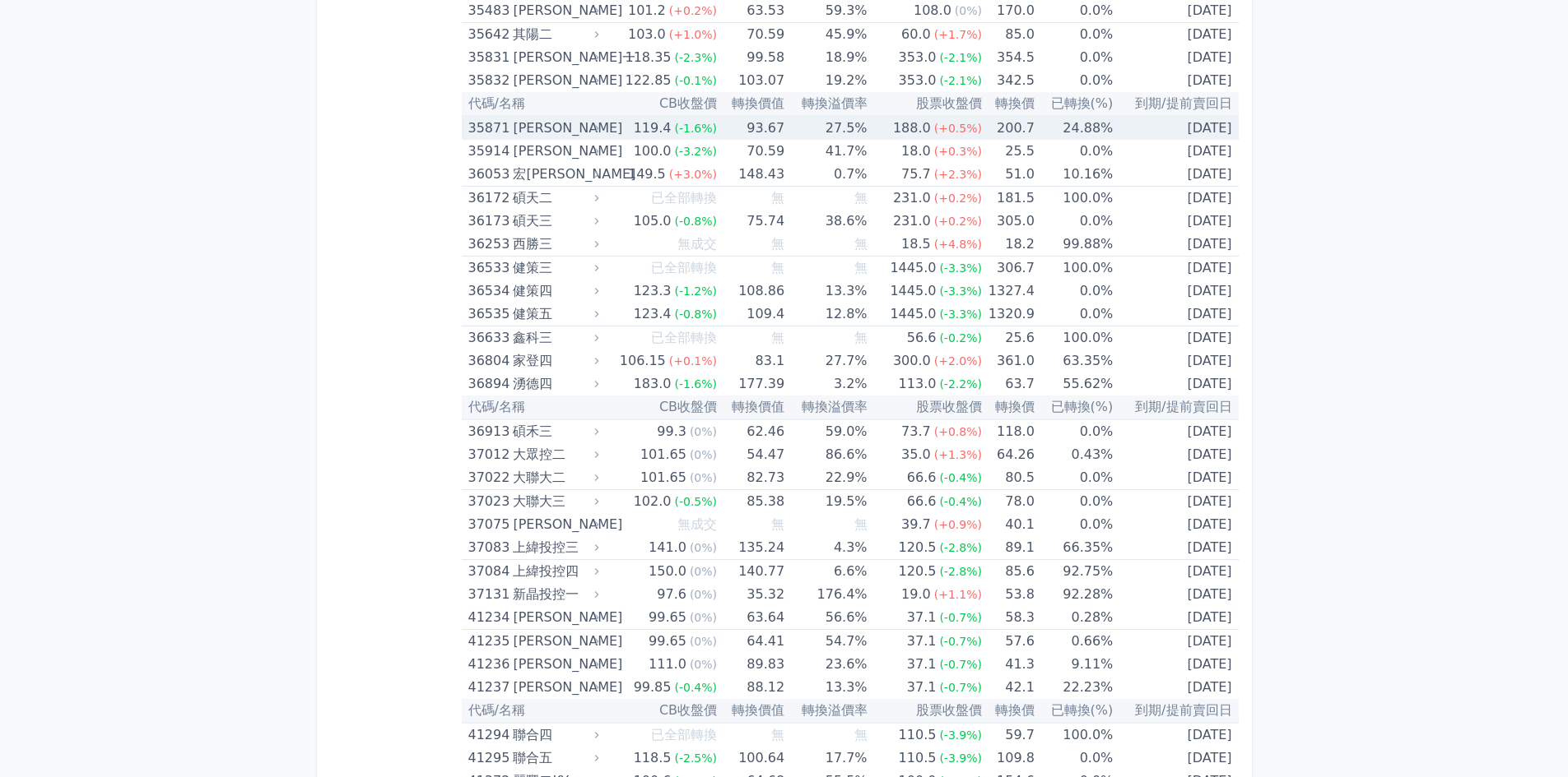
click at [1140, 135] on td "[DATE]" at bounding box center [1176, 127] width 126 height 23
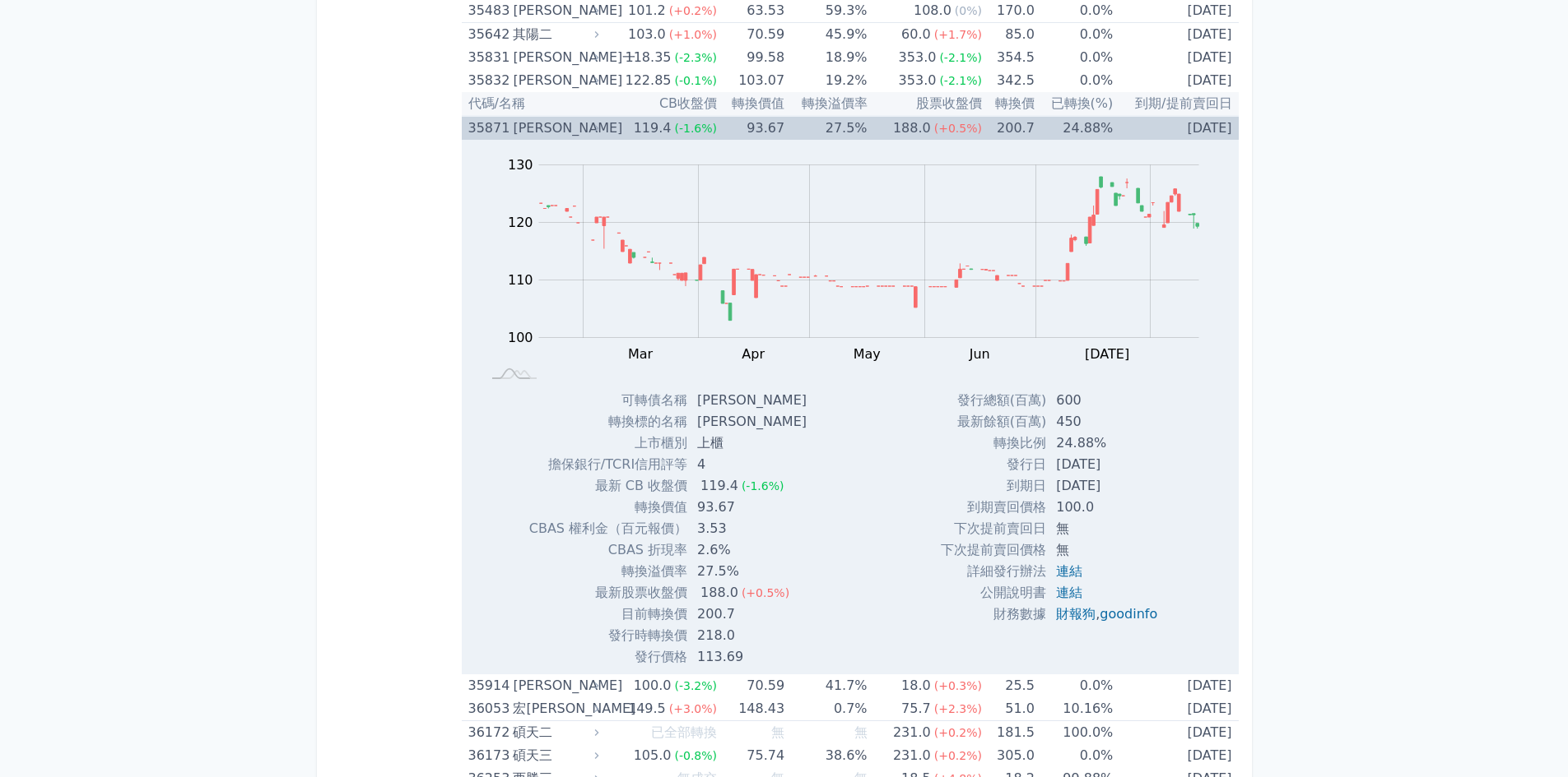
click at [556, 134] on div "[PERSON_NAME]" at bounding box center [554, 128] width 82 height 23
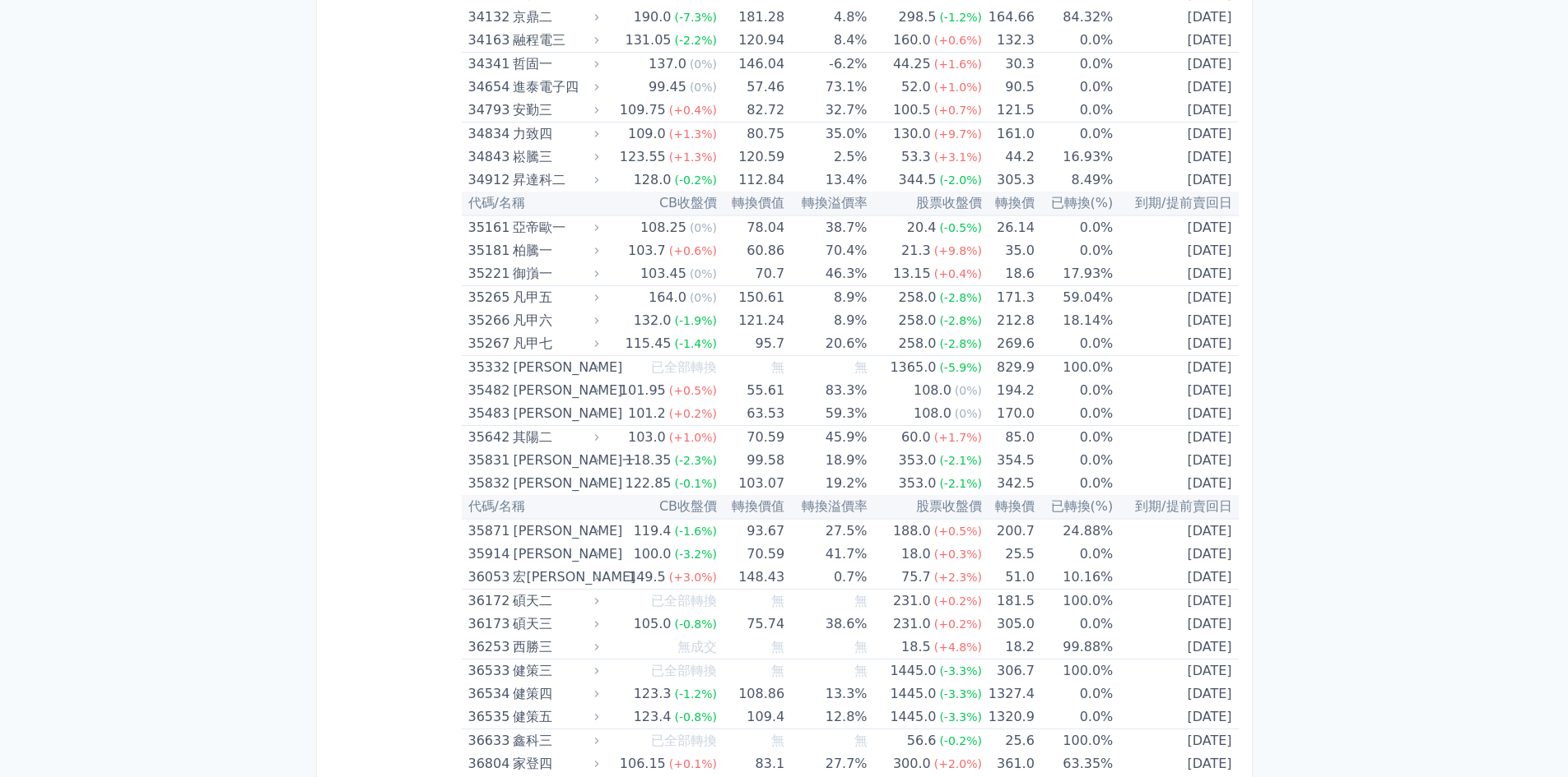
scroll to position [3746, 0]
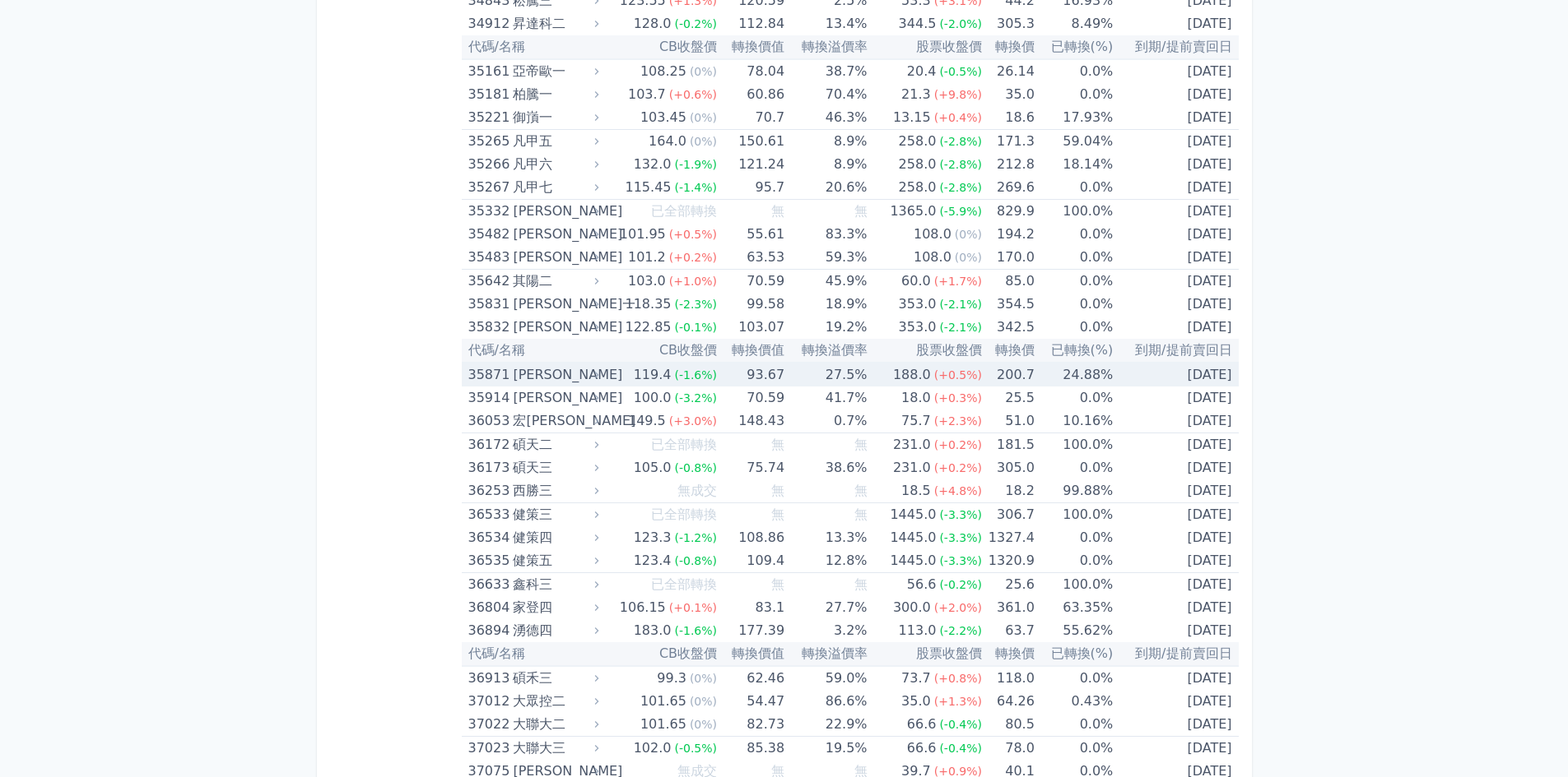
click at [550, 376] on div "[PERSON_NAME]" at bounding box center [554, 374] width 82 height 23
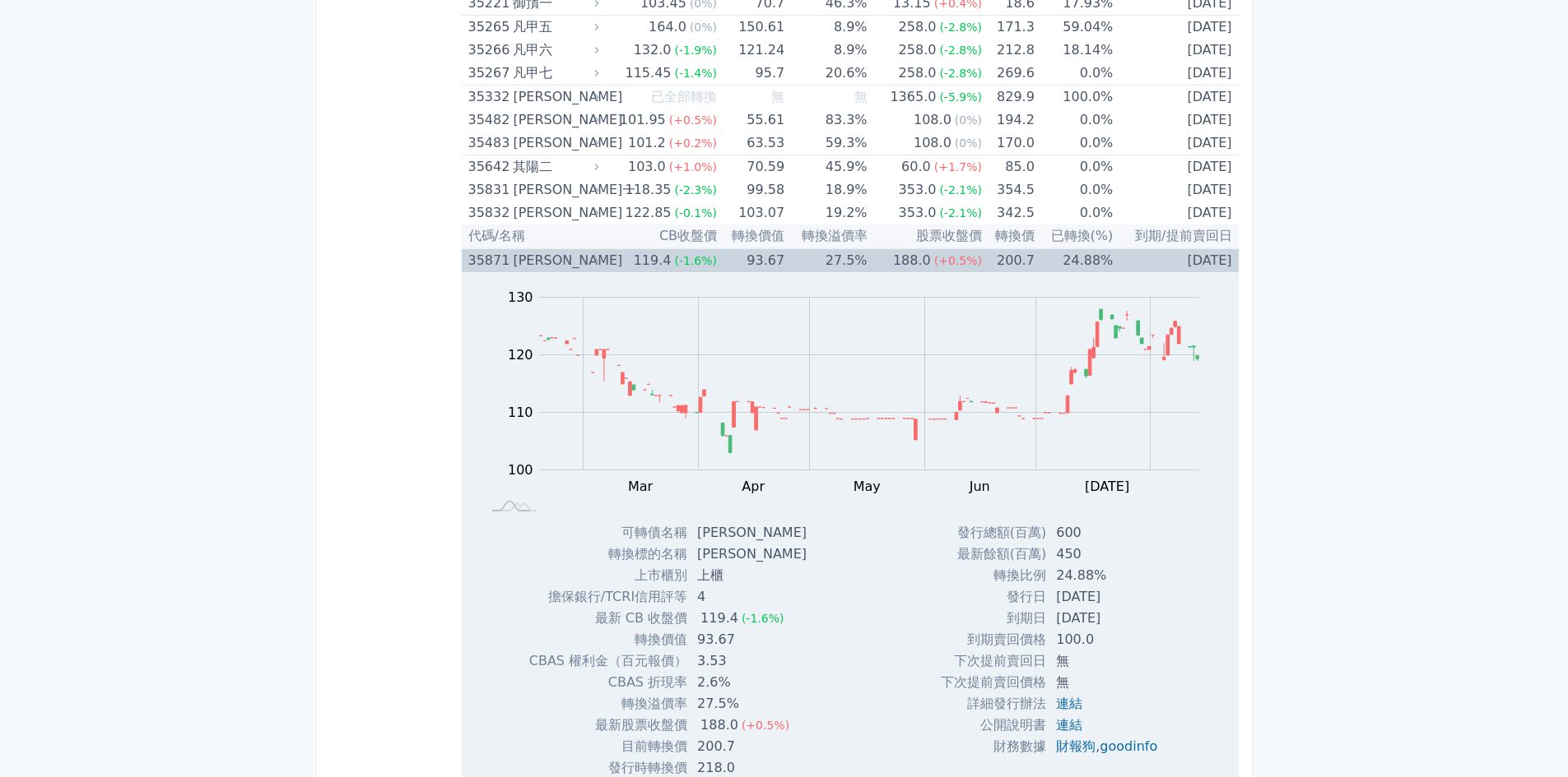
scroll to position [3993, 0]
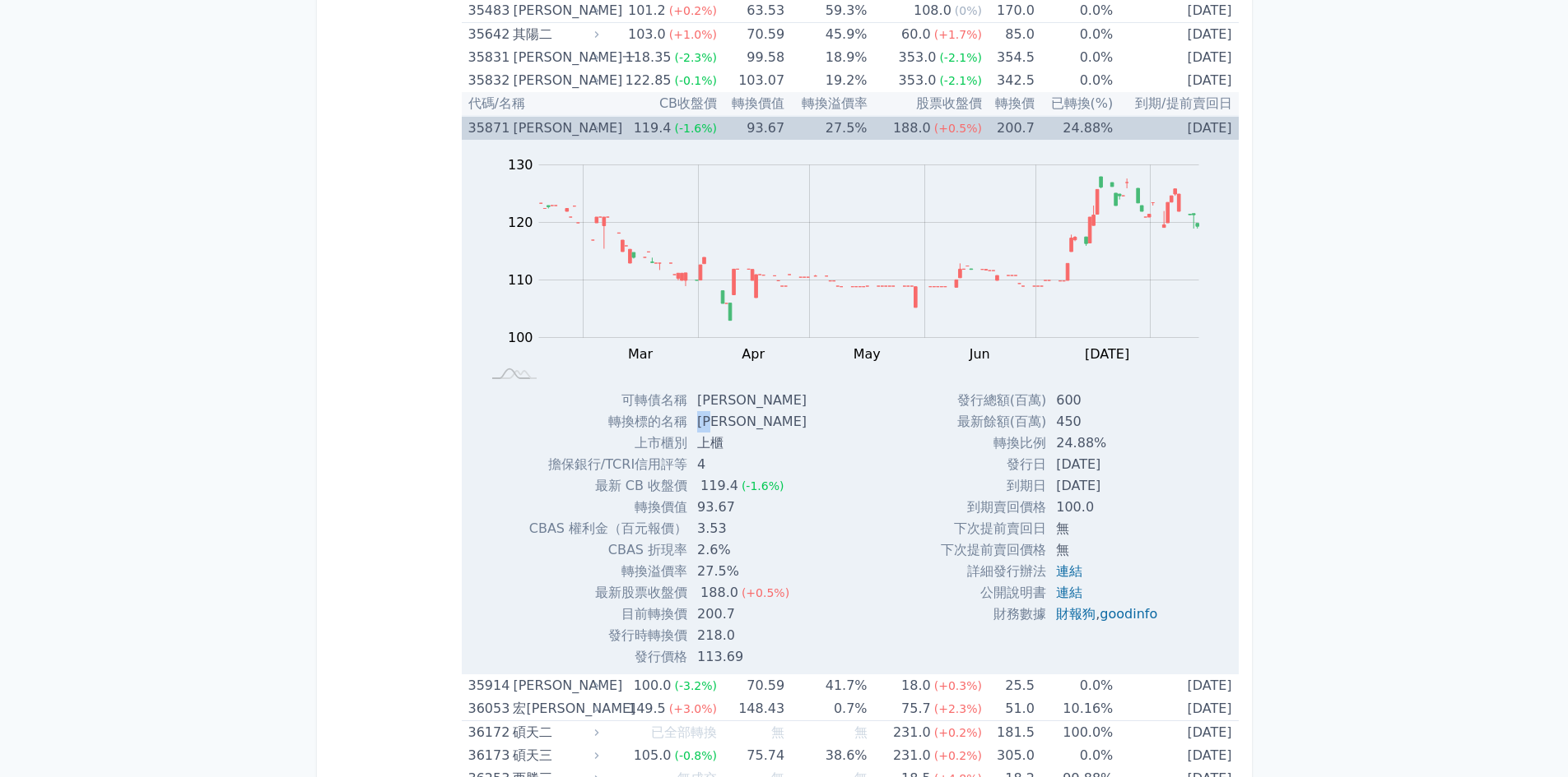
drag, startPoint x: 740, startPoint y: 428, endPoint x: 695, endPoint y: 426, distance: 45.0
click at [695, 426] on td "[PERSON_NAME]" at bounding box center [753, 421] width 132 height 22
copy td "[PERSON_NAME]"
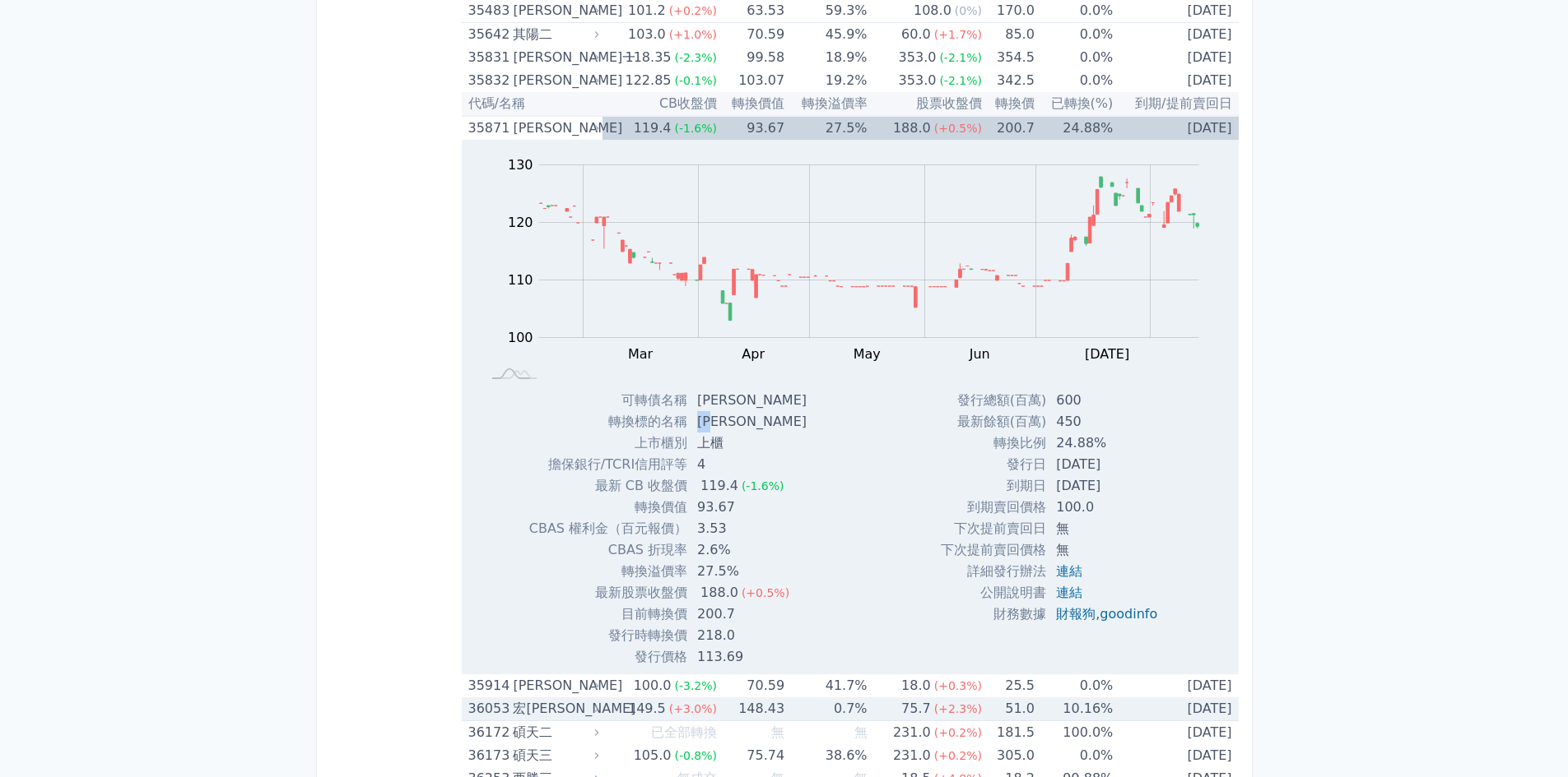
click at [1021, 698] on td "51.0" at bounding box center [1008, 709] width 52 height 23
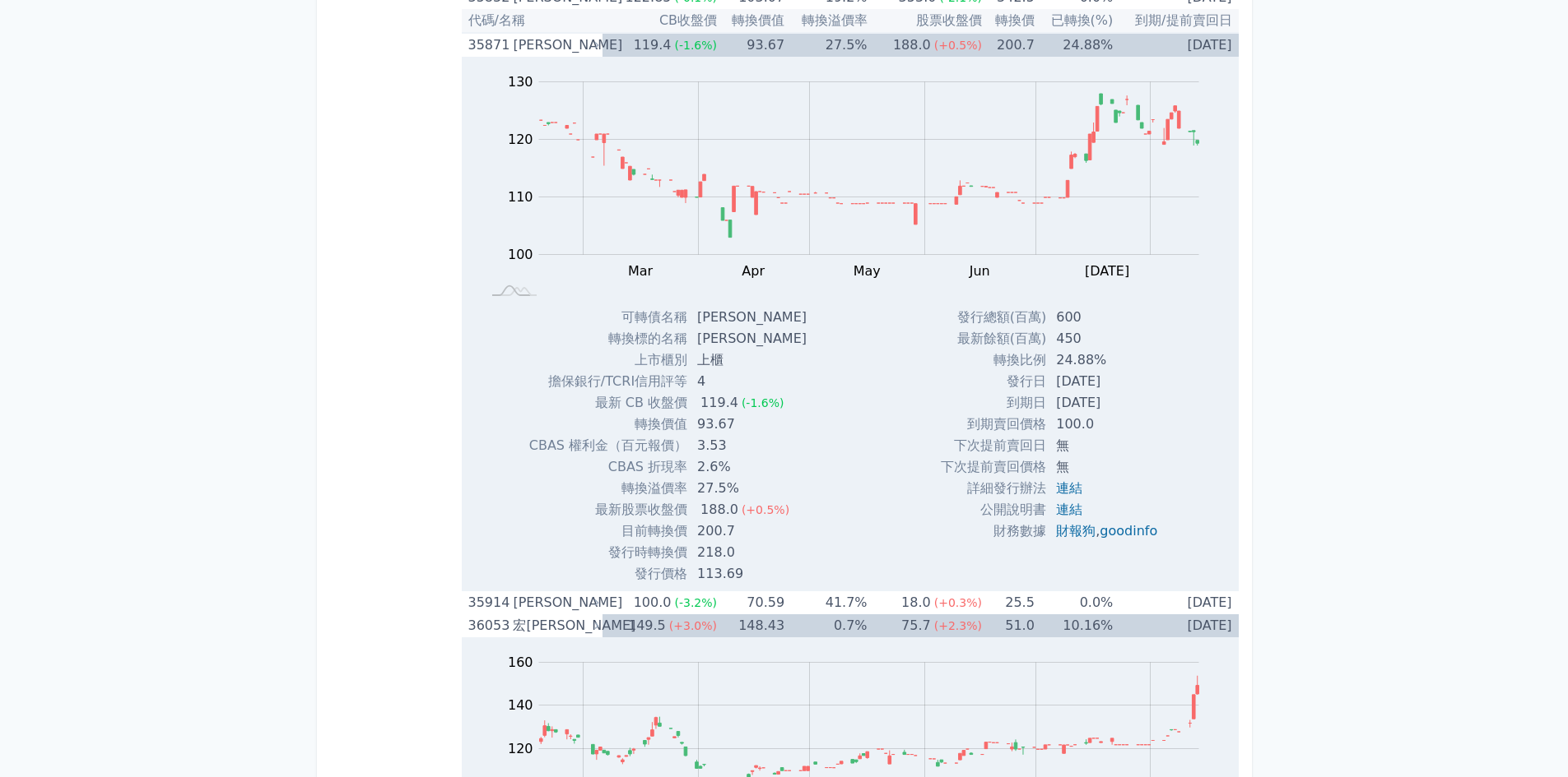
scroll to position [4074, 0]
click at [576, 47] on div "[PERSON_NAME]" at bounding box center [554, 46] width 82 height 23
